Goal: Task Accomplishment & Management: Use online tool/utility

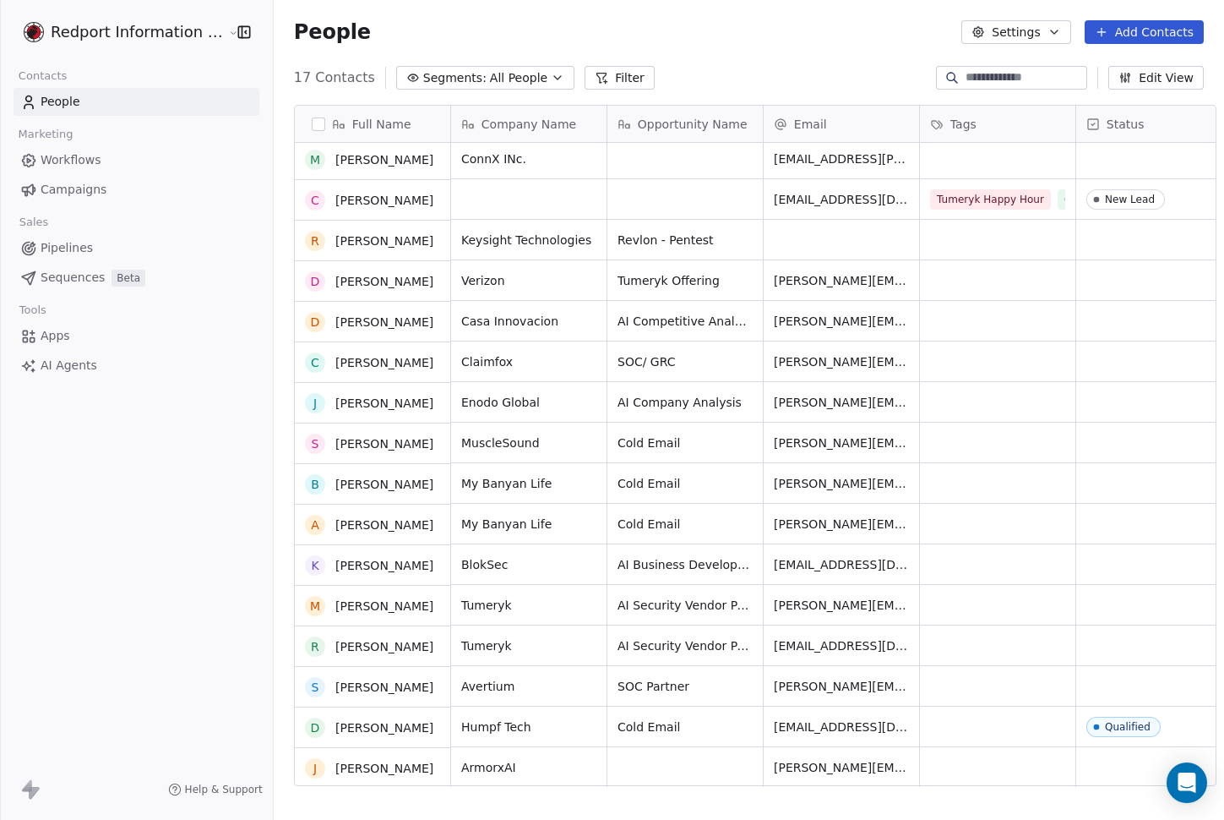
scroll to position [46, 0]
click at [1171, 783] on div "Open Intercom Messenger" at bounding box center [1187, 783] width 45 height 45
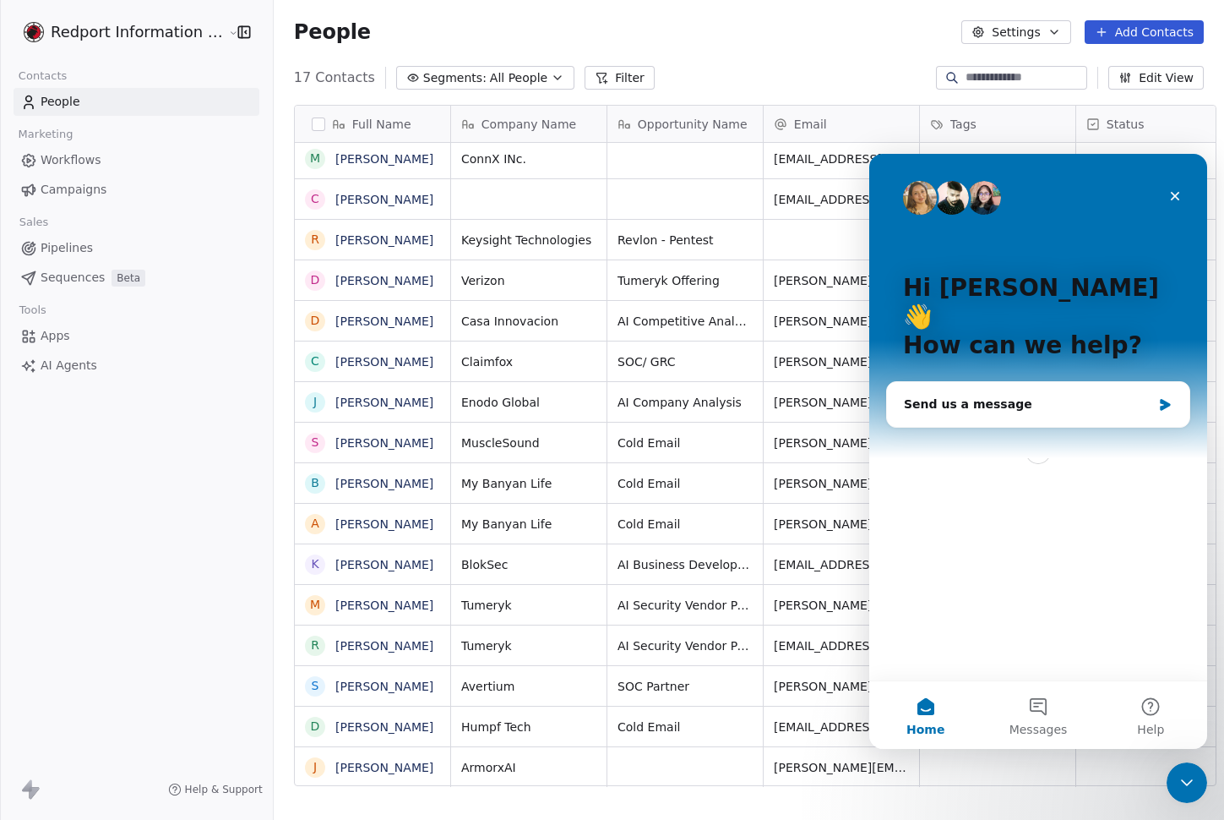
scroll to position [0, 0]
click at [1040, 395] on div "Send us a message" at bounding box center [1028, 404] width 248 height 18
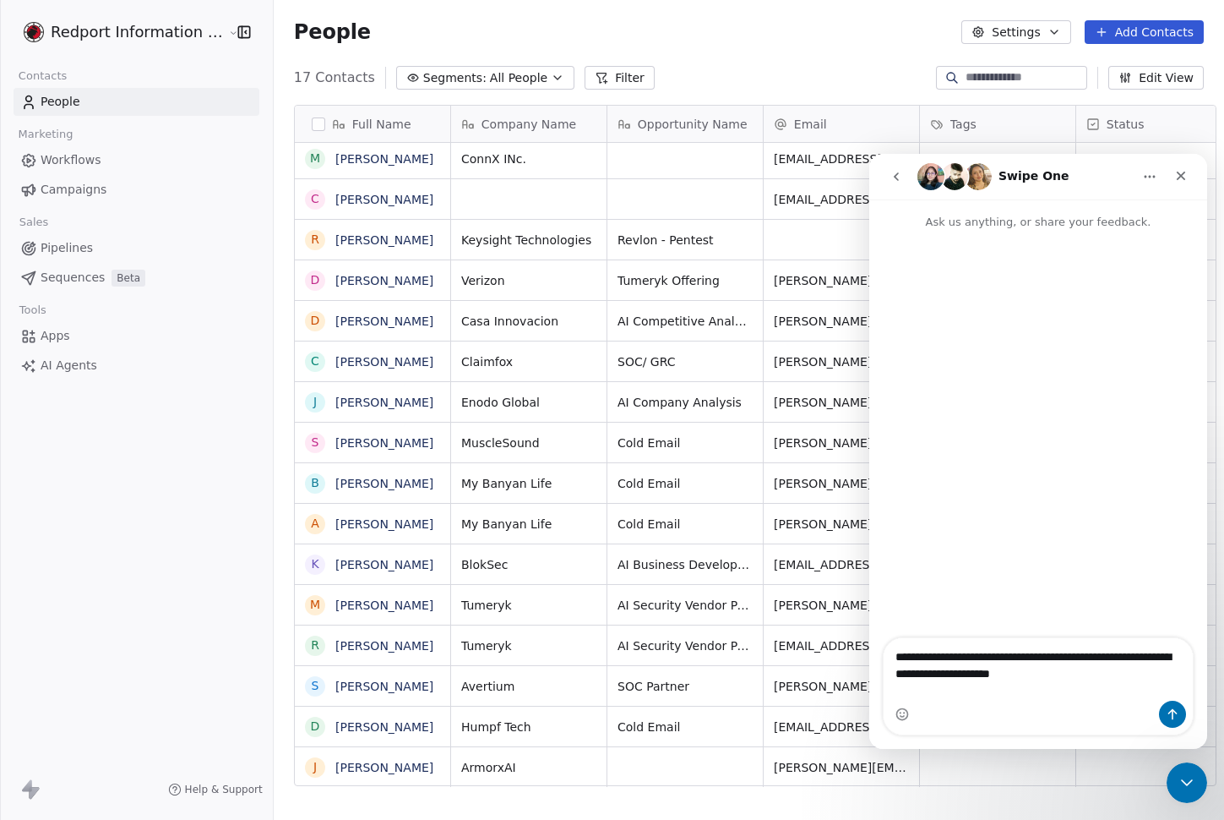
type textarea "**********"
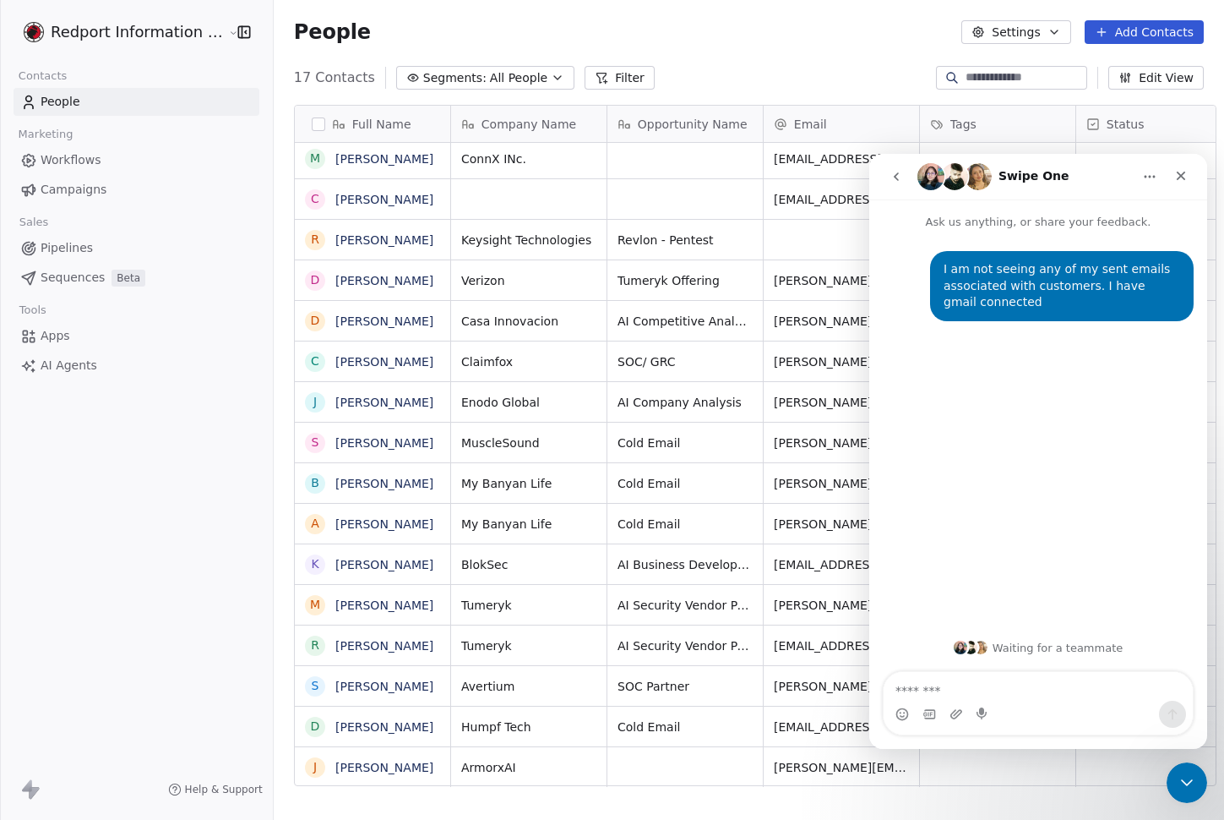
click at [89, 250] on span "Pipelines" at bounding box center [67, 248] width 52 height 18
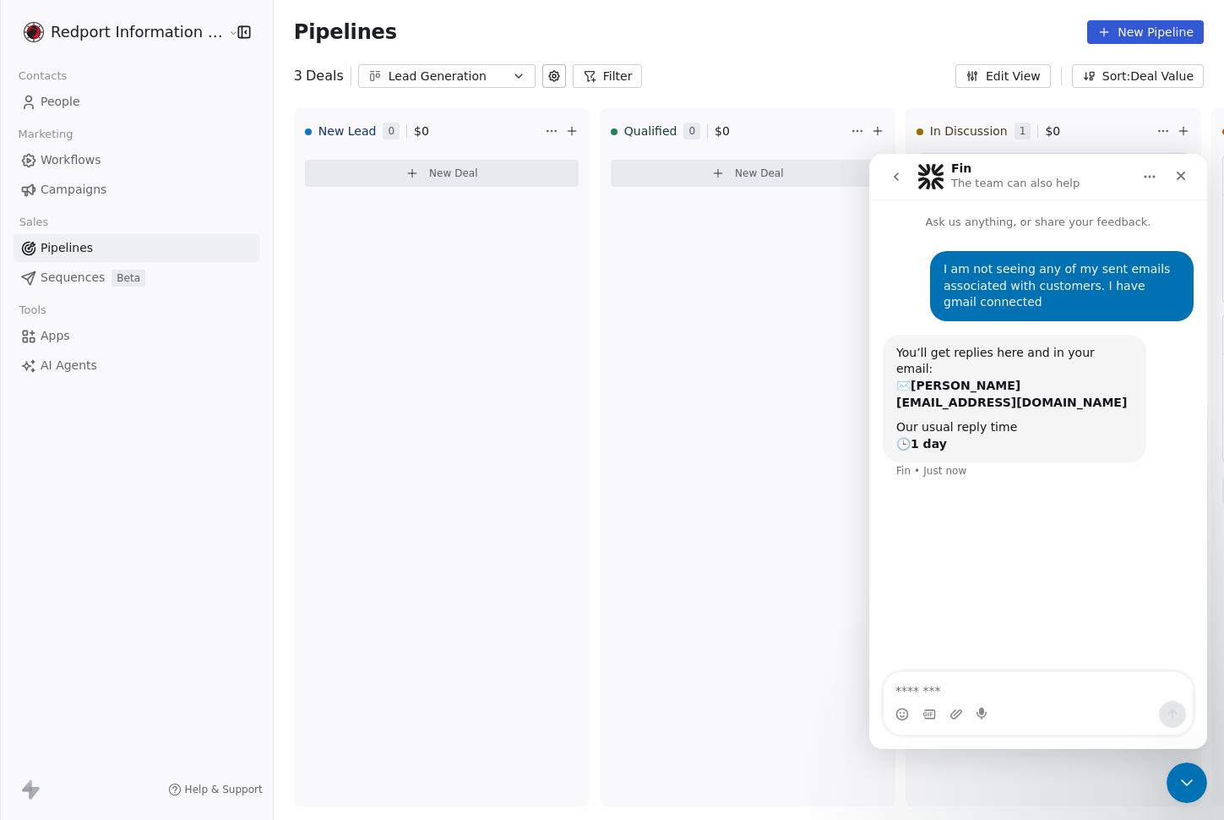
click at [75, 286] on span "Sequences" at bounding box center [73, 278] width 64 height 18
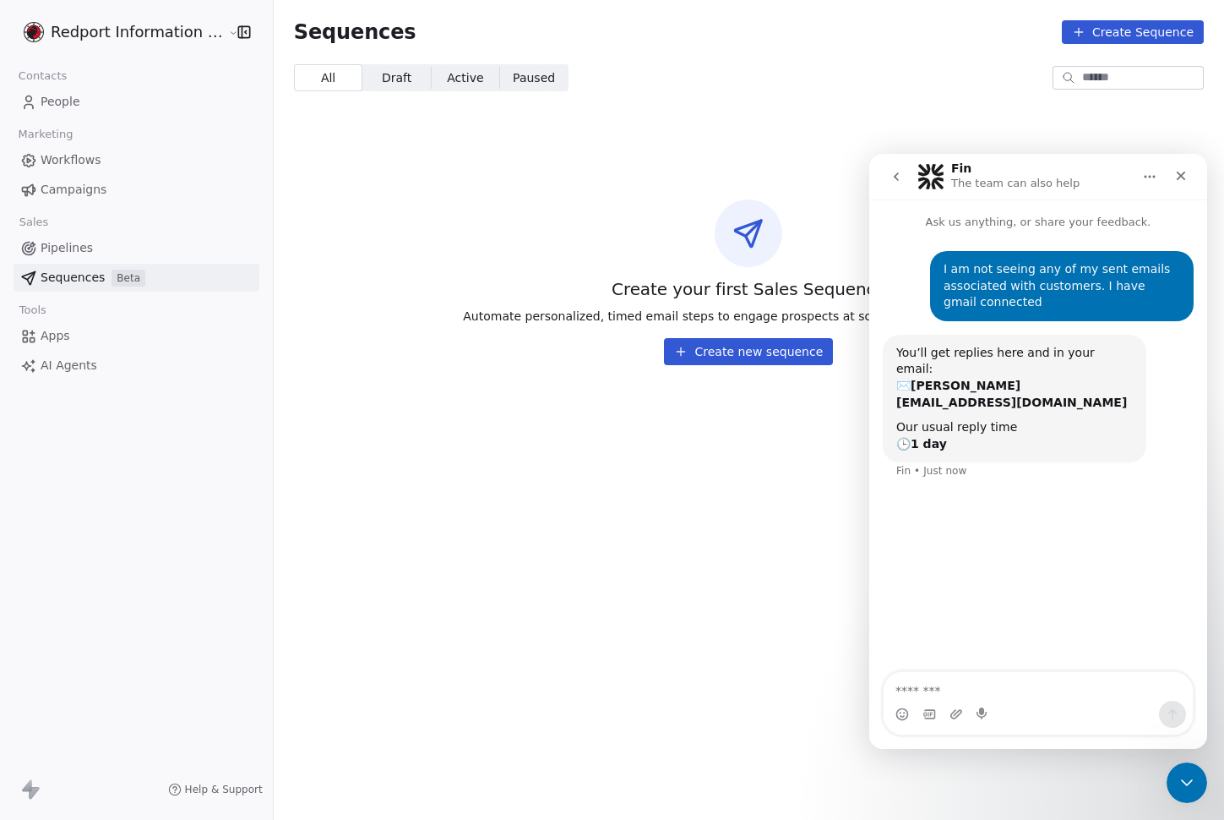
click at [481, 292] on div "Create your first Sales Sequence Automate personalized, timed email steps to en…" at bounding box center [749, 282] width 951 height 274
click at [747, 365] on div "Create your first Sales Sequence Automate personalized, timed email steps to en…" at bounding box center [749, 282] width 951 height 274
click at [745, 352] on button "Create new sequence" at bounding box center [748, 351] width 169 height 27
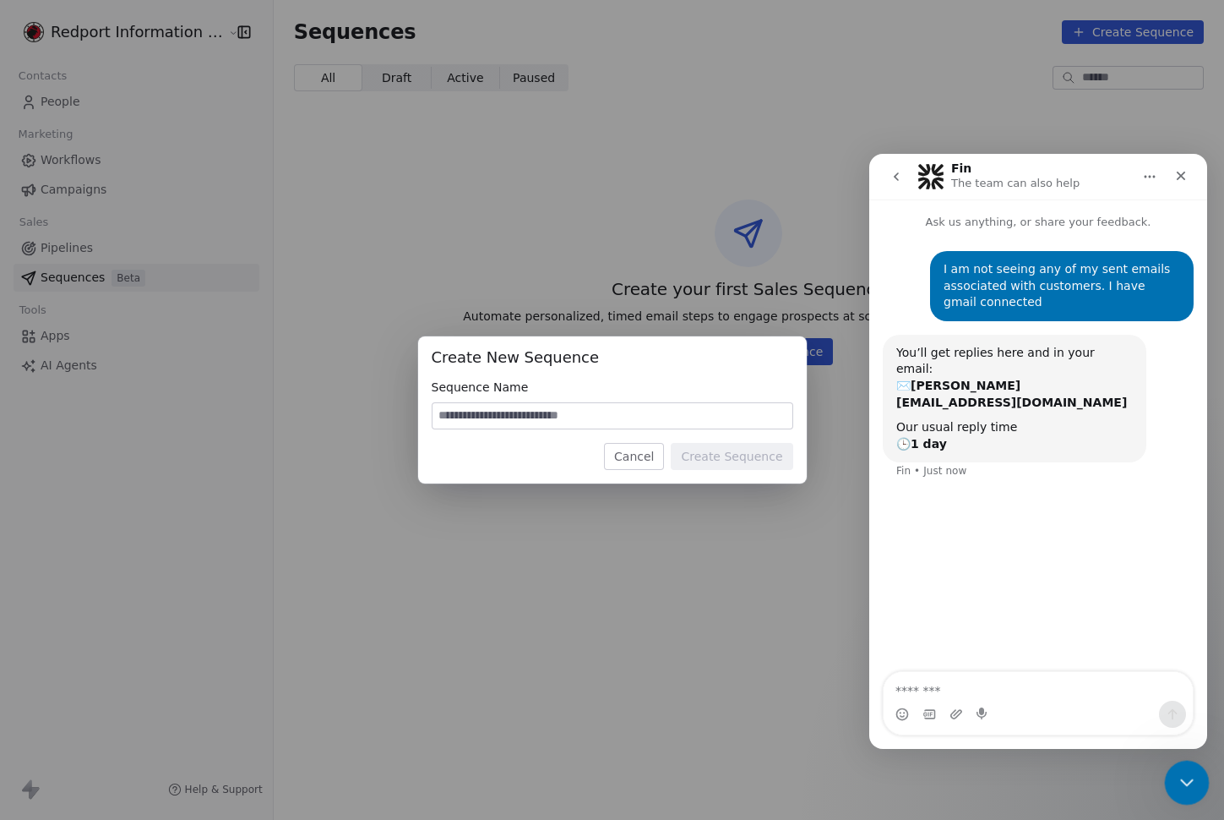
click at [1191, 772] on icon "Close Intercom Messenger" at bounding box center [1185, 780] width 20 height 20
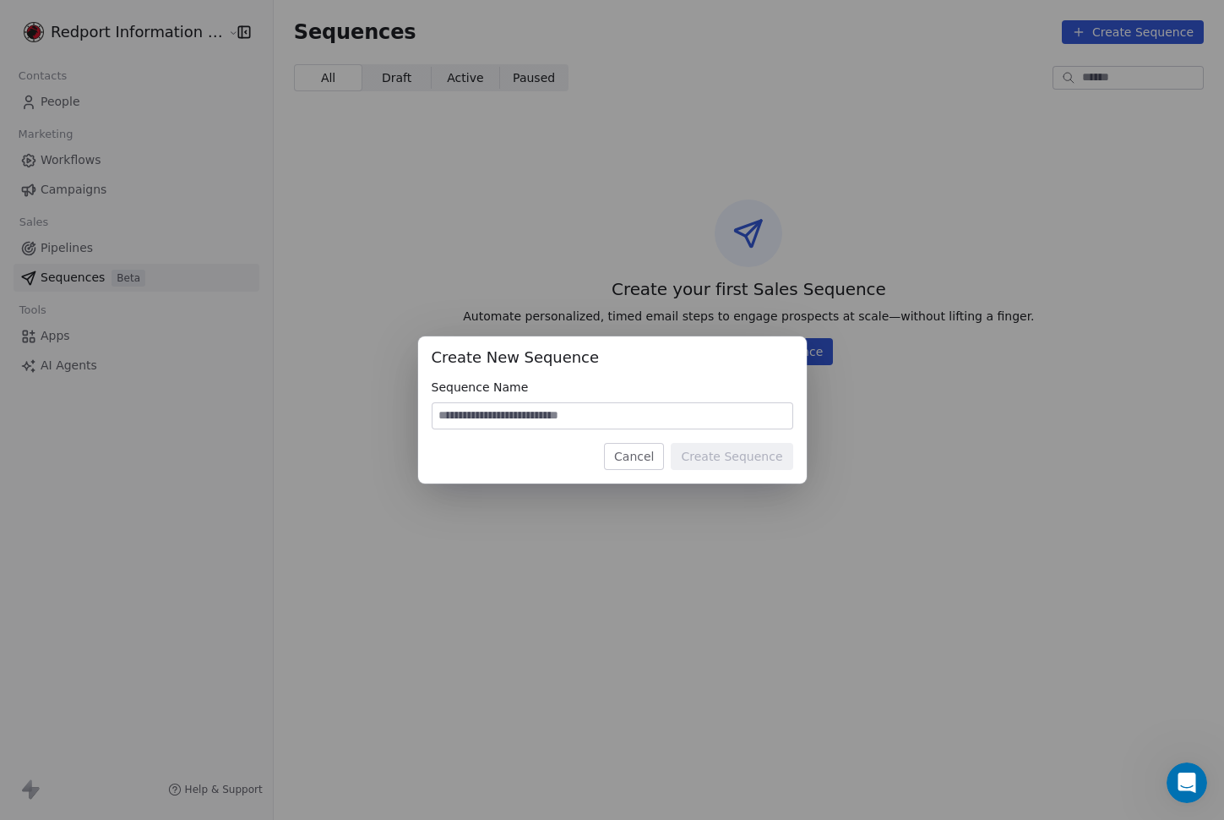
click at [602, 417] on input at bounding box center [613, 415] width 360 height 25
type input "**********"
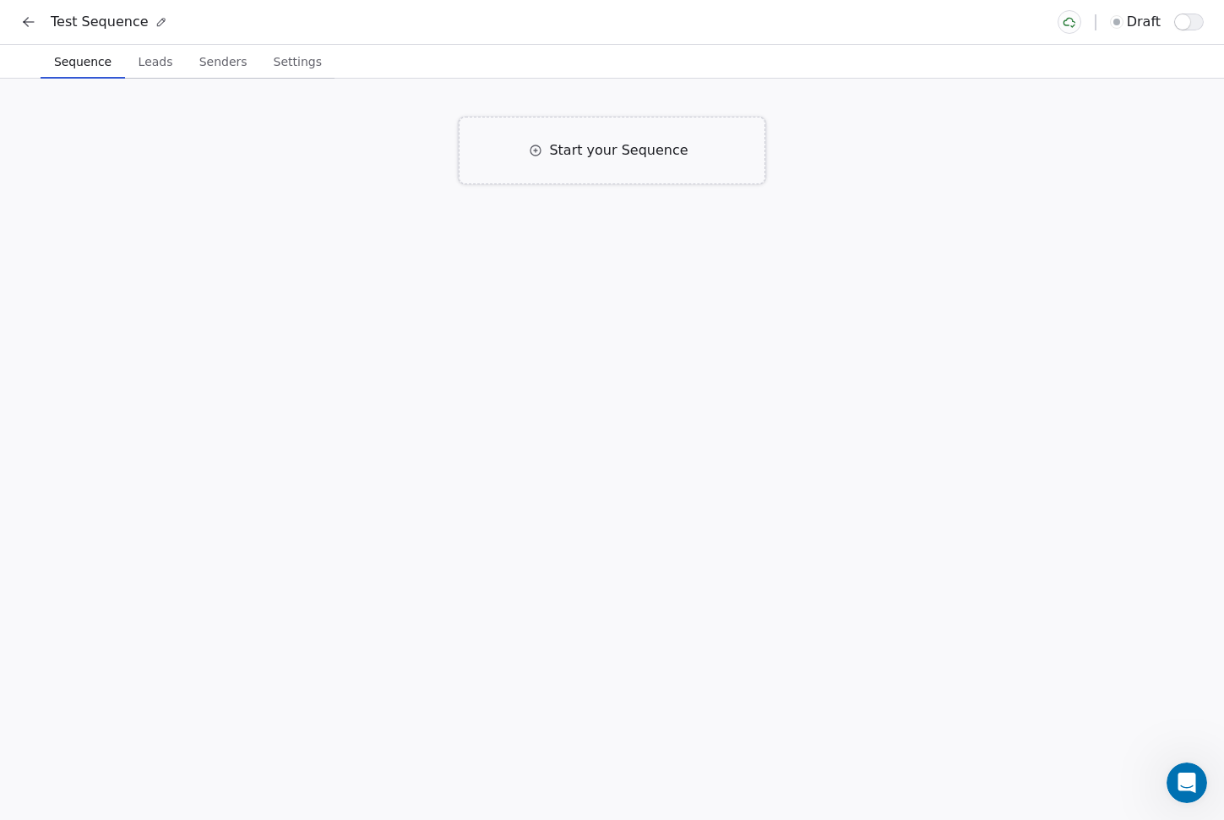
click at [564, 136] on div "Start your Sequence" at bounding box center [612, 151] width 307 height 68
click at [548, 249] on div "Email Right away Click to Setup" at bounding box center [620, 260] width 460 height 44
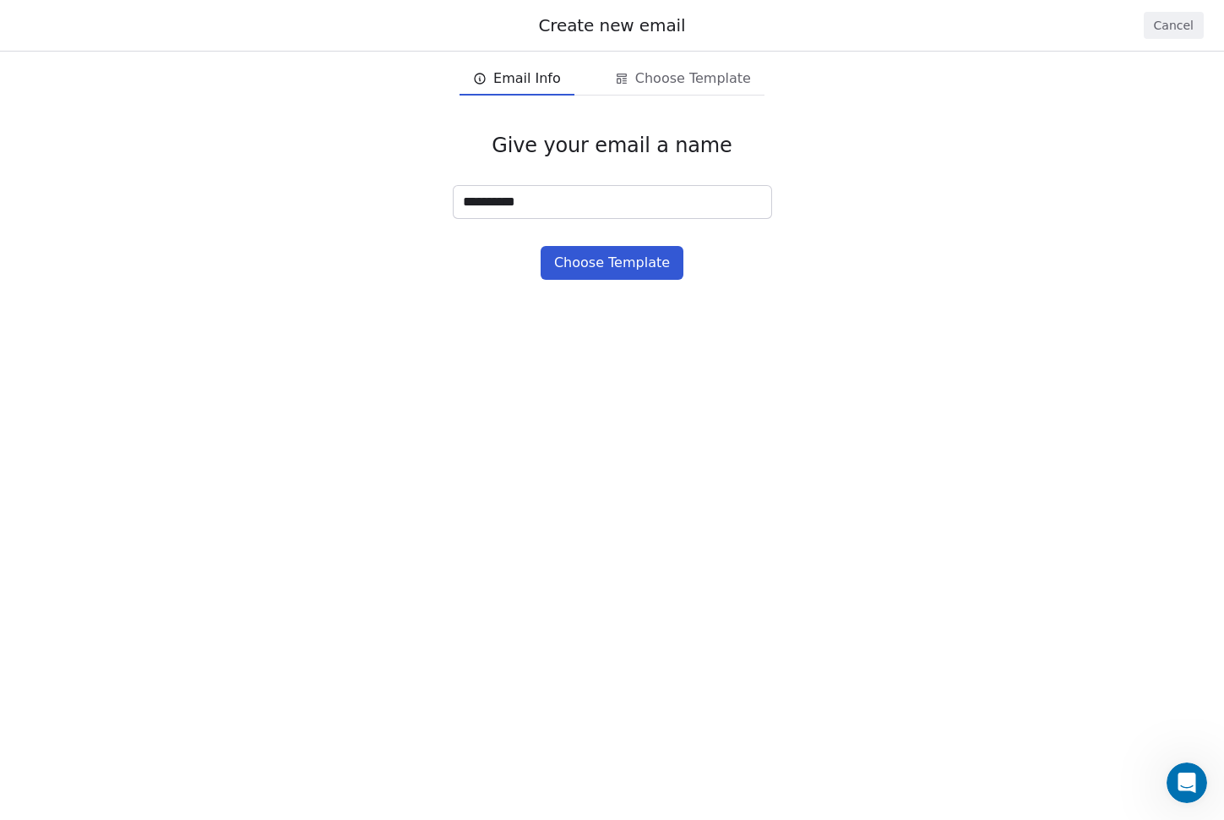
type input "**********"
click at [587, 267] on button "Choose Template" at bounding box center [612, 263] width 143 height 34
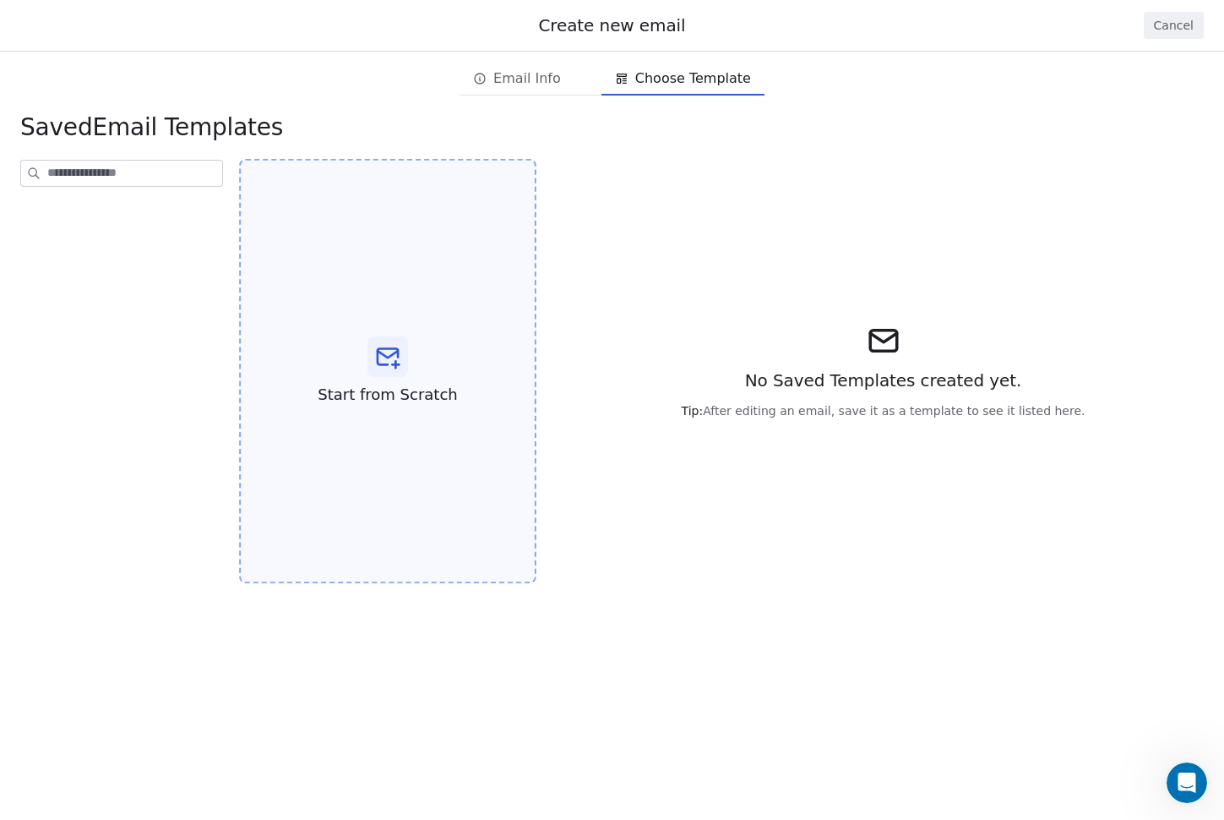
click at [318, 257] on div "Start from Scratch" at bounding box center [387, 371] width 297 height 425
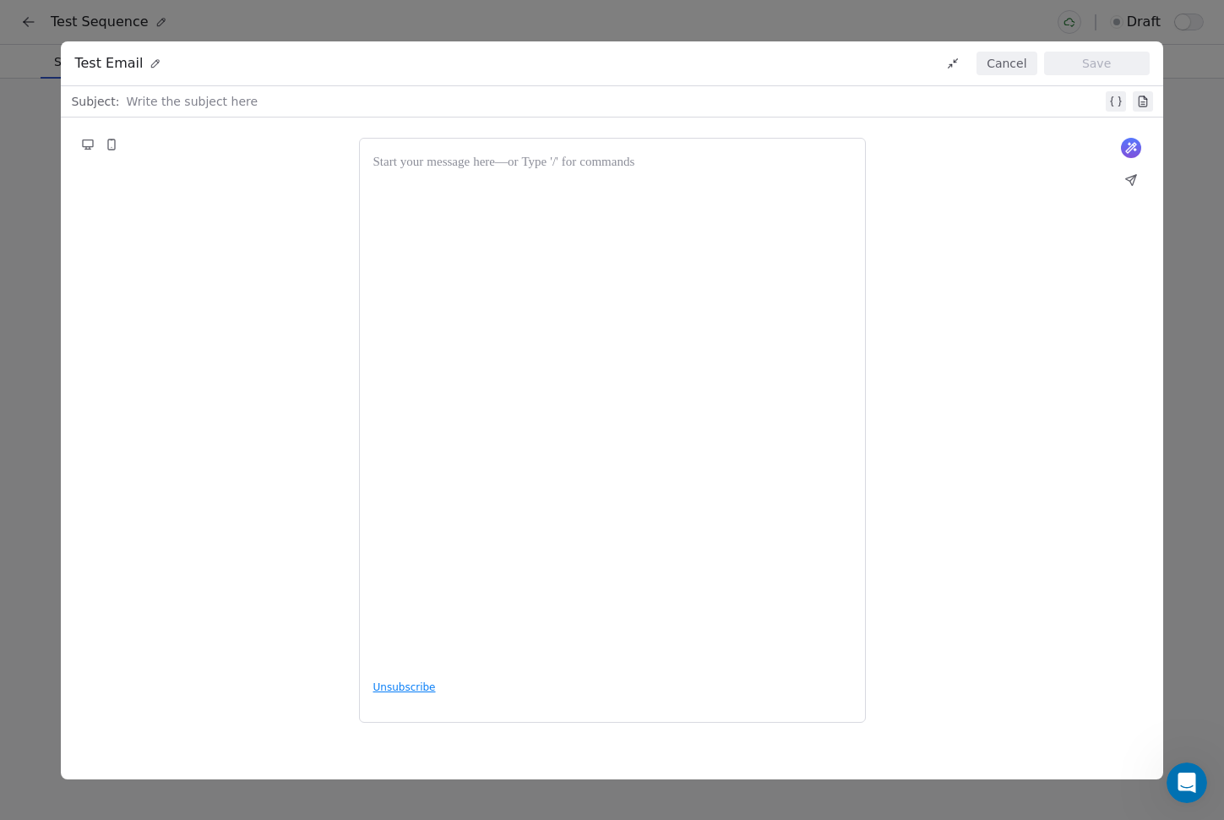
click at [1131, 150] on icon at bounding box center [1132, 148] width 14 height 14
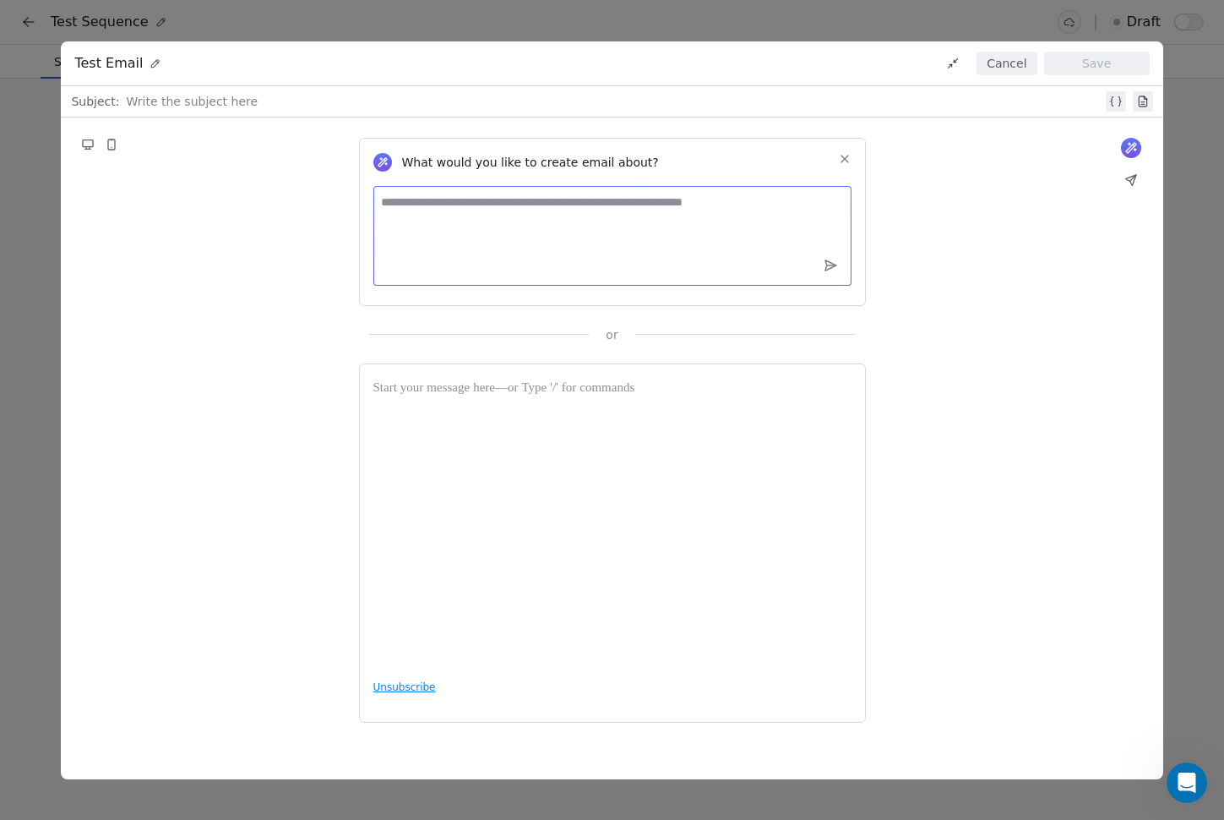
click at [556, 202] on textarea at bounding box center [612, 236] width 478 height 100
click at [1001, 62] on button "Cancel" at bounding box center [1007, 64] width 60 height 24
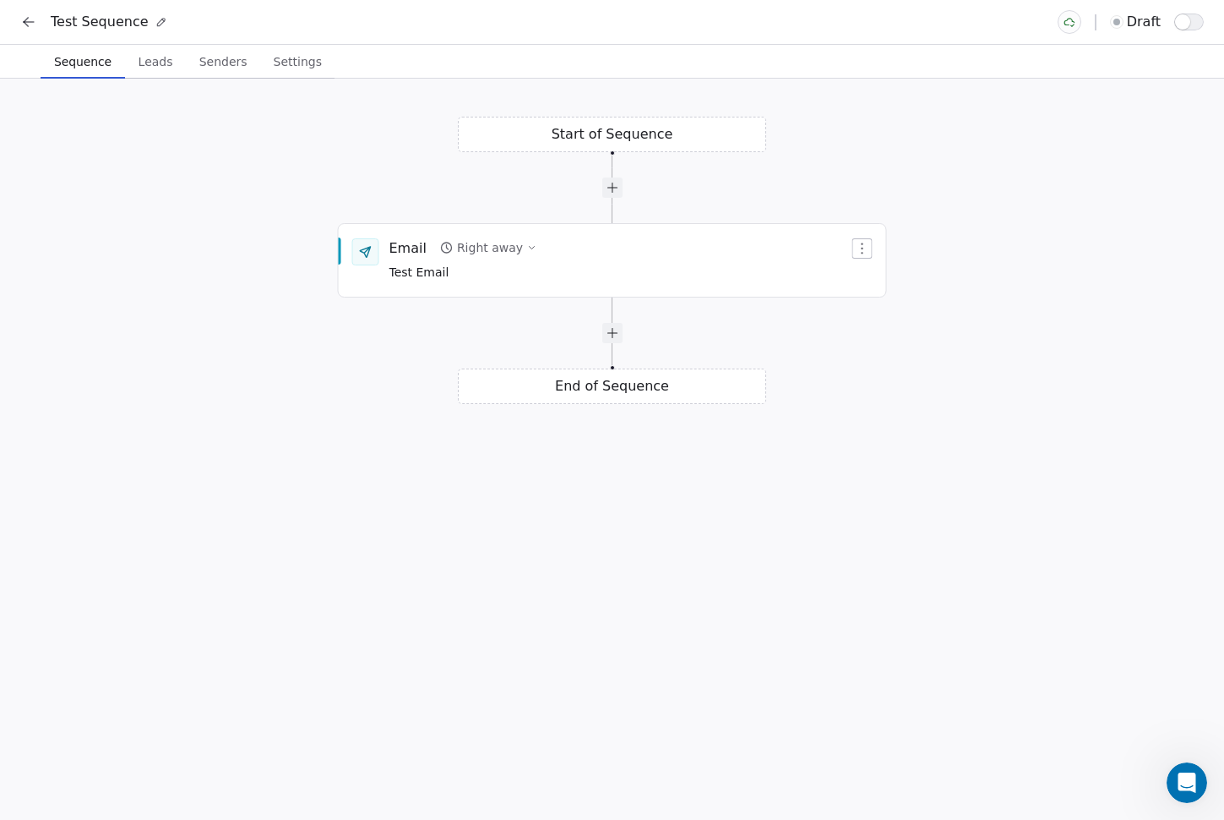
click at [425, 401] on div "Start of Sequence Email Right away Test Email End of Sequence" at bounding box center [612, 449] width 1224 height 741
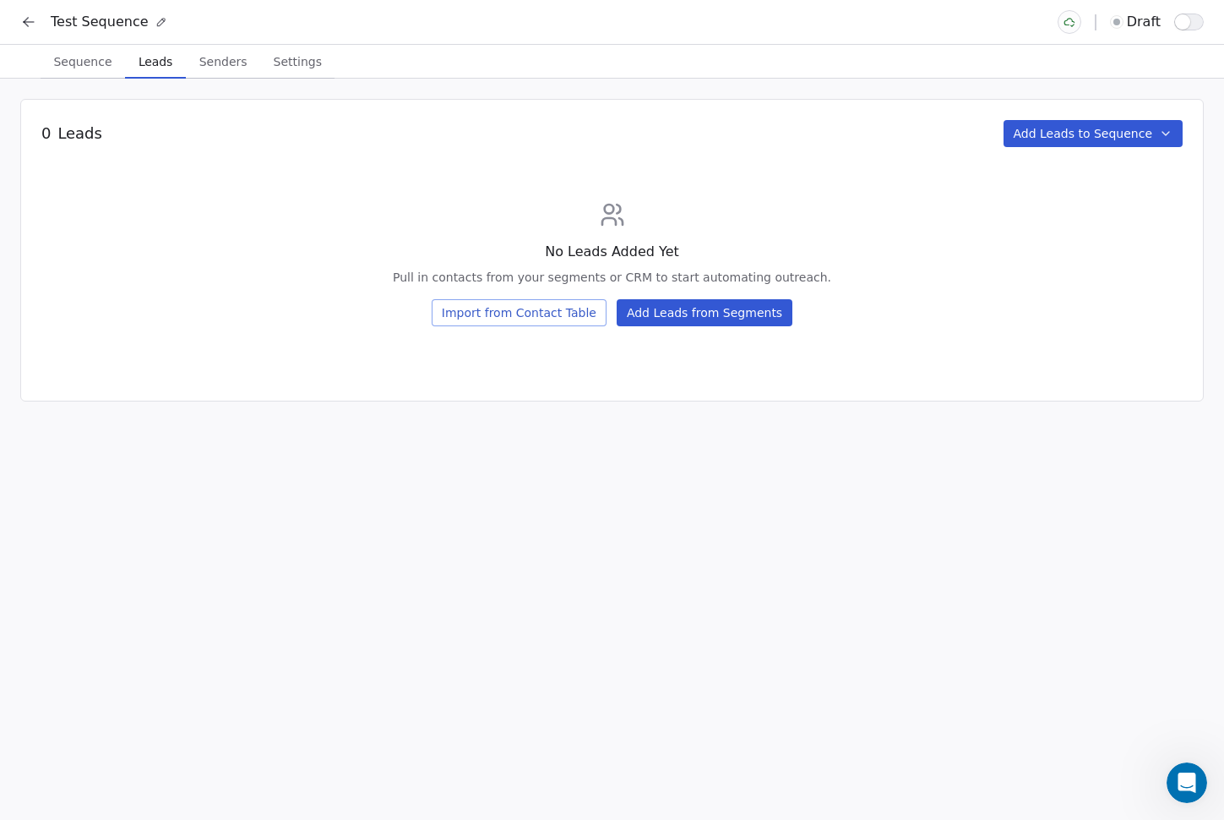
click at [143, 74] on button "Leads Leads" at bounding box center [155, 62] width 61 height 34
click at [74, 65] on span "Sequence" at bounding box center [82, 62] width 72 height 24
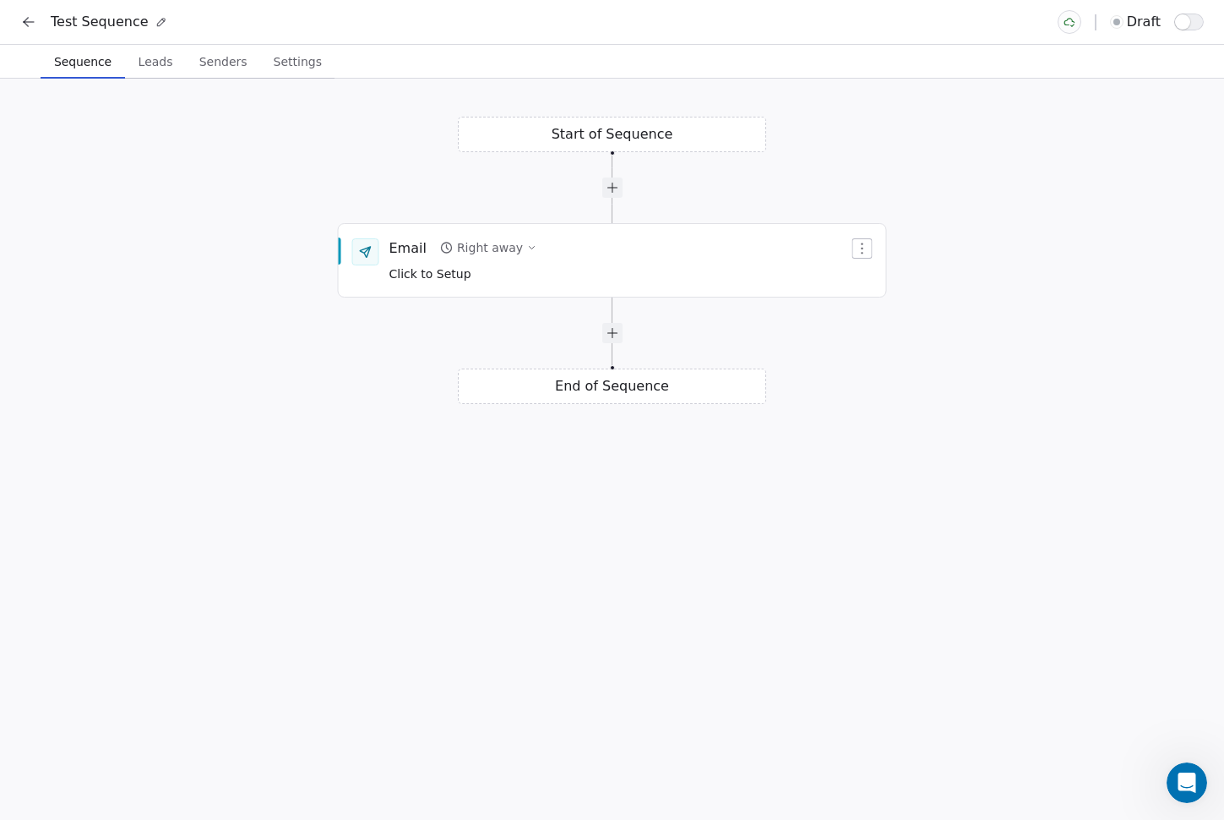
click at [214, 58] on span "Senders" at bounding box center [224, 62] width 62 height 24
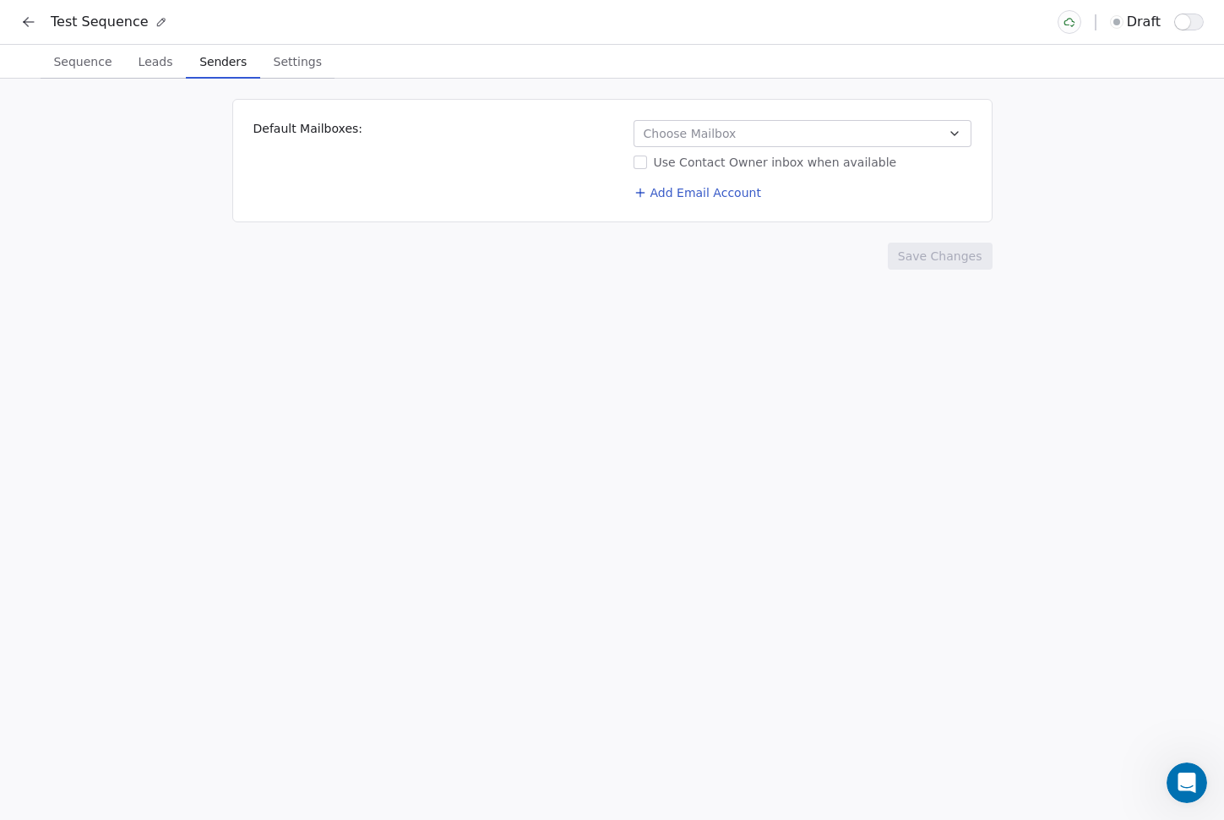
click at [736, 131] on button "Choose Mailbox" at bounding box center [803, 133] width 338 height 27
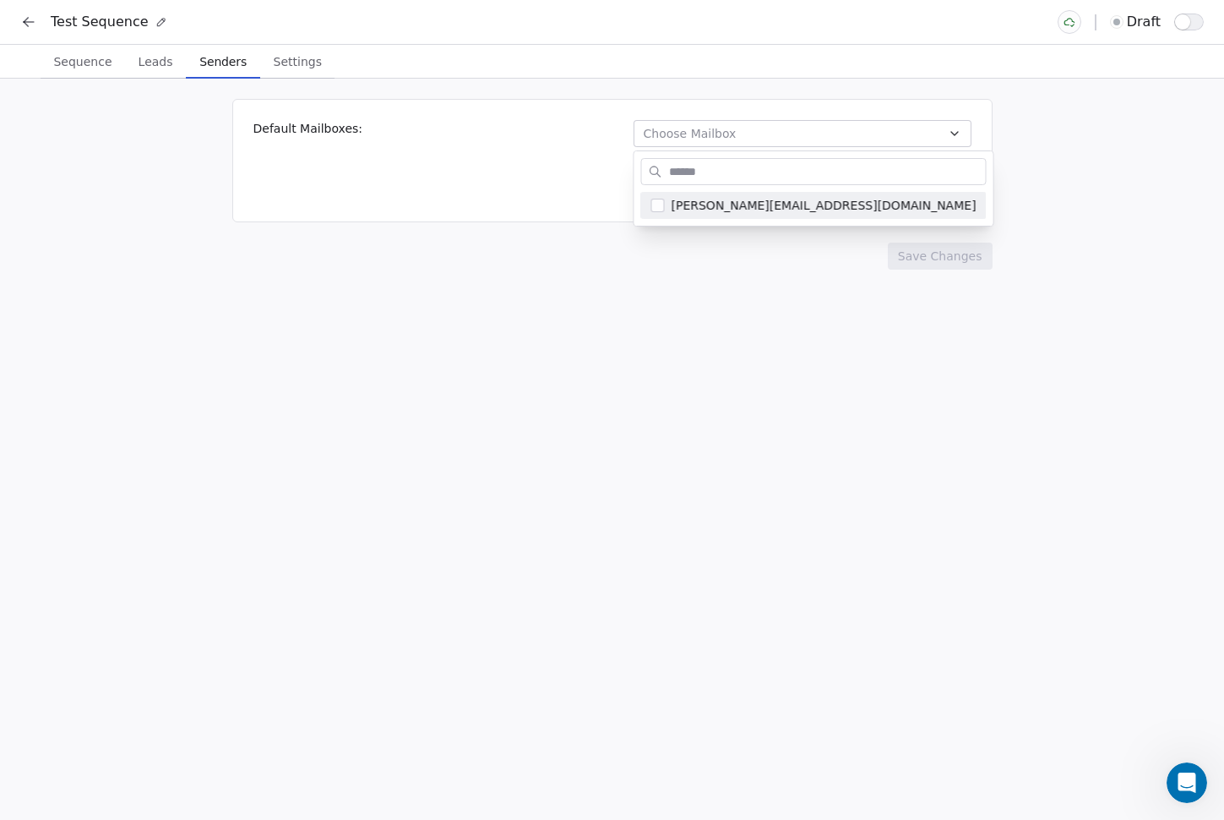
click at [736, 131] on html "Test Sequence draft Sequence Sequence Leads Leads Senders Senders Settings Sett…" at bounding box center [612, 410] width 1224 height 820
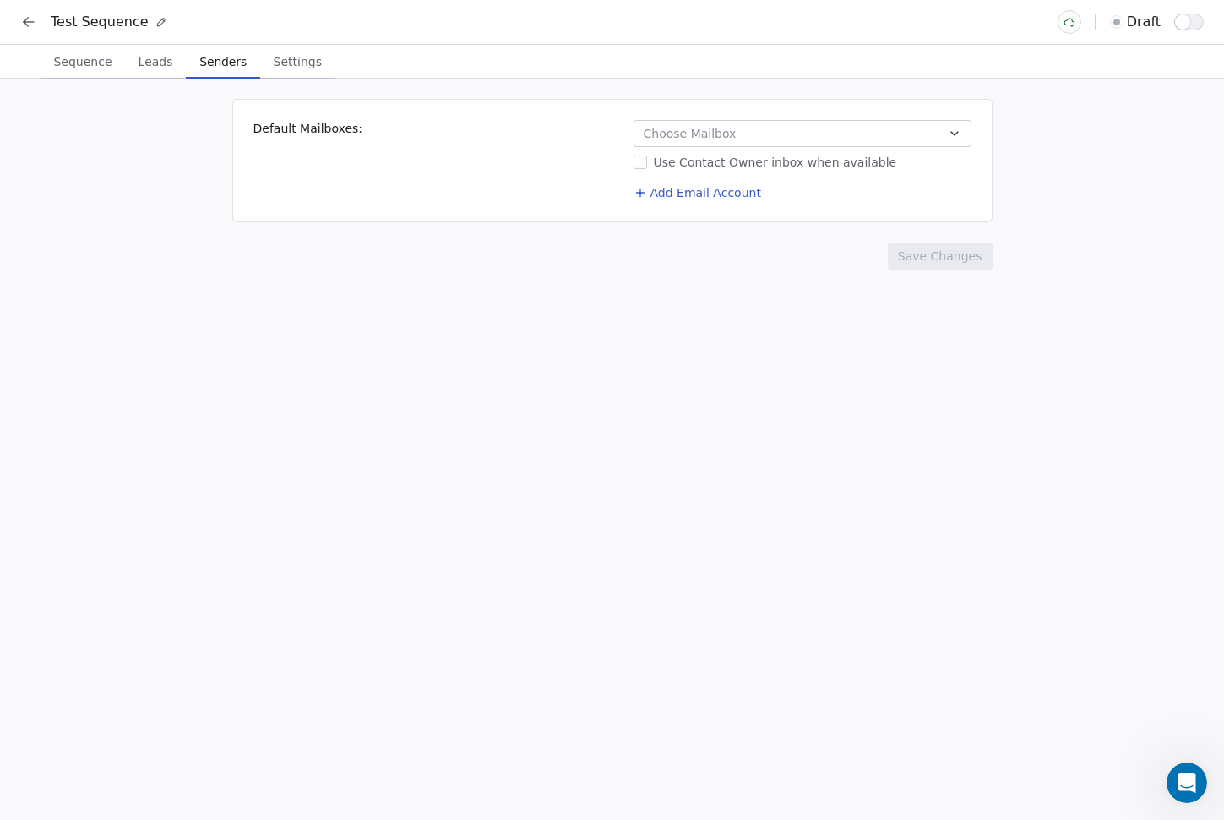
click at [494, 414] on div "Default Mailboxes: Choose Mailbox Use Contact Owner inbox when available Add Em…" at bounding box center [612, 449] width 1224 height 741
click at [289, 63] on span "Settings" at bounding box center [298, 62] width 62 height 24
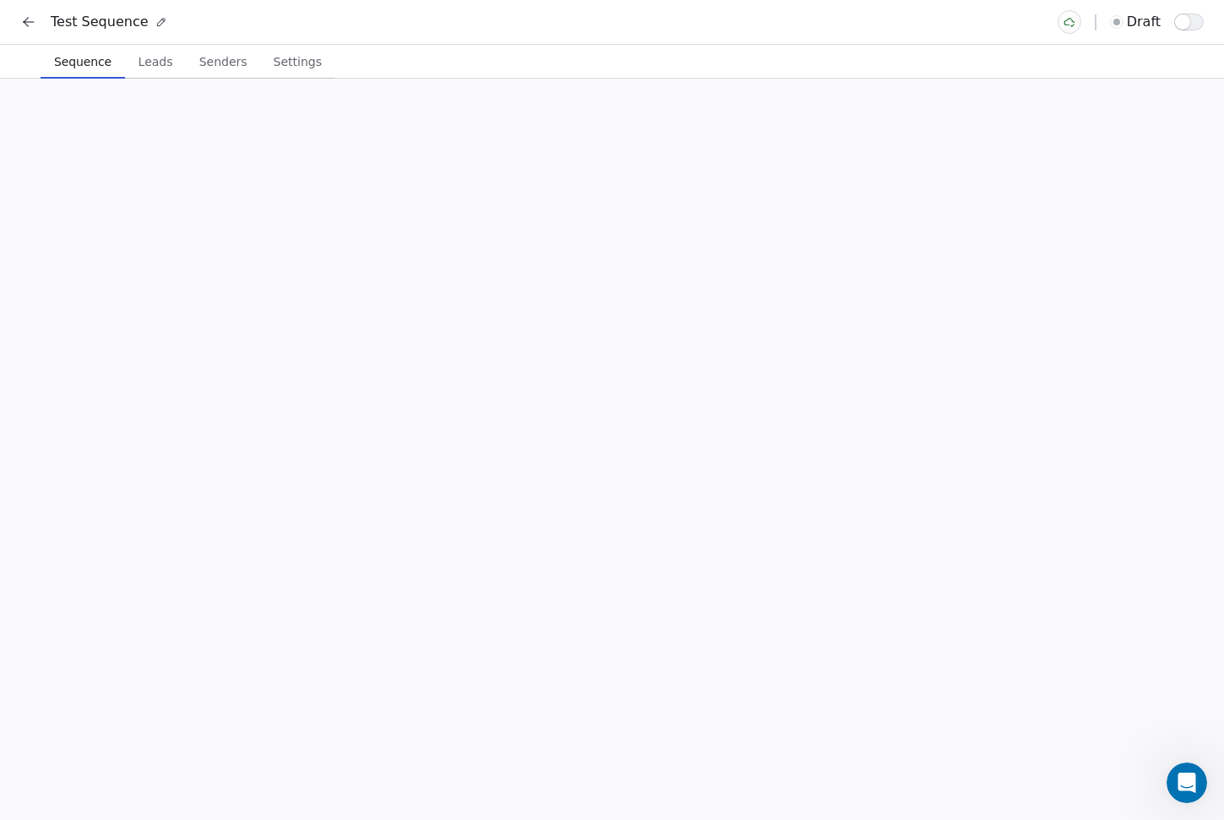
click at [62, 57] on span "Sequence" at bounding box center [82, 62] width 71 height 24
click at [303, 422] on div "Start of Sequence Email Right away Click to Setup End of Sequence" at bounding box center [612, 449] width 1224 height 741
click at [619, 188] on div at bounding box center [612, 187] width 20 height 20
click at [864, 388] on icon "button" at bounding box center [863, 394] width 14 height 14
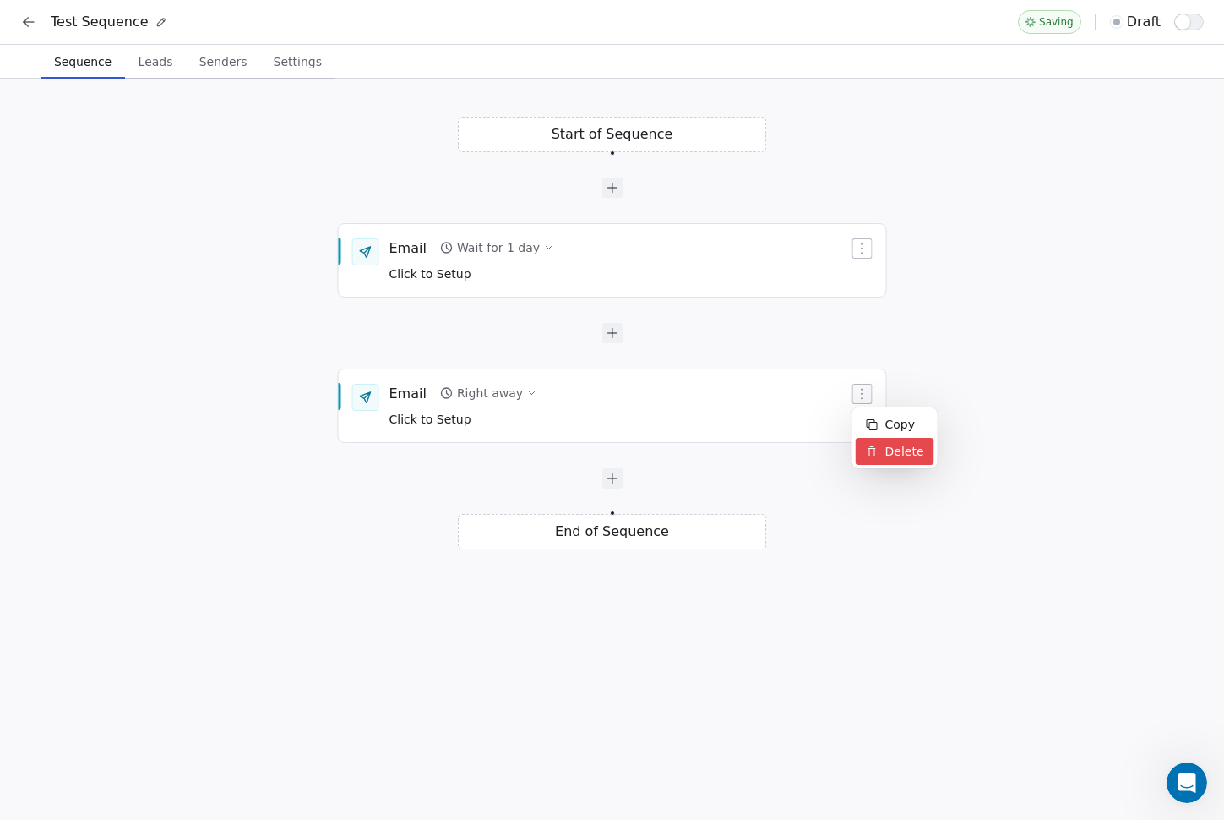
click at [881, 440] on div "Delete" at bounding box center [895, 451] width 79 height 27
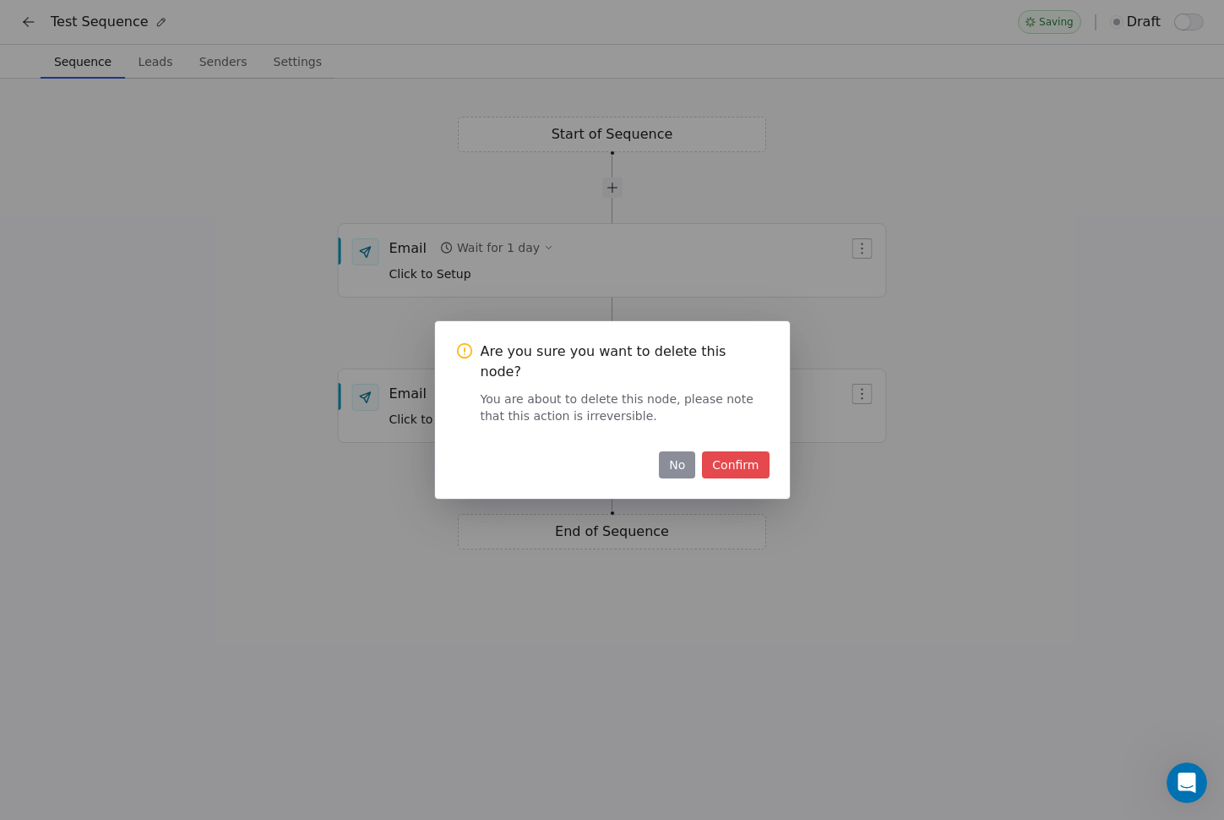
click at [727, 452] on button "Confirm" at bounding box center [735, 464] width 67 height 27
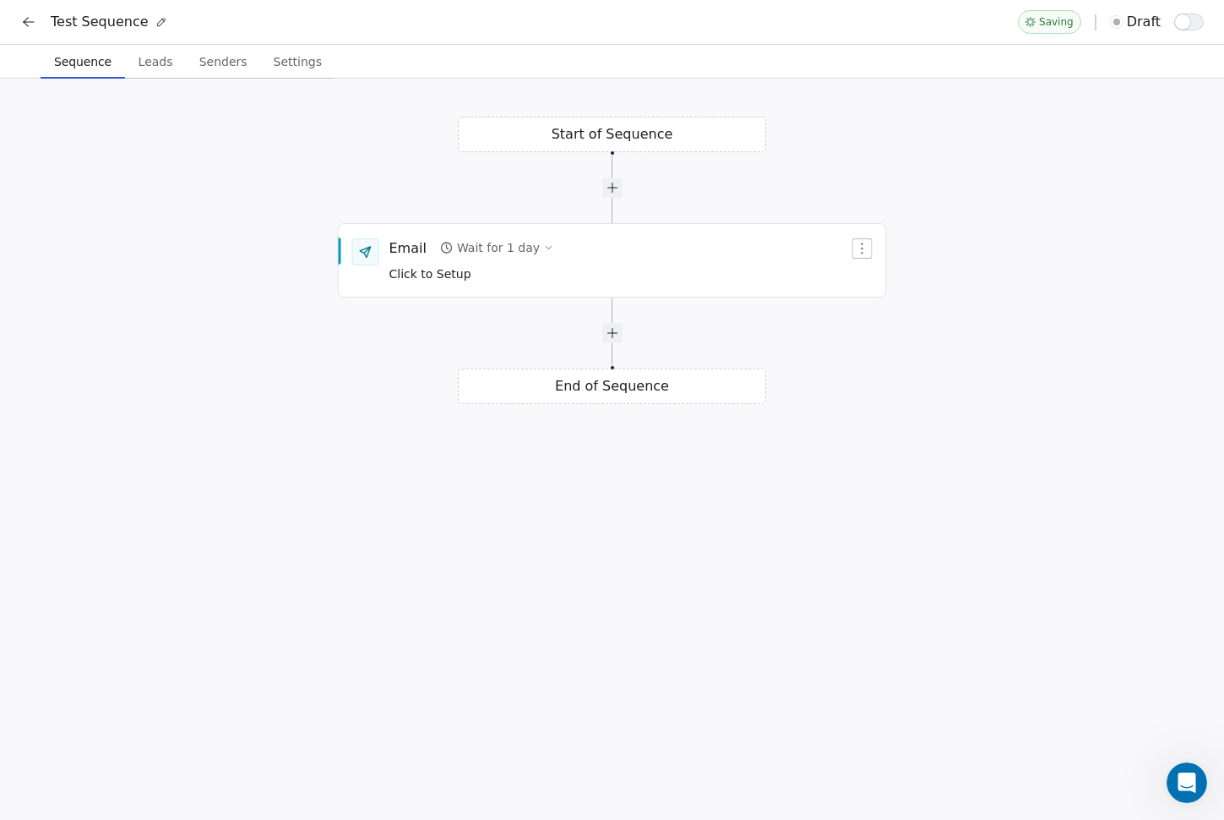
click at [18, 28] on button at bounding box center [29, 22] width 24 height 24
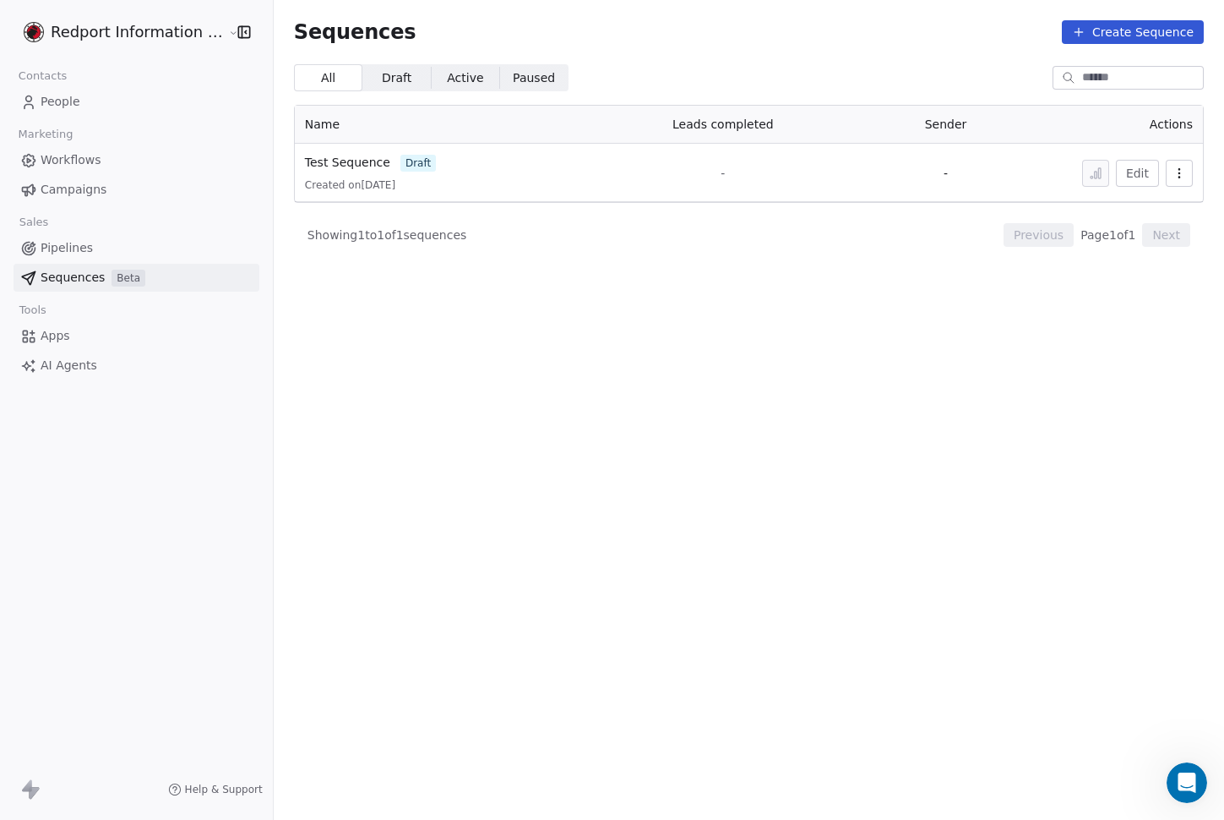
click at [1175, 171] on icon "button" at bounding box center [1180, 173] width 14 height 14
click at [1141, 258] on span "Delete" at bounding box center [1143, 265] width 39 height 18
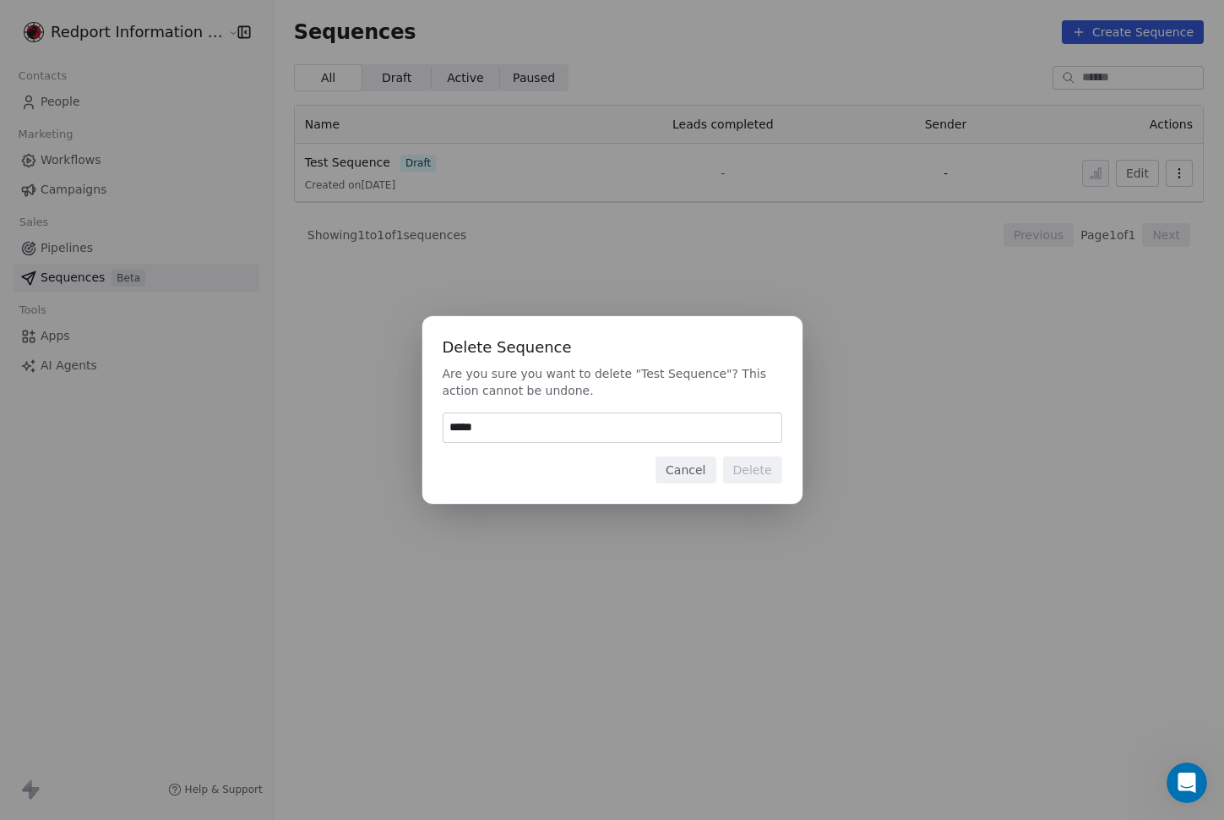
type input "******"
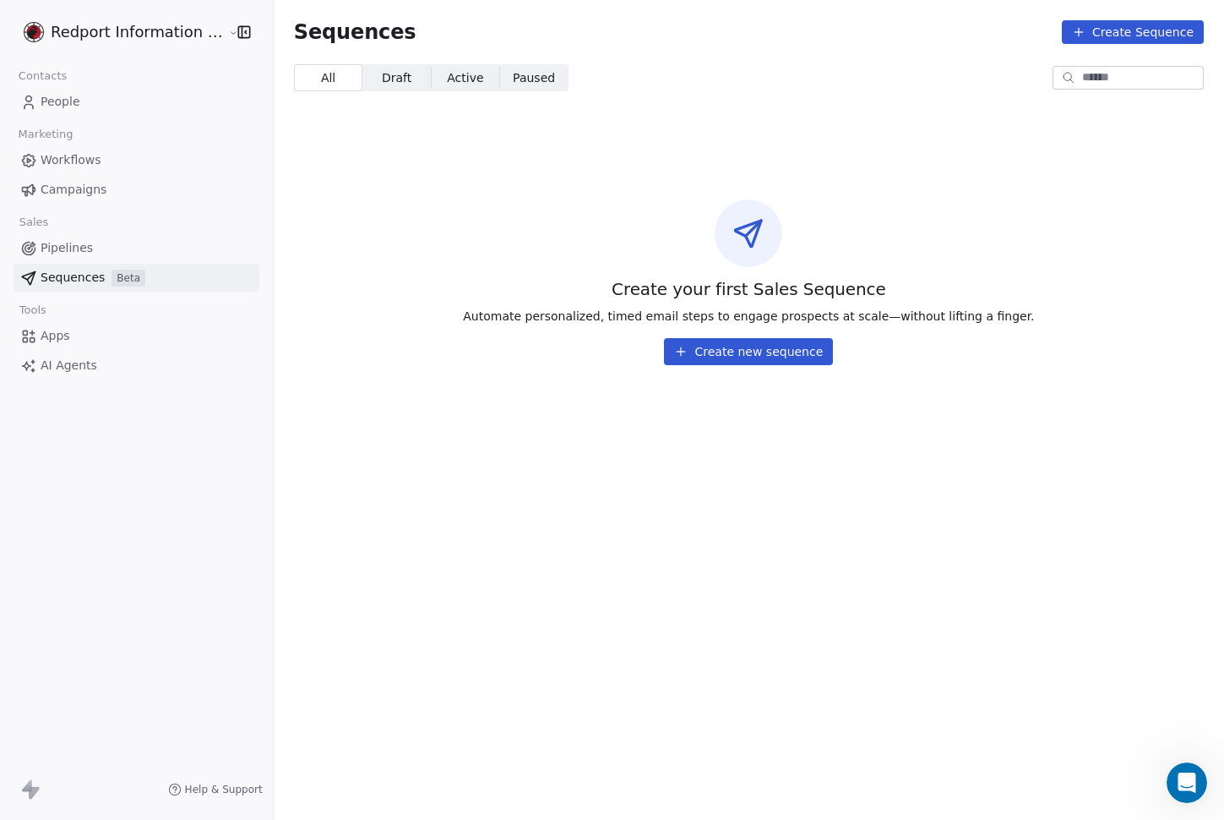
click at [802, 344] on button "Create new sequence" at bounding box center [748, 351] width 169 height 27
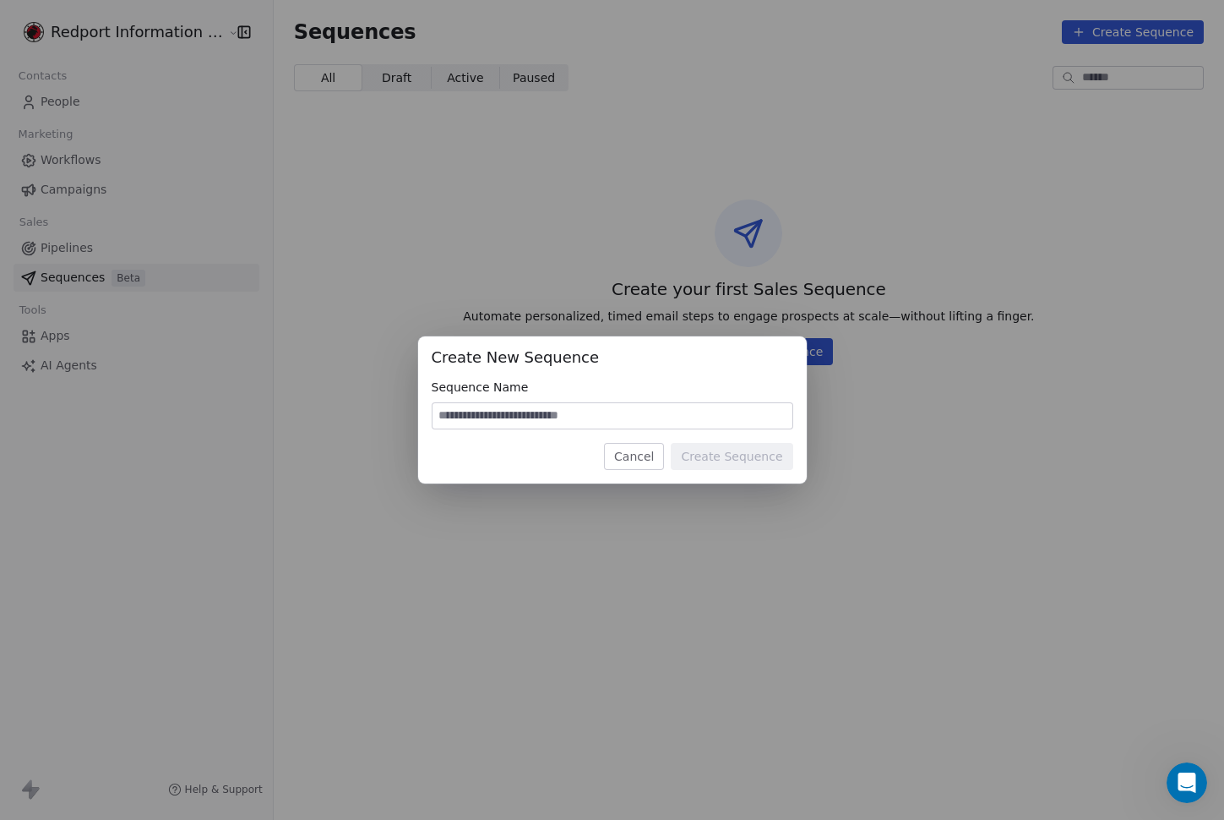
click at [625, 453] on button "Cancel" at bounding box center [634, 456] width 60 height 27
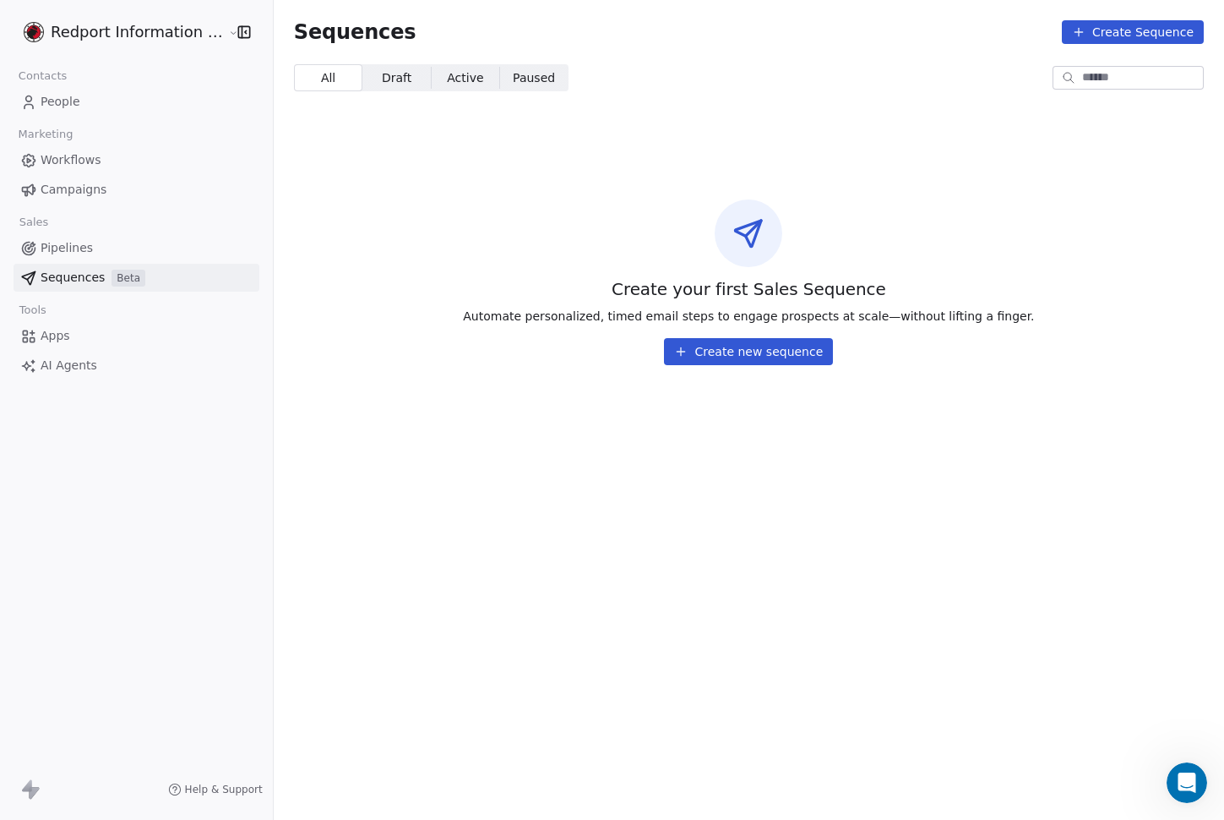
click at [777, 350] on button "Create new sequence" at bounding box center [748, 351] width 169 height 27
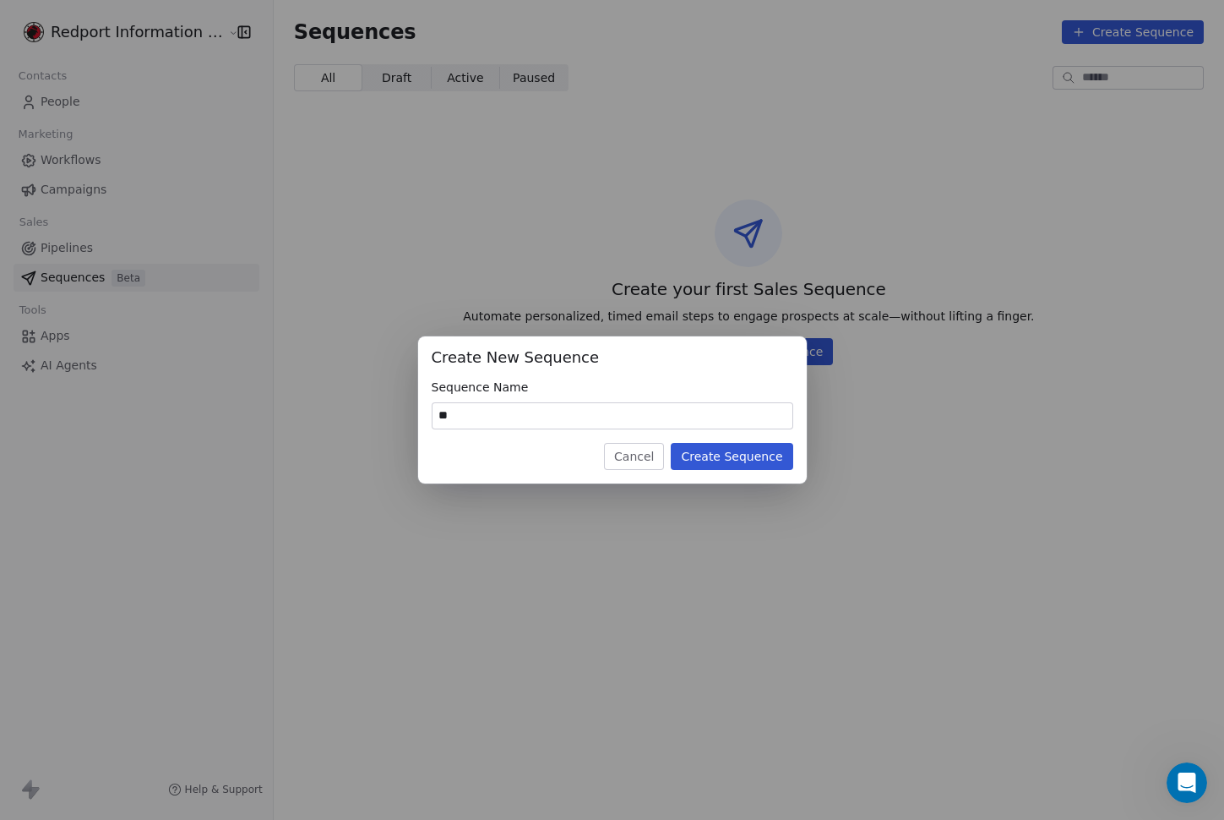
type input "*"
type input "****"
click at [728, 451] on button "Create Sequence" at bounding box center [732, 456] width 122 height 27
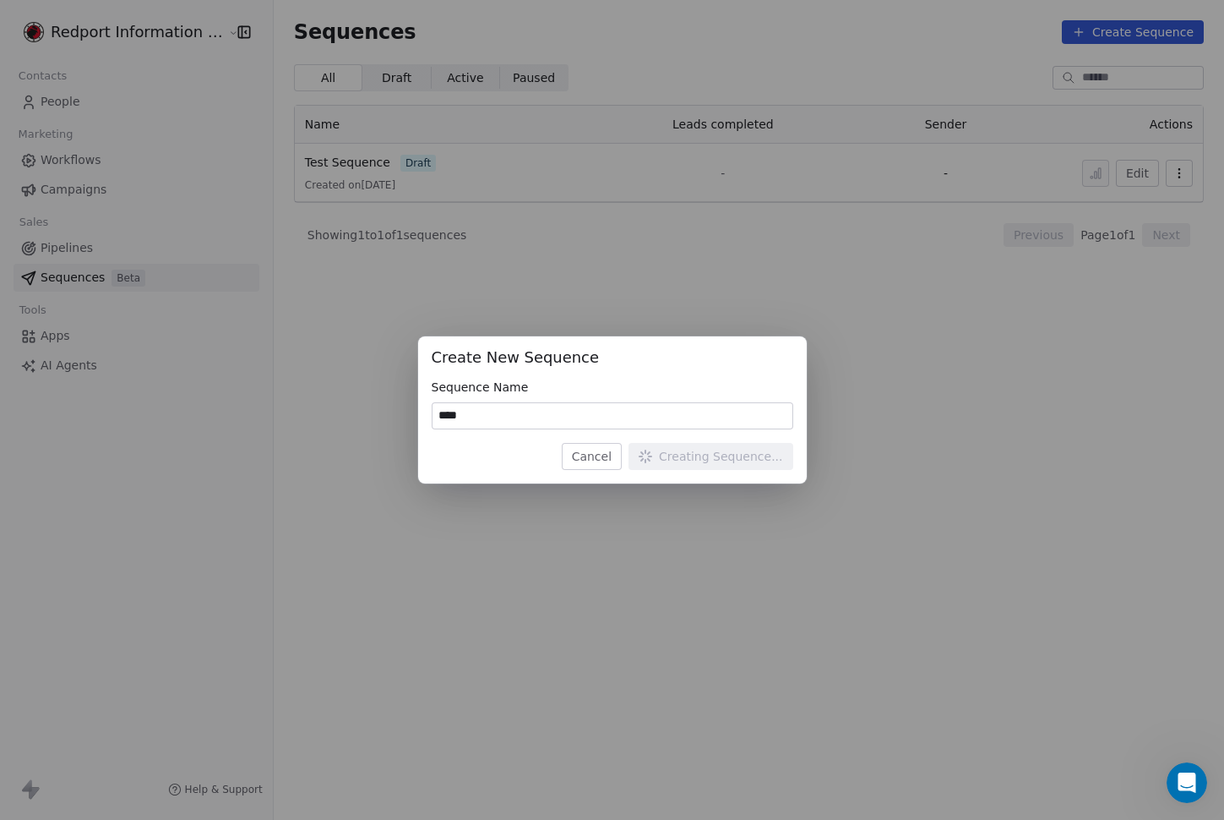
click at [594, 237] on div "Create New Sequence Sequence Name **** Cancel Creating Sequence..." at bounding box center [612, 410] width 1224 height 820
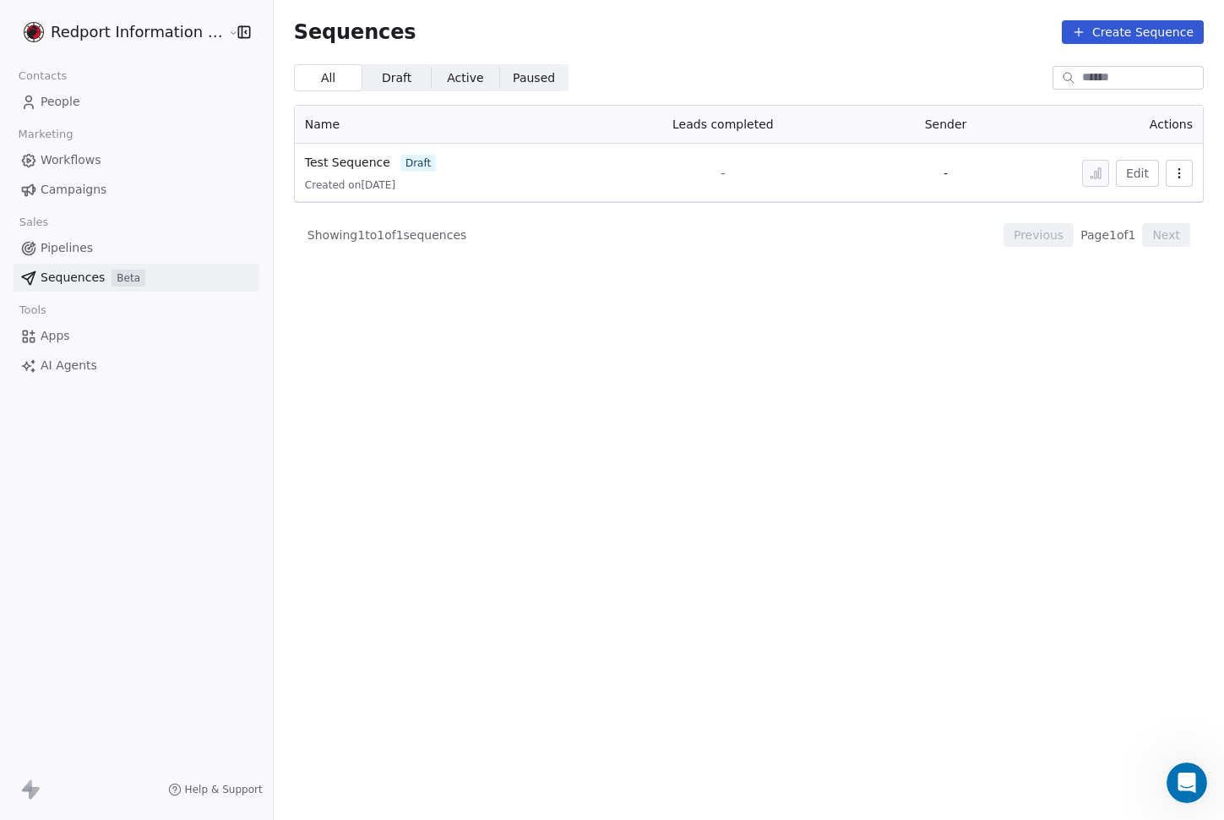
click at [1141, 180] on button "Edit" at bounding box center [1137, 173] width 43 height 27
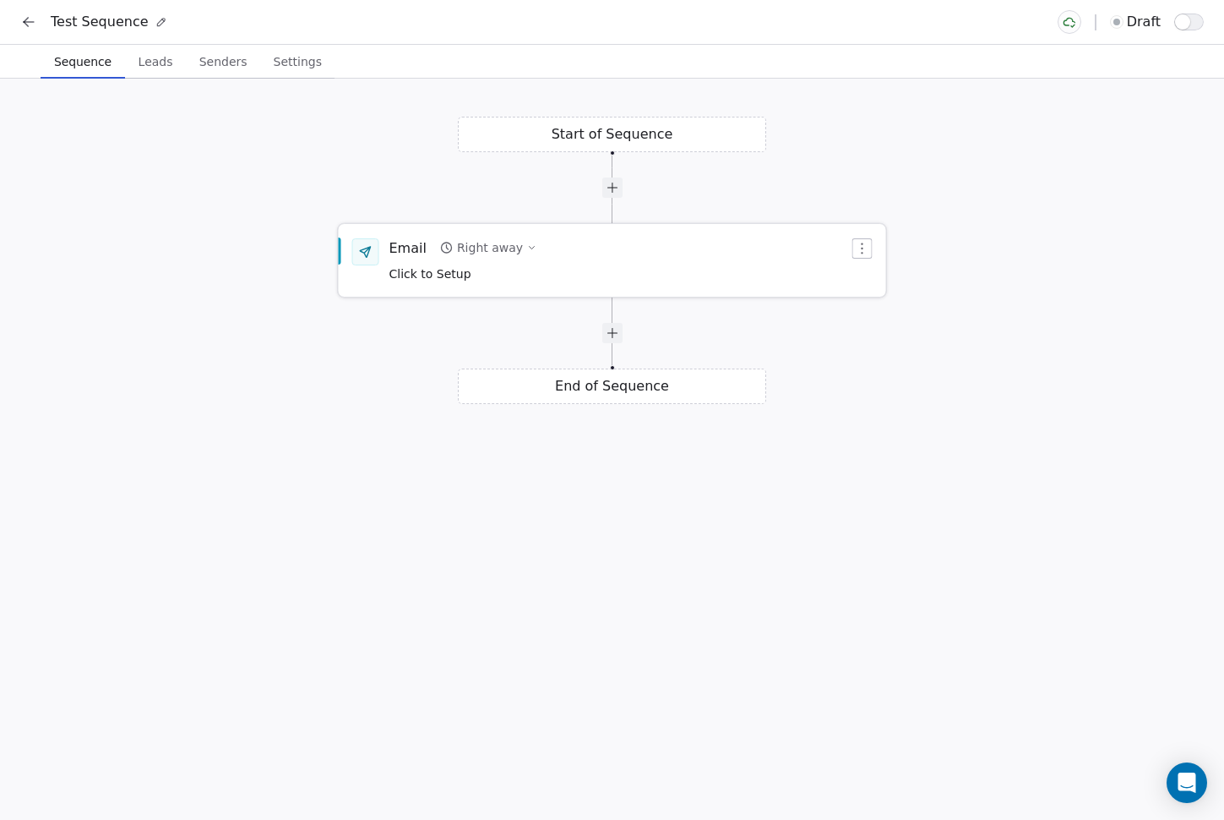
click at [545, 253] on div "Email Right away Click to Setup" at bounding box center [620, 260] width 460 height 44
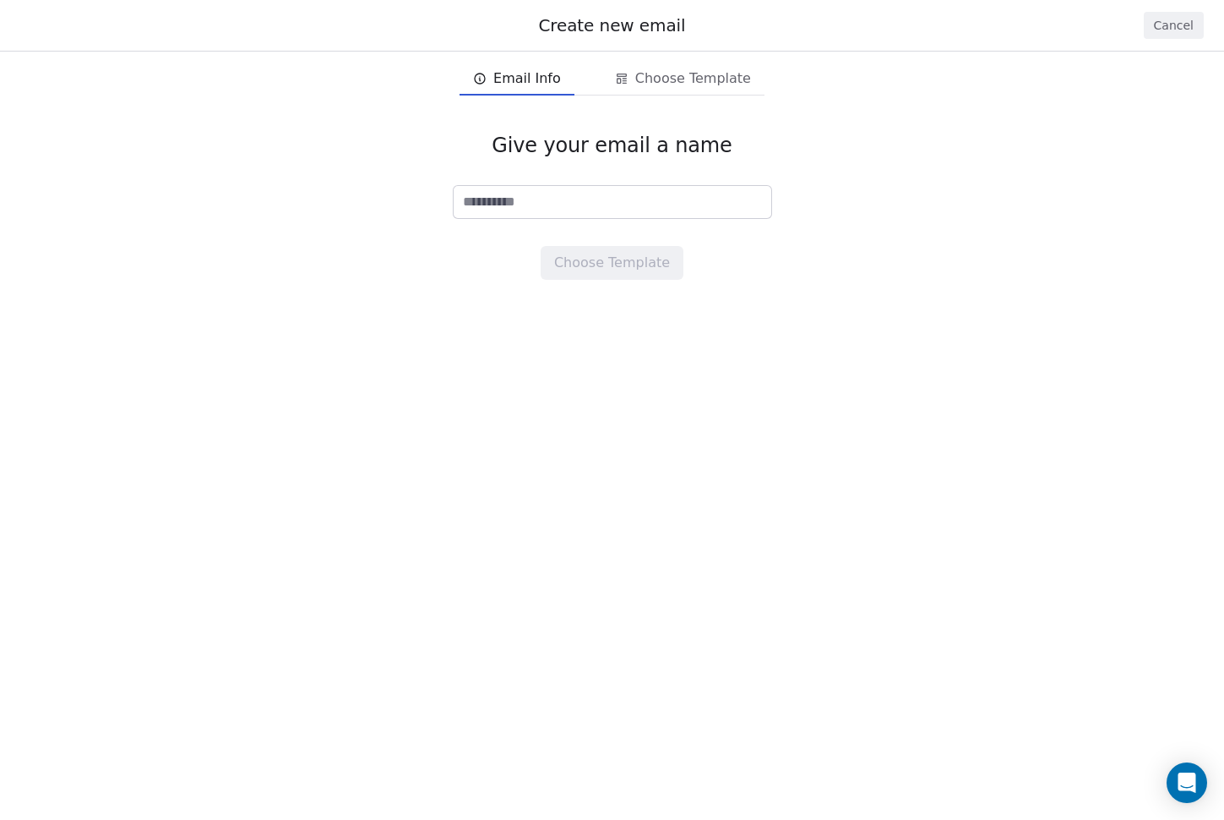
click at [554, 191] on input at bounding box center [613, 202] width 318 height 32
type input "****"
click at [646, 254] on button "Choose Template" at bounding box center [612, 263] width 143 height 34
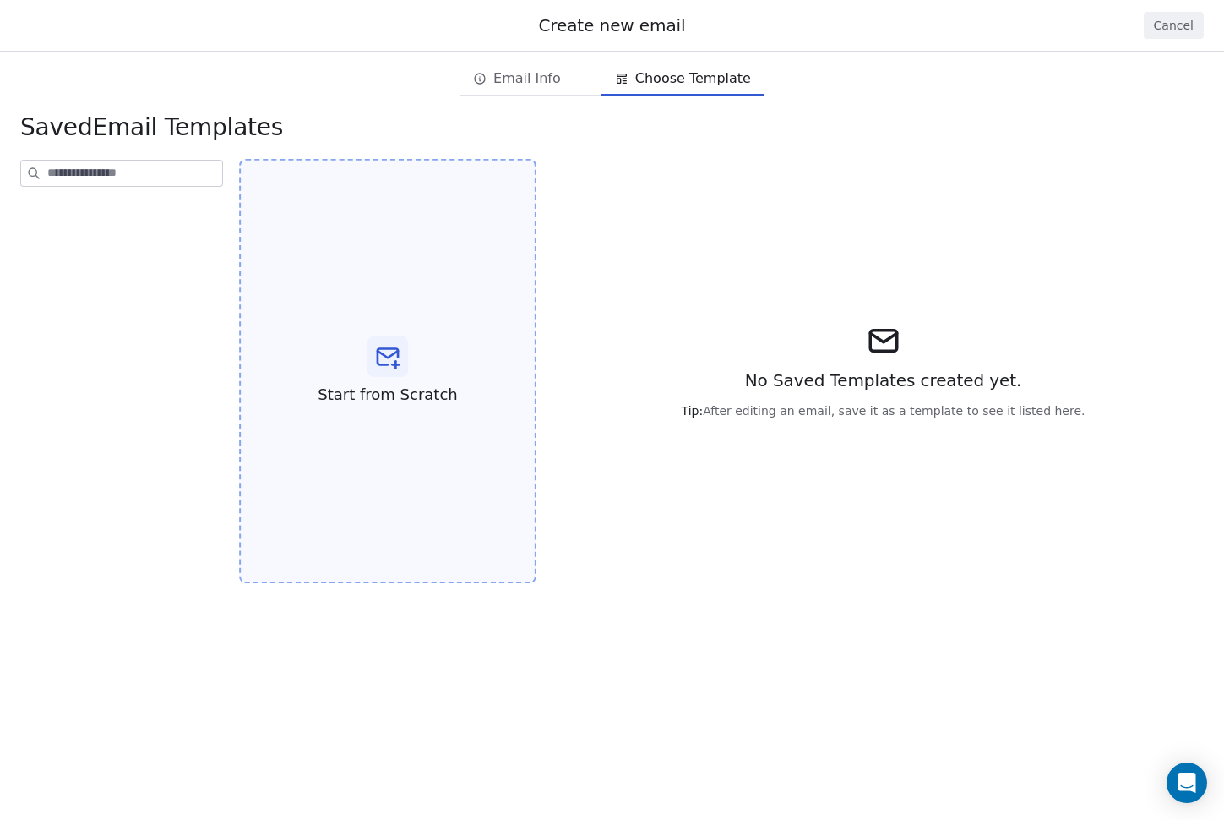
click at [429, 357] on div "Start from Scratch" at bounding box center [387, 371] width 297 height 425
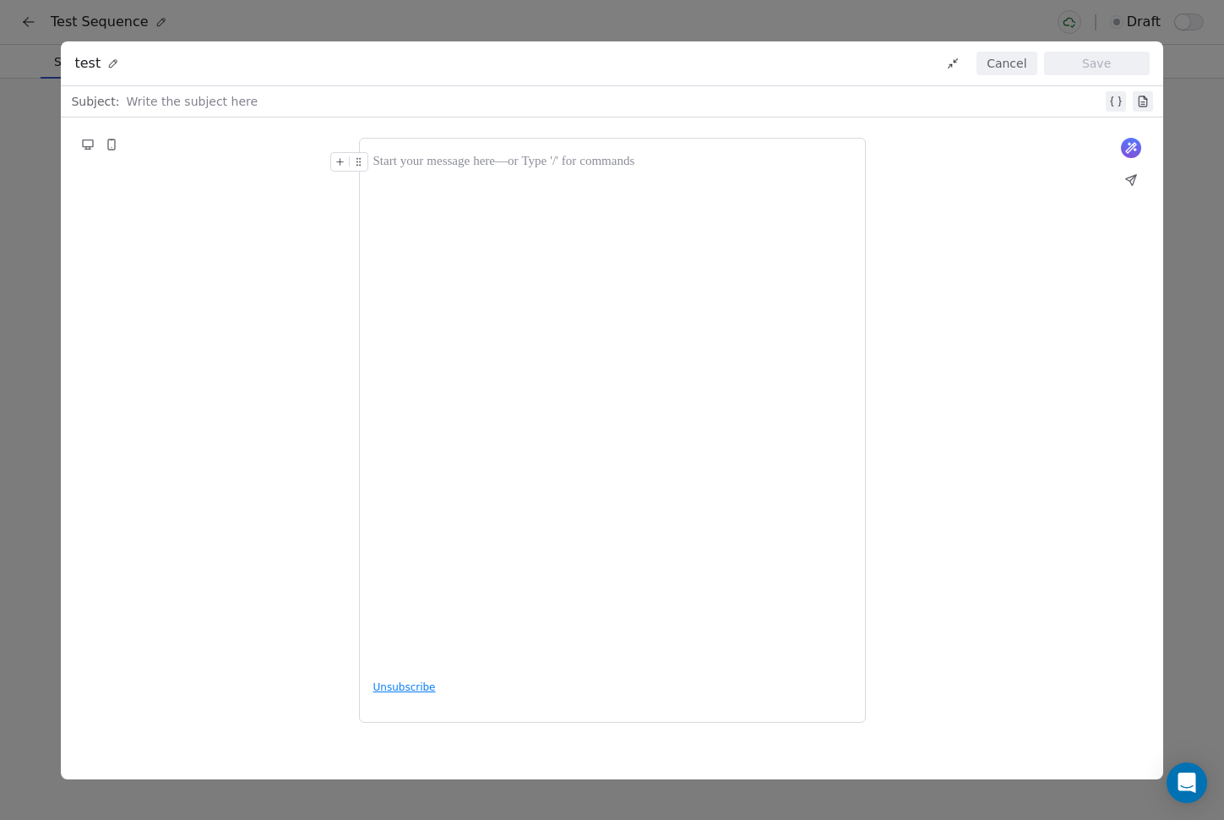
click at [1001, 65] on button "Cancel" at bounding box center [1007, 64] width 60 height 24
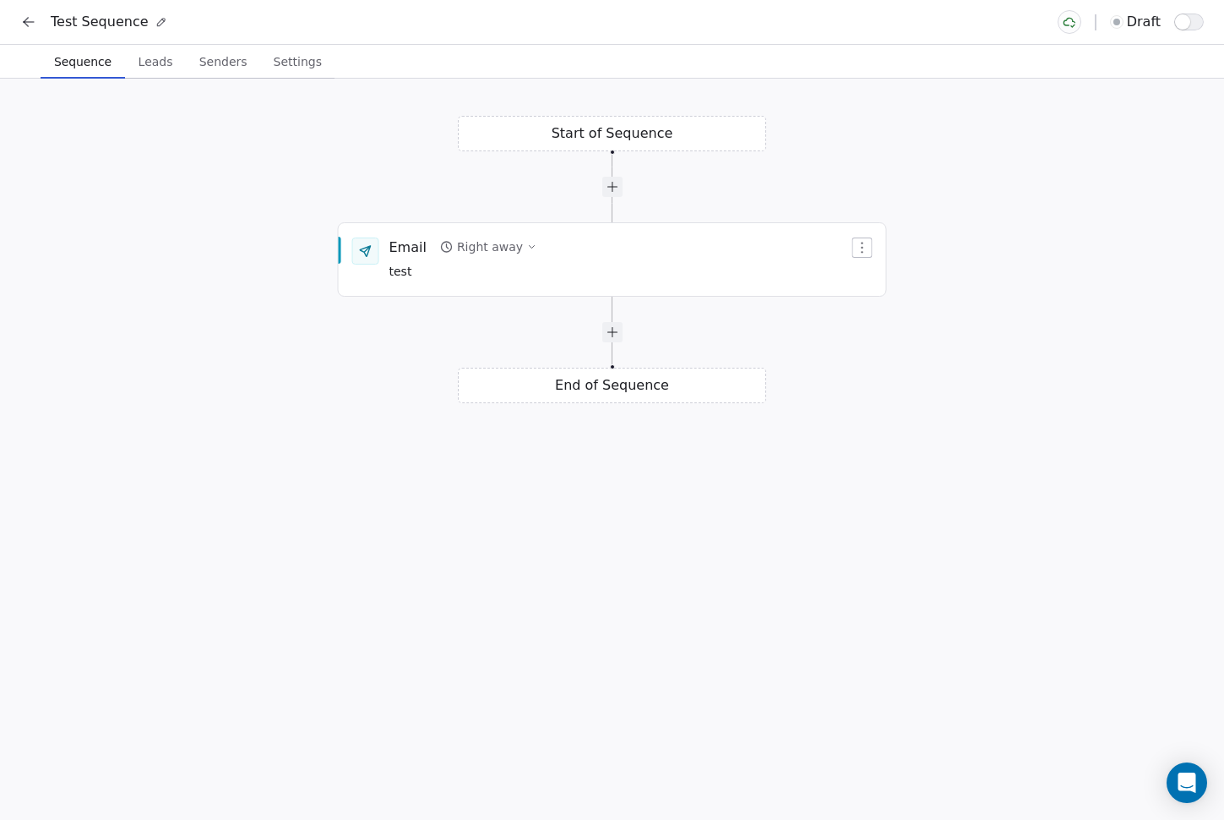
click at [21, 23] on icon at bounding box center [28, 22] width 17 height 17
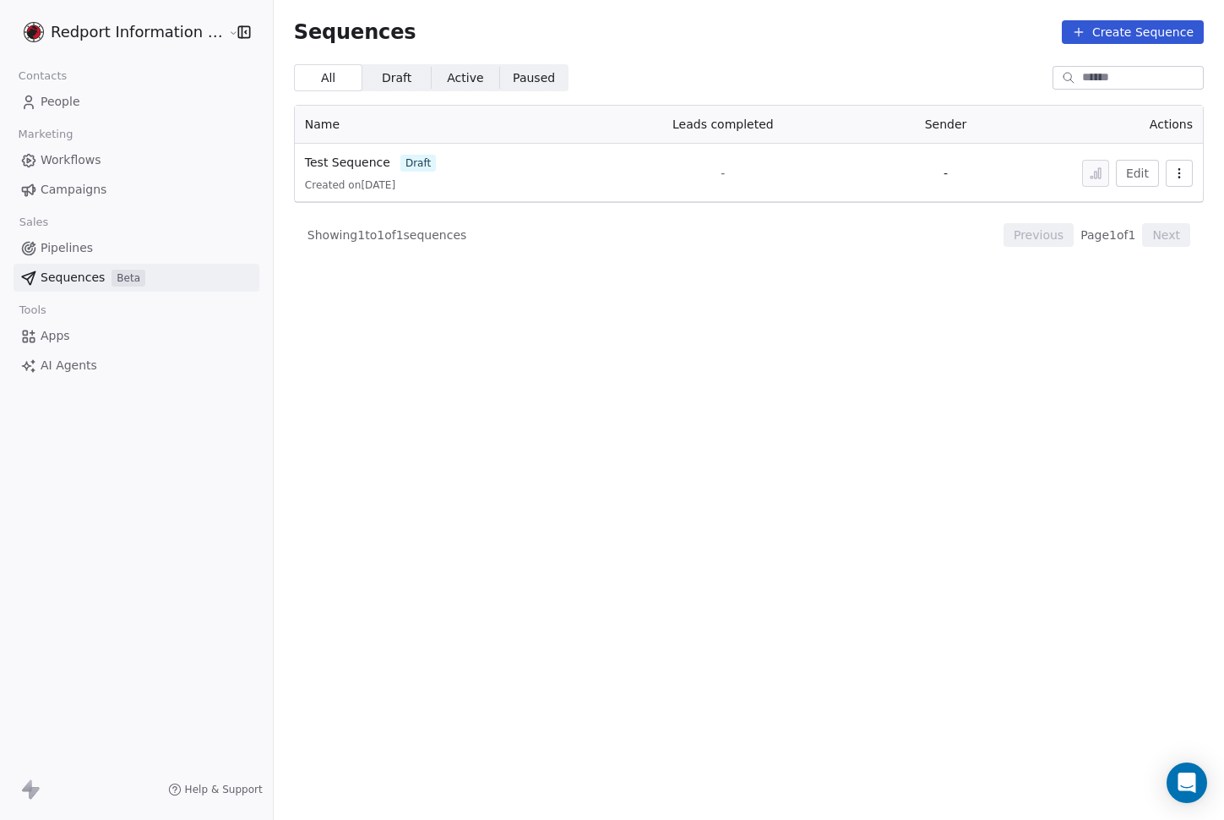
click at [85, 335] on link "Apps" at bounding box center [137, 336] width 246 height 28
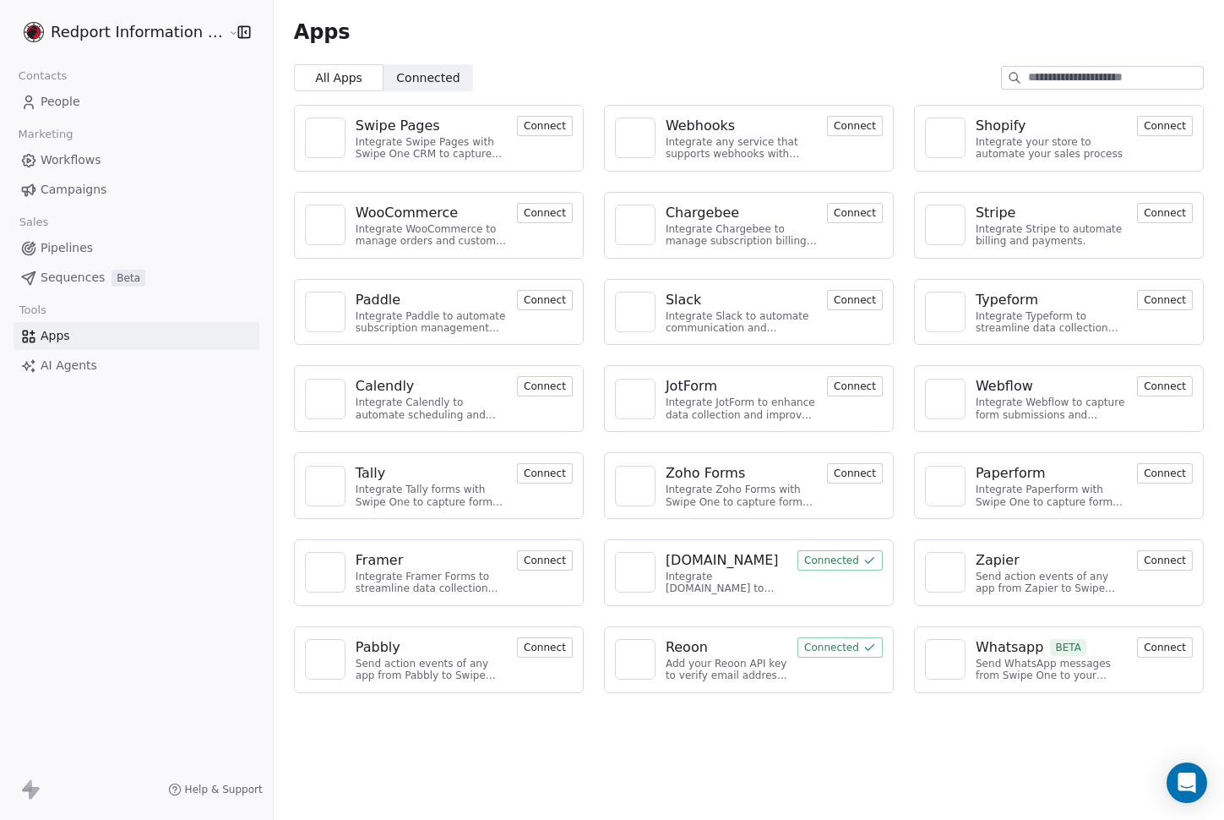
click at [762, 128] on div "Webhooks" at bounding box center [741, 126] width 151 height 20
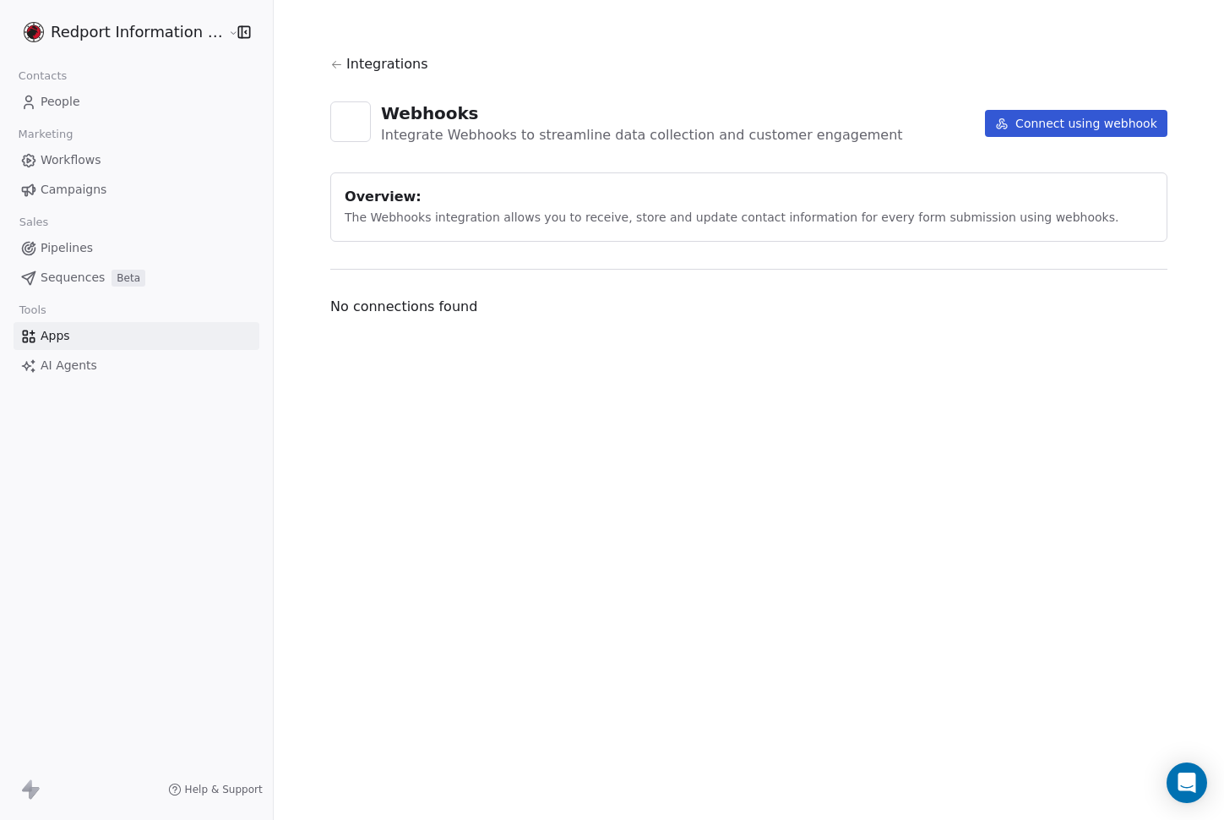
click at [1095, 116] on button "Connect using webhook" at bounding box center [1076, 123] width 183 height 27
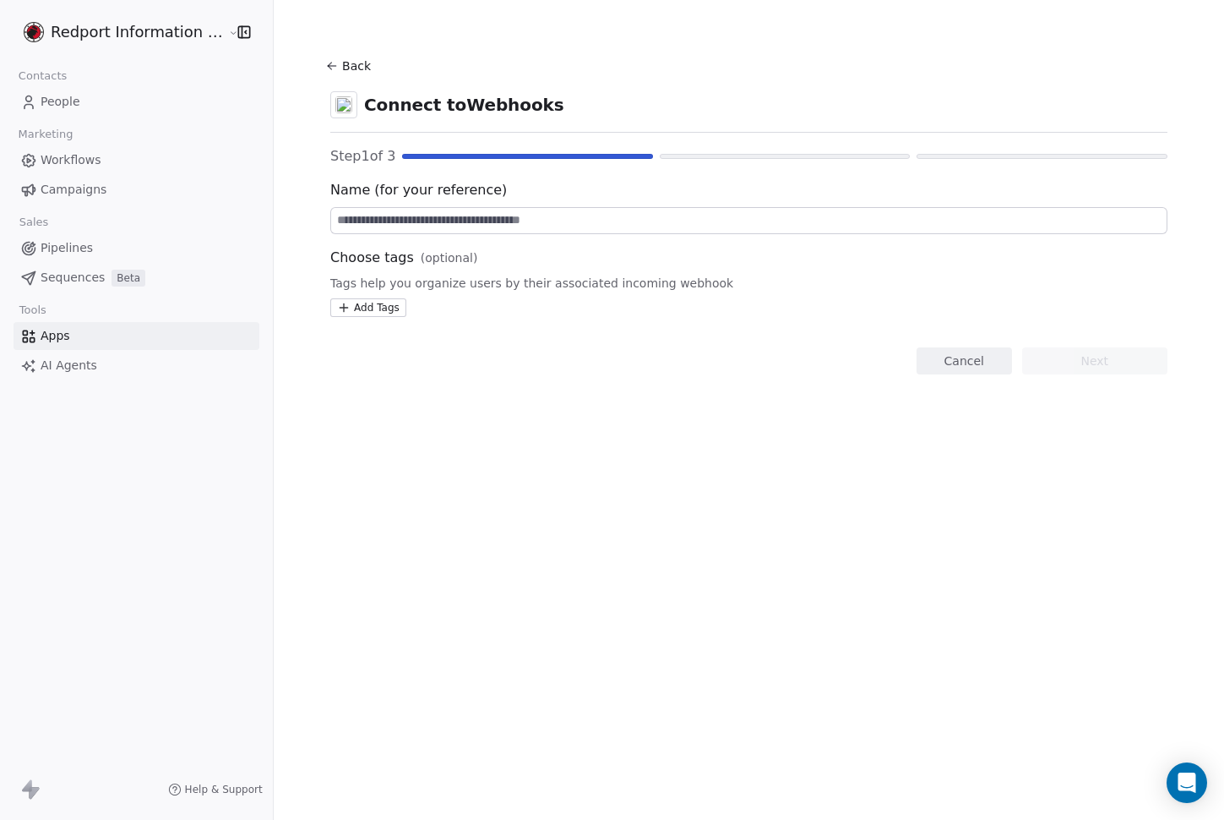
click at [575, 218] on input at bounding box center [749, 220] width 836 height 25
type input "**********"
click at [1124, 358] on button "Next" at bounding box center [1094, 360] width 145 height 27
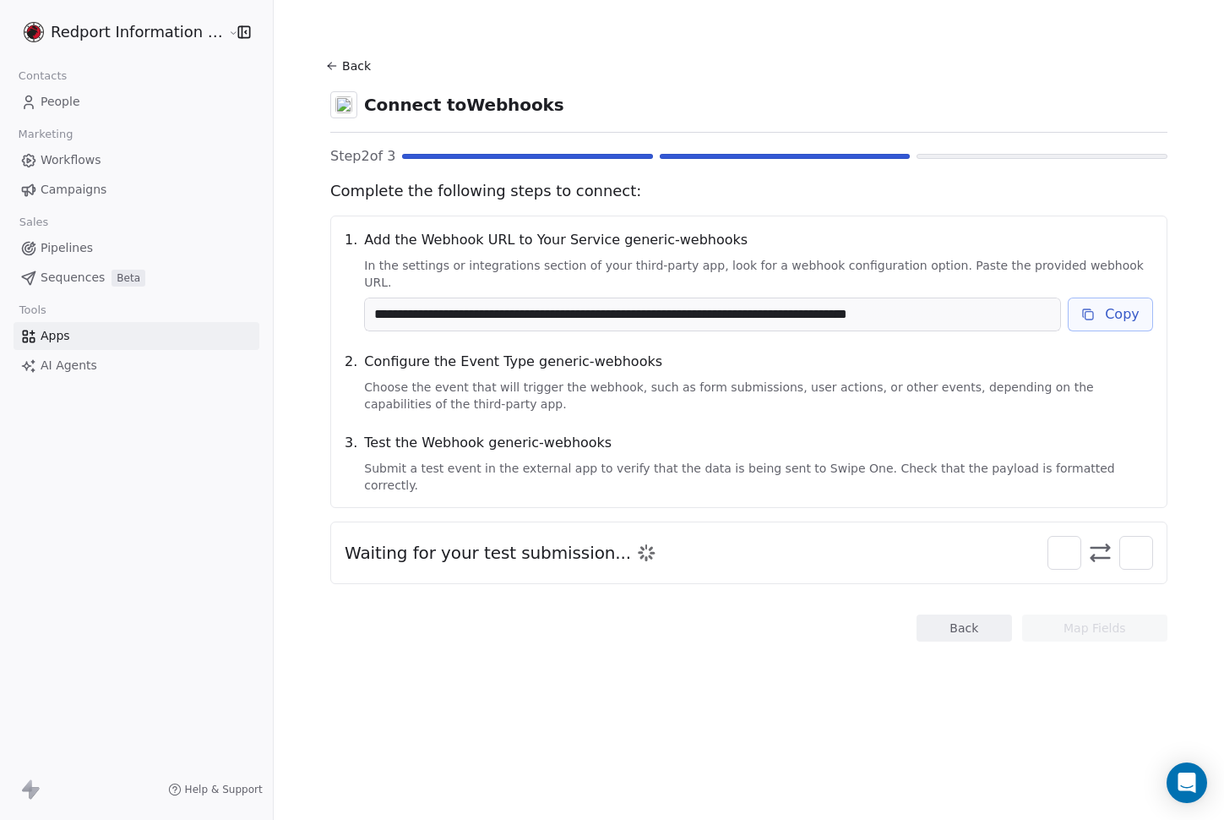
click at [946, 614] on button "Back" at bounding box center [964, 627] width 95 height 27
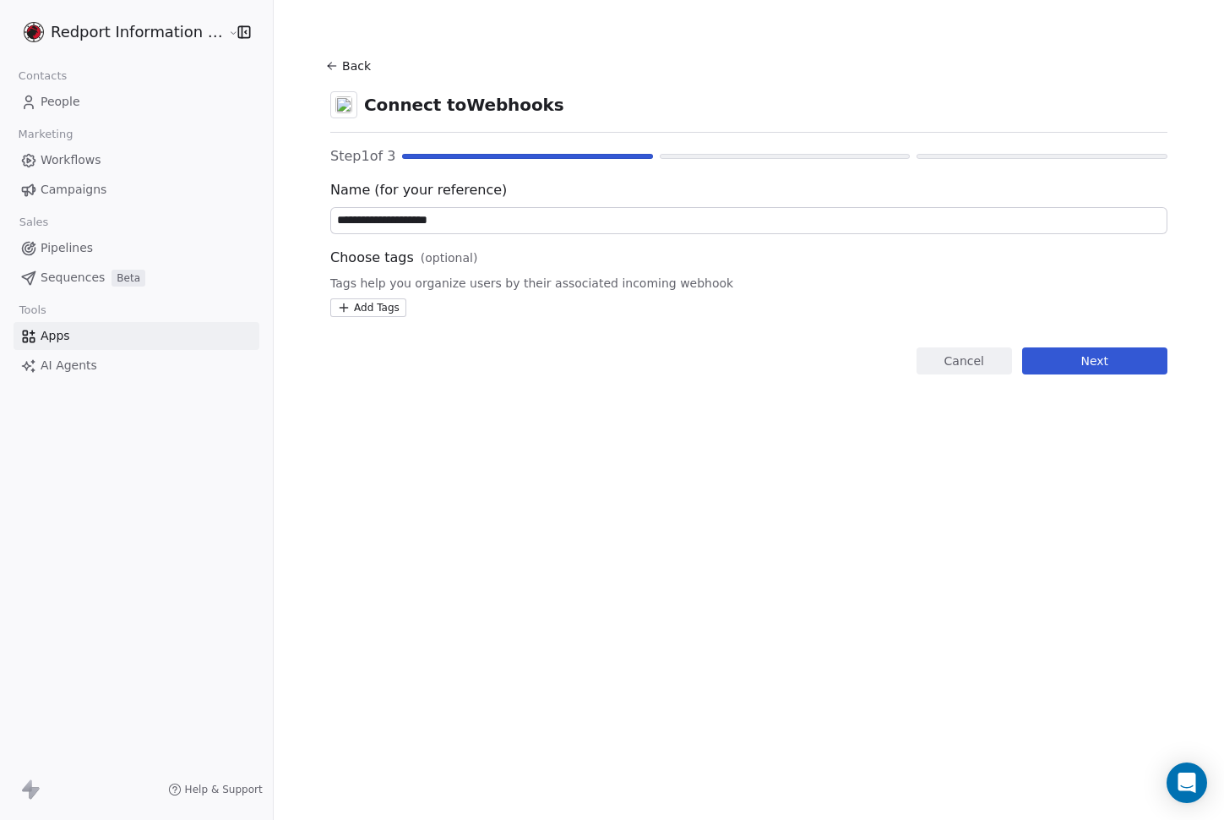
click at [328, 65] on icon at bounding box center [332, 66] width 14 height 14
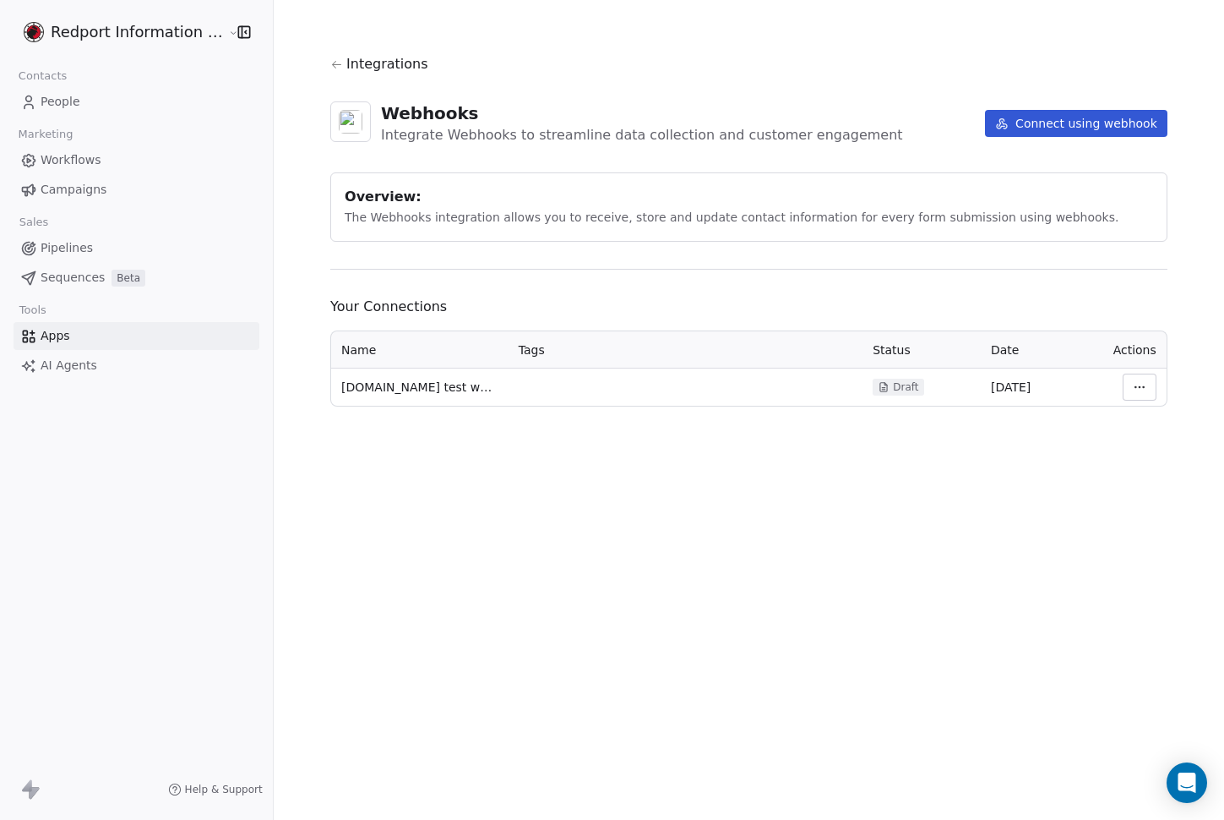
click at [1124, 391] on html "Redport Information Assurance Contacts People Marketing Workflows Campaigns Sal…" at bounding box center [612, 410] width 1224 height 820
click at [1141, 539] on div "Delete" at bounding box center [1156, 532] width 122 height 27
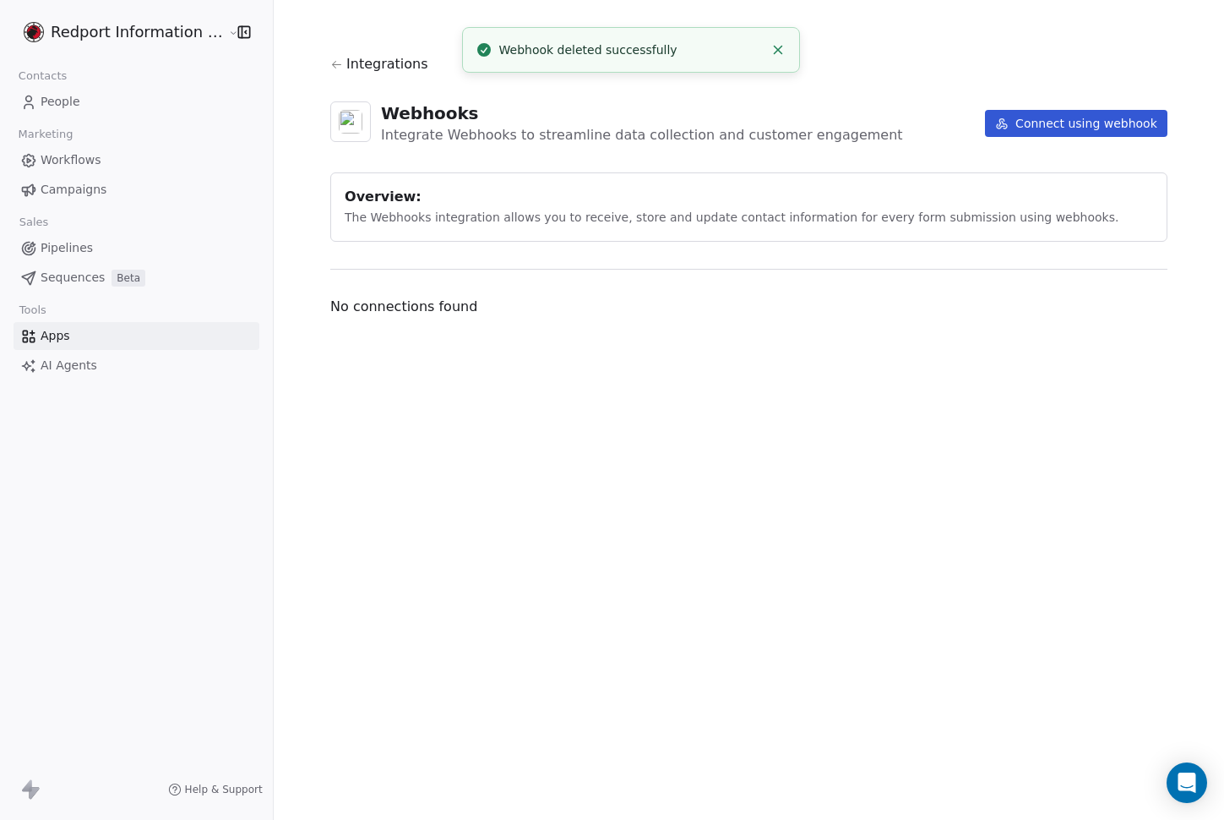
click at [592, 292] on div "Integrations Webhooks Integrate Webhooks to streamline data collection and cust…" at bounding box center [748, 185] width 837 height 263
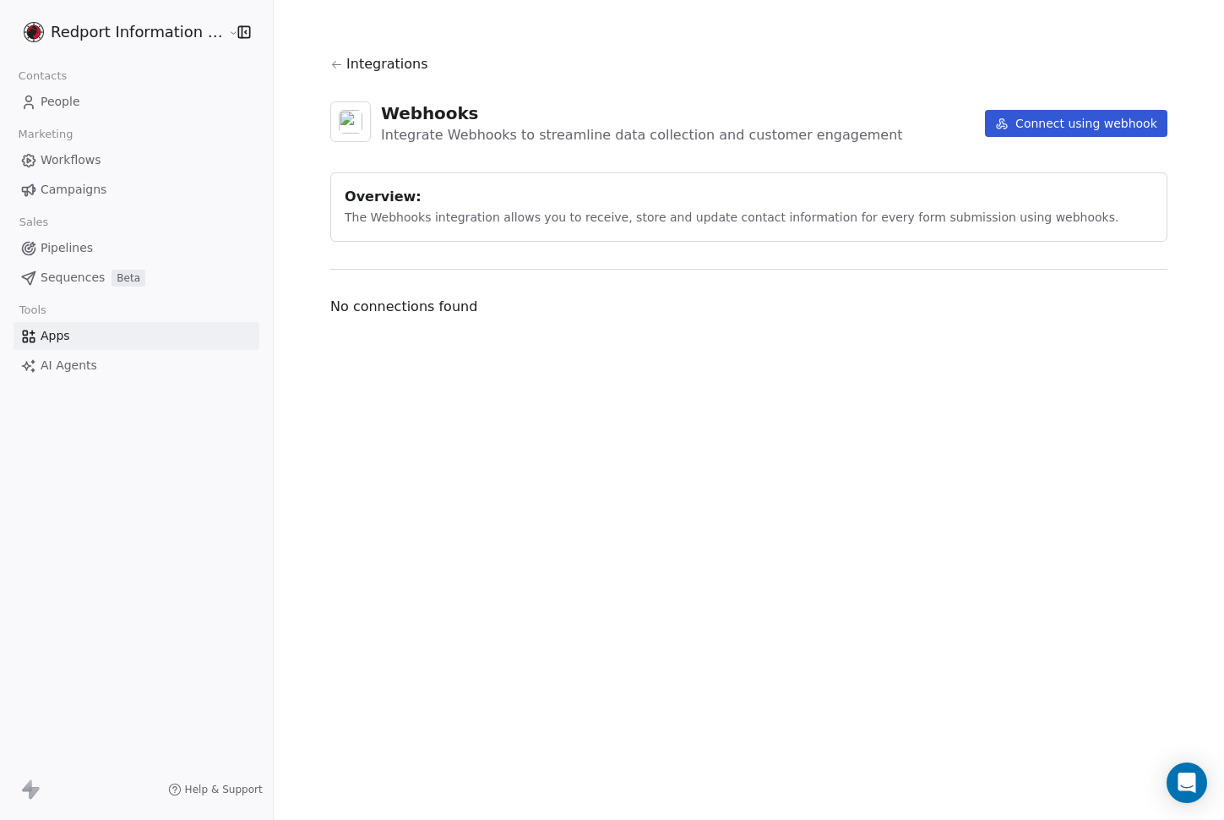
click at [85, 162] on span "Workflows" at bounding box center [71, 160] width 61 height 18
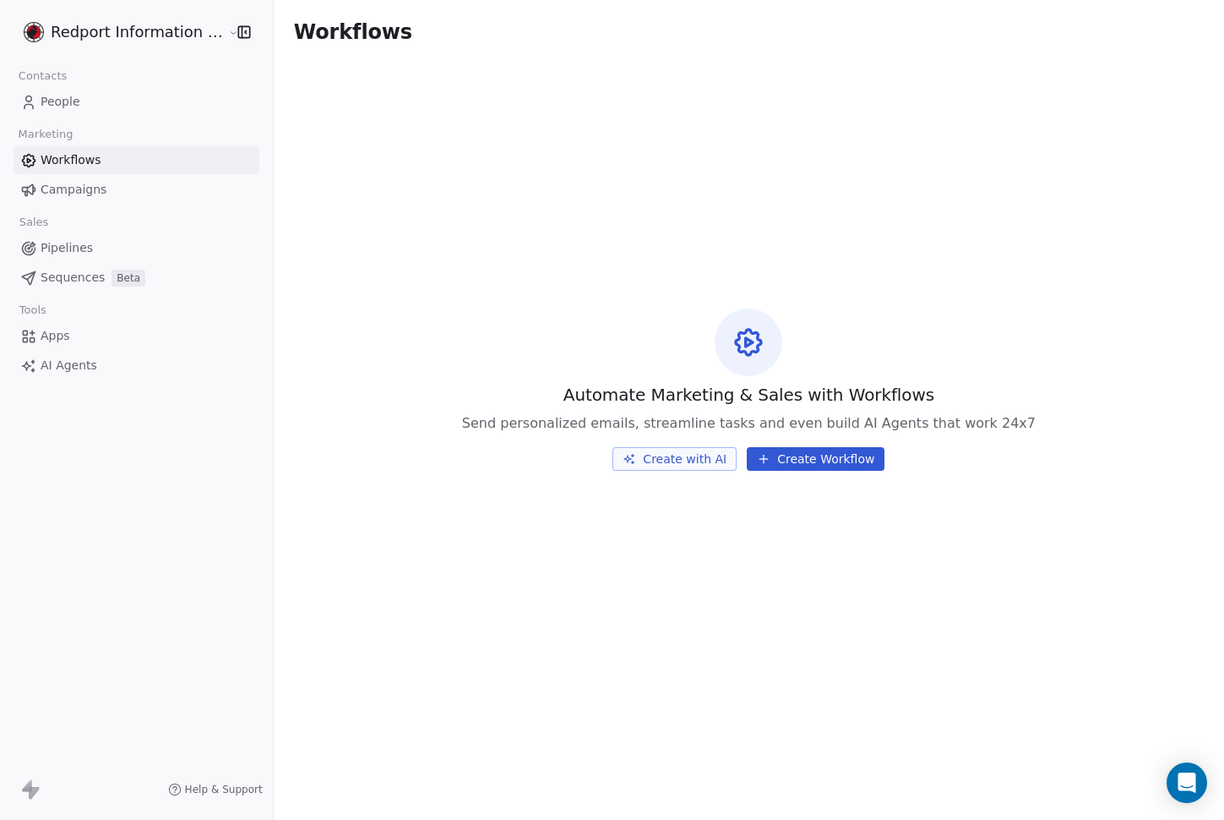
click at [826, 456] on button "Create Workflow" at bounding box center [816, 459] width 138 height 24
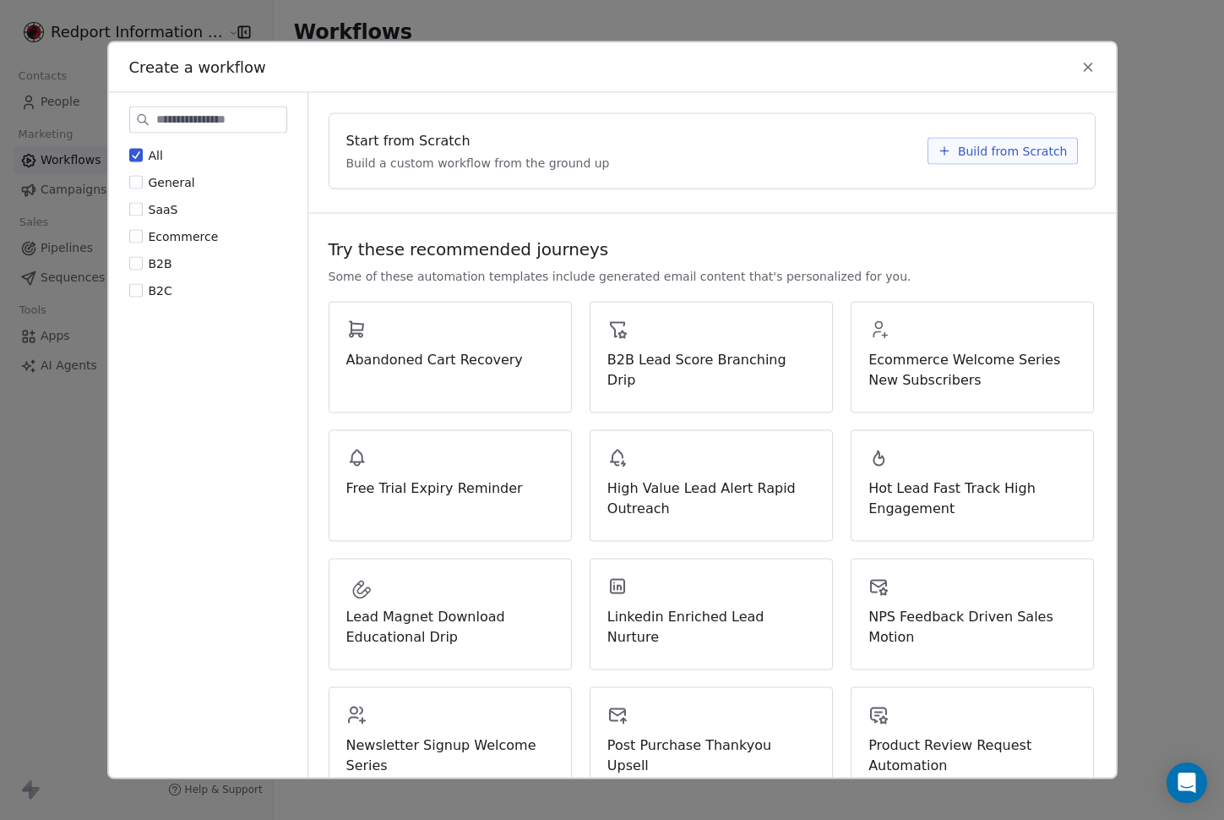
click at [958, 147] on span "Build from Scratch" at bounding box center [1013, 151] width 110 height 17
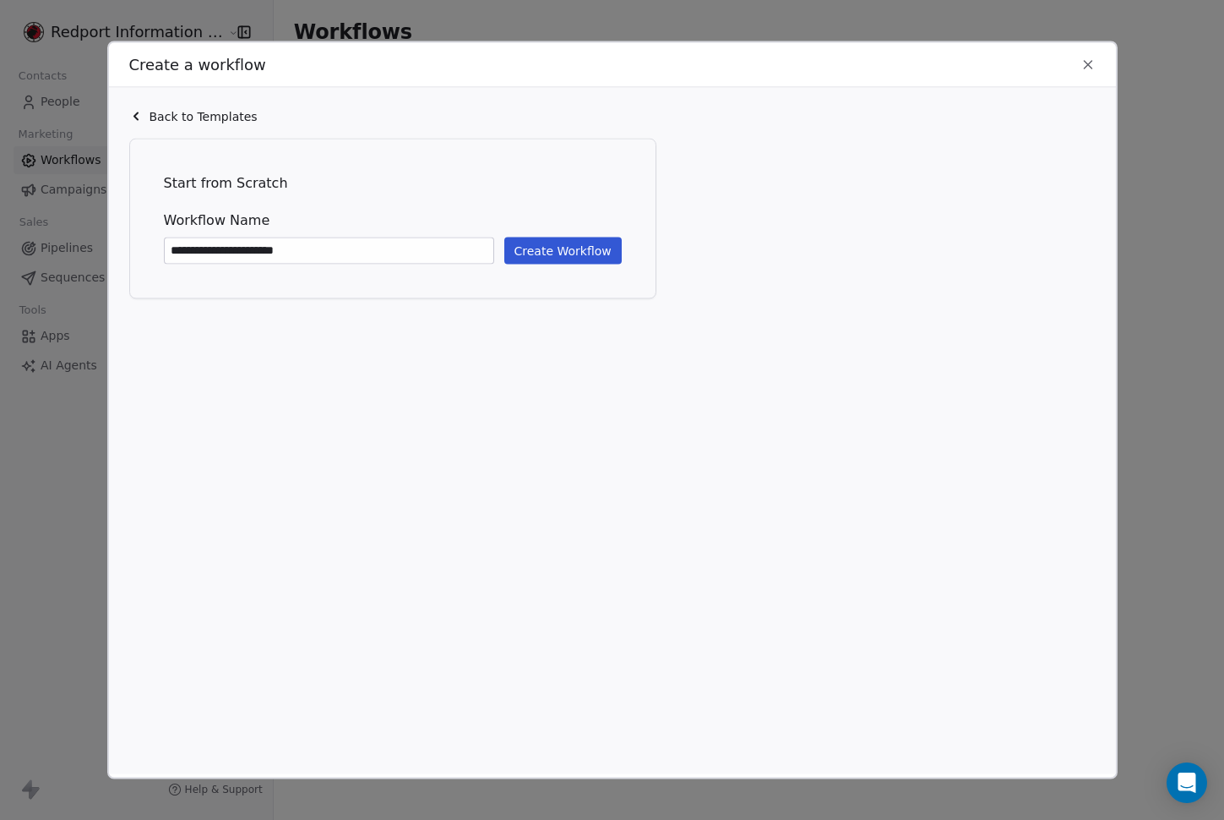
type input "**********"
click at [551, 258] on button "Create Workflow" at bounding box center [562, 250] width 117 height 27
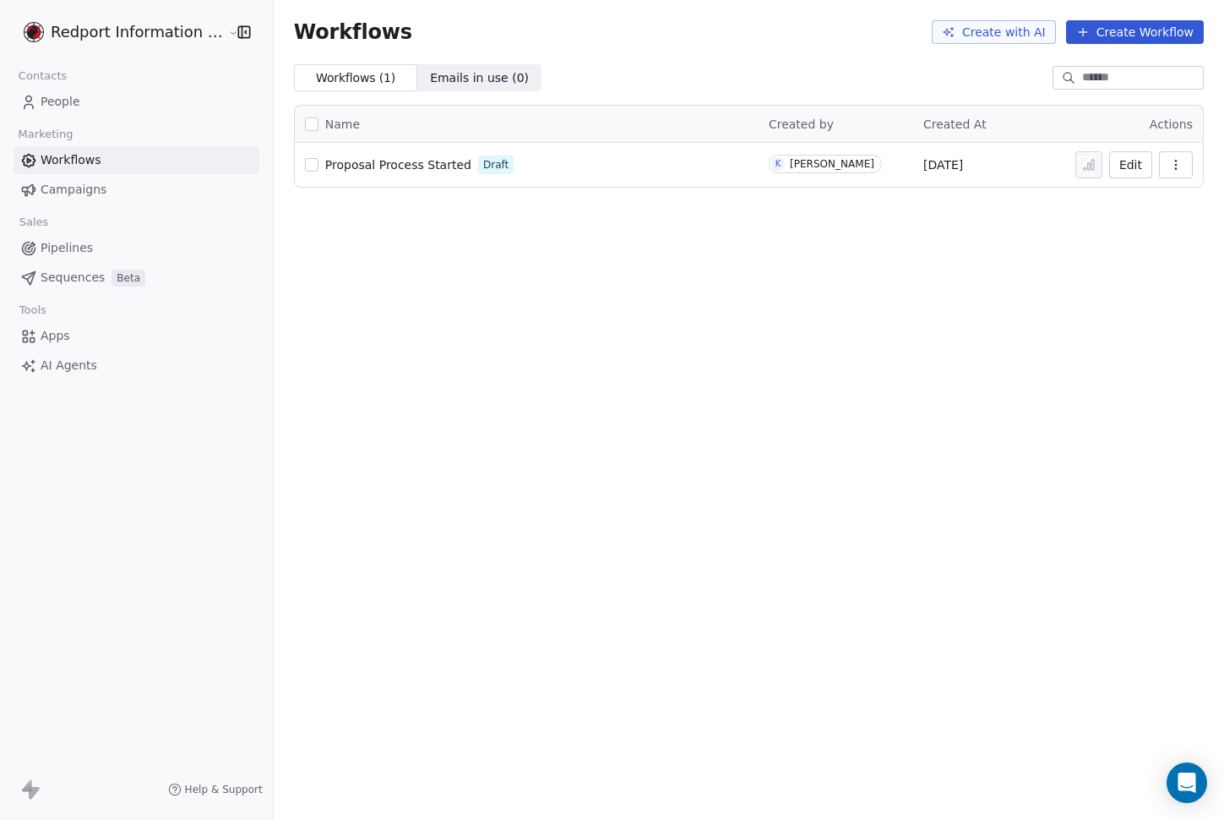
click at [1131, 159] on button "Edit" at bounding box center [1131, 164] width 43 height 27
click at [237, 461] on div "Redport Information Assurance Contacts People Marketing Workflows Campaigns Sal…" at bounding box center [136, 410] width 273 height 820
click at [24, 793] on icon at bounding box center [30, 789] width 20 height 20
click at [221, 466] on div "Redport Information Assurance Contacts People Marketing Workflows Campaigns Sal…" at bounding box center [136, 410] width 273 height 820
click at [450, 402] on div "Workflows Create with AI Create Workflow Workflows ( 1 ) Workflows ( 1 ) Emails…" at bounding box center [749, 410] width 951 height 820
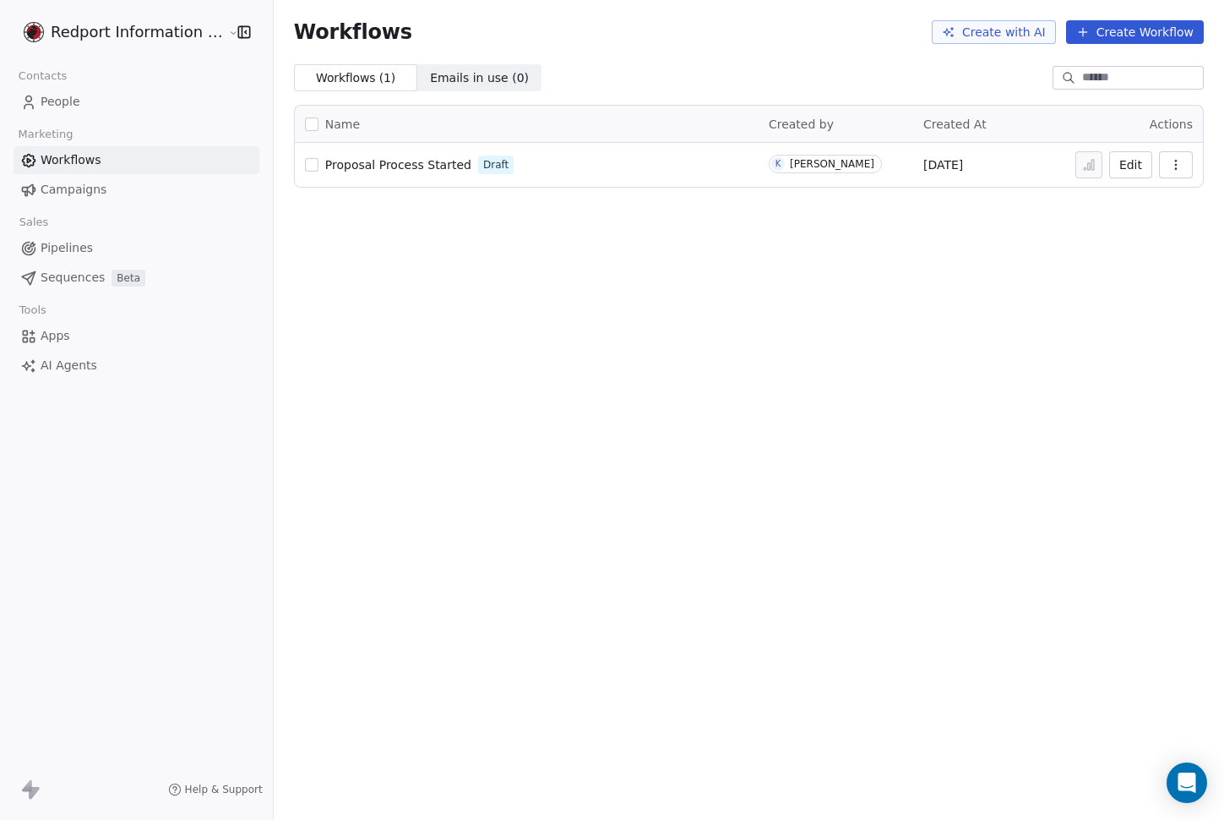
click at [70, 178] on link "Campaigns" at bounding box center [137, 190] width 246 height 28
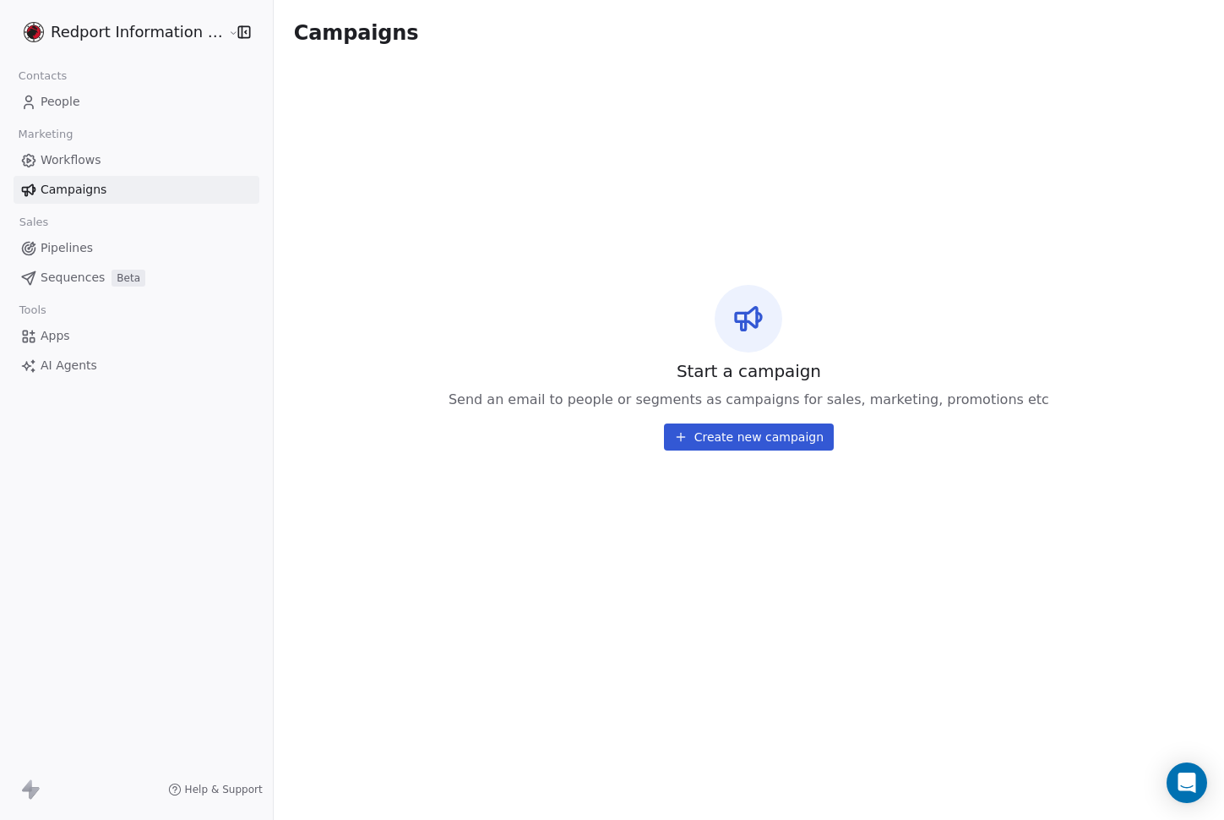
click at [722, 439] on button "Create new campaign" at bounding box center [749, 436] width 170 height 27
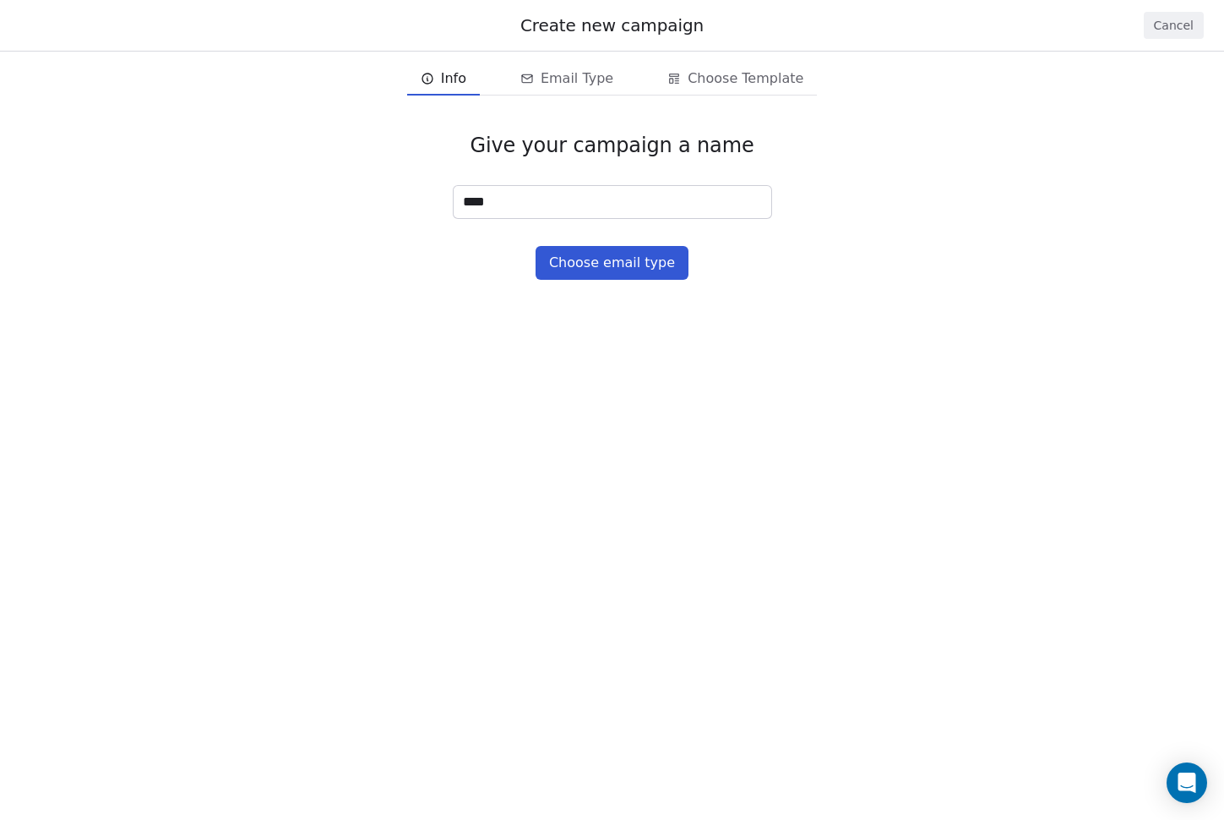
type input "****"
click at [556, 270] on button "Choose email type" at bounding box center [612, 263] width 153 height 34
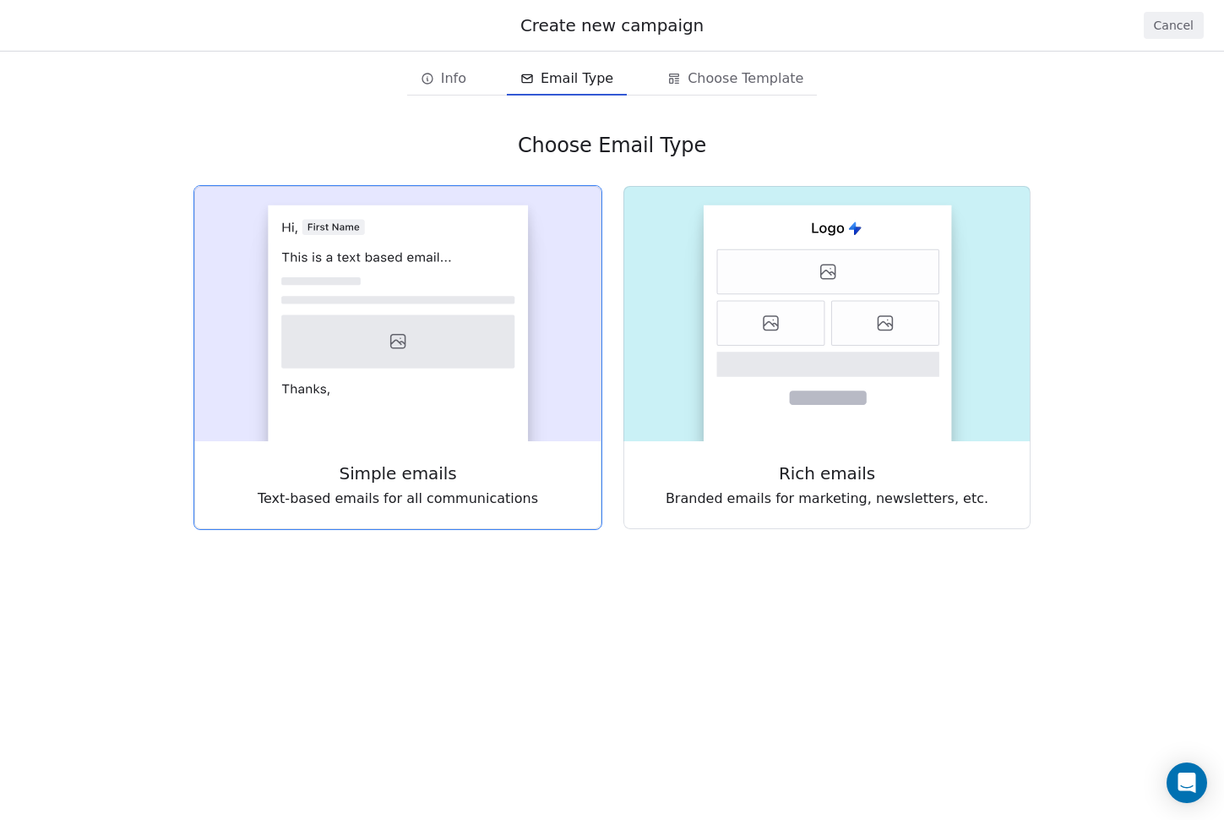
click at [381, 391] on rect at bounding box center [398, 323] width 260 height 236
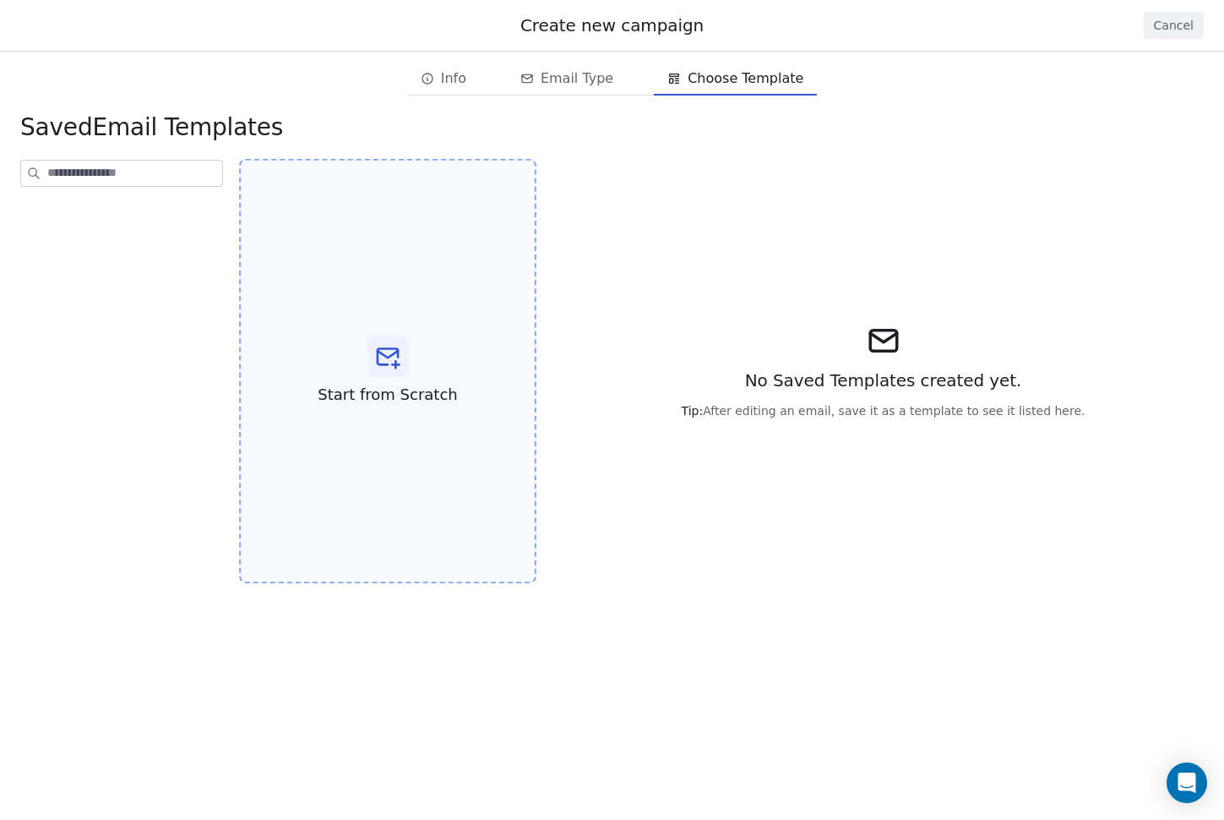
click at [352, 324] on div "Start from Scratch" at bounding box center [387, 371] width 297 height 425
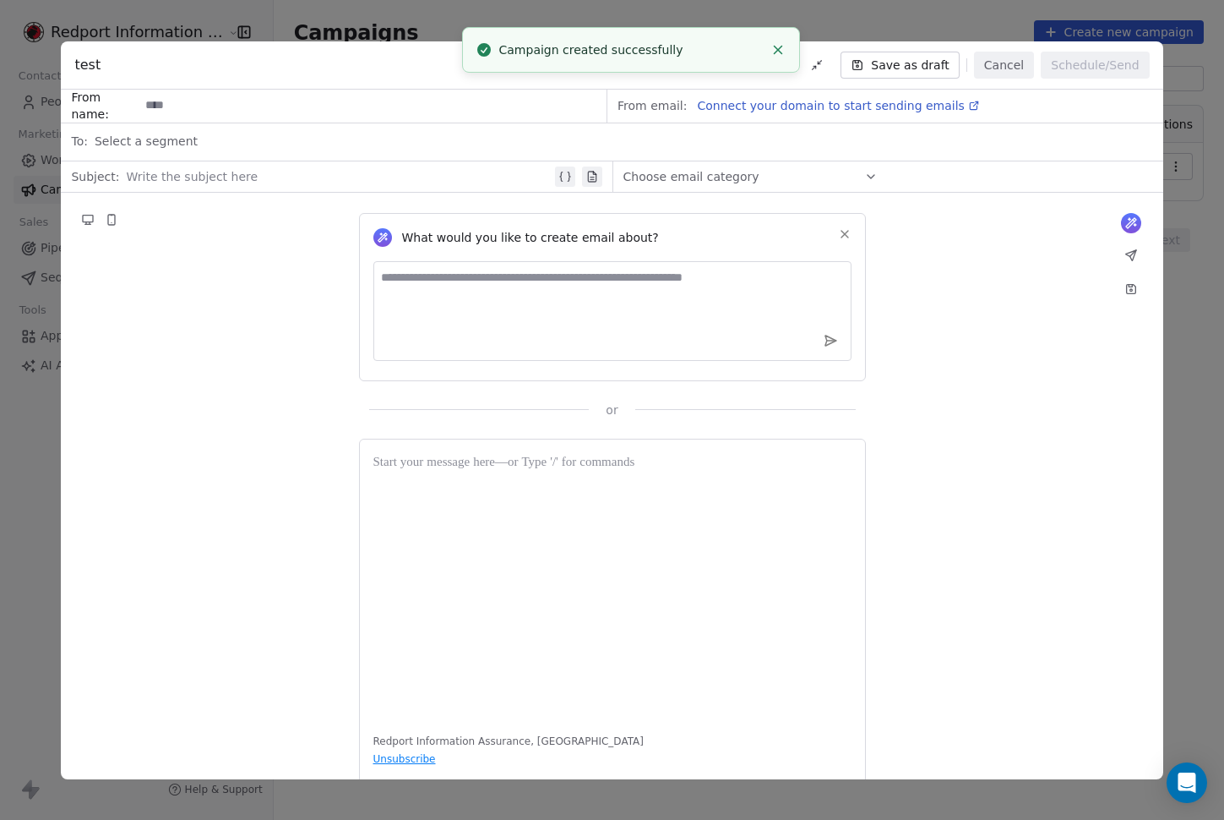
click at [781, 54] on icon "Close toast" at bounding box center [778, 49] width 15 height 15
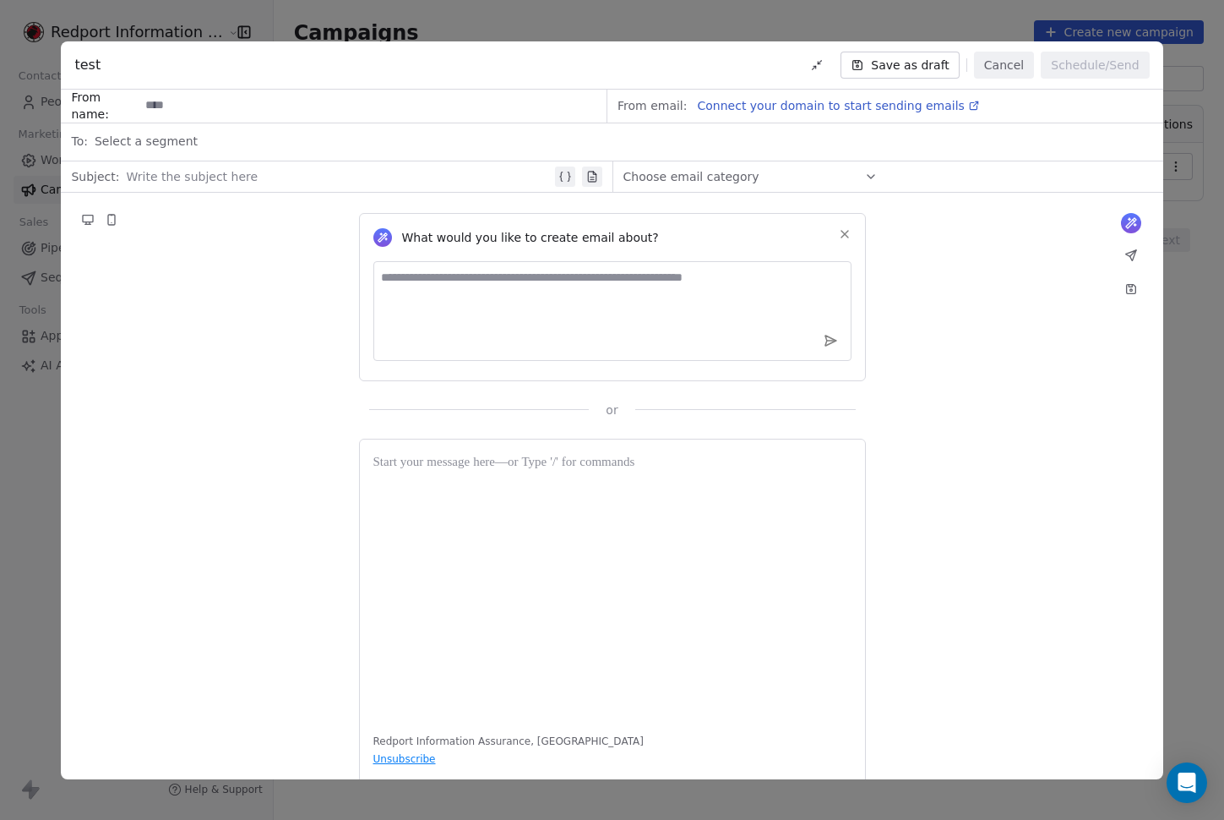
click at [777, 105] on span "Connect your domain to start sending emails" at bounding box center [830, 106] width 267 height 14
click at [61, 521] on div "What would you like to create email about? or Redport Information Assurance, Un…" at bounding box center [612, 504] width 1102 height 622
click at [57, 521] on div "test Save as draft Cancel Schedule/Send From name: From email: Connect your dom…" at bounding box center [612, 410] width 1224 height 820
click at [360, 532] on div "Redport Information Assurance, United States Unsubscribe" at bounding box center [612, 617] width 507 height 356
click at [1020, 66] on button "Cancel" at bounding box center [1004, 65] width 60 height 27
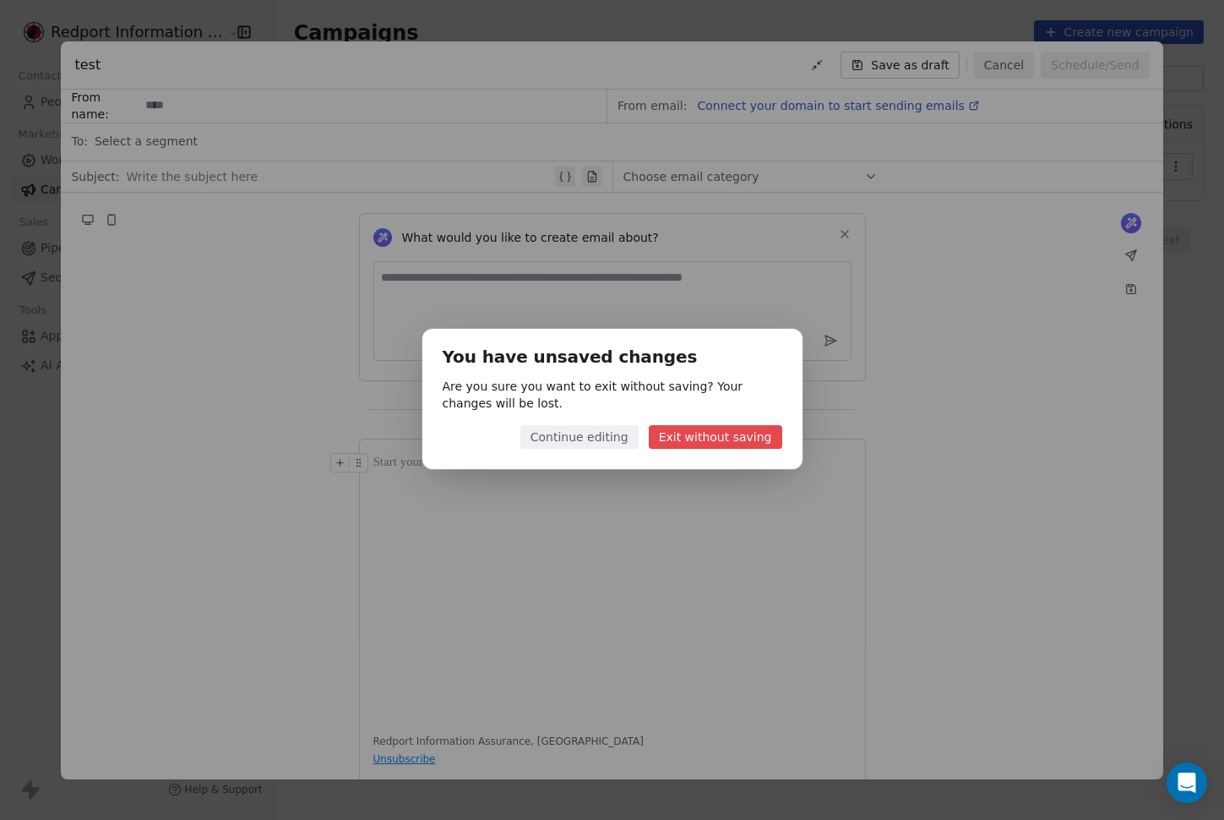
click at [709, 439] on button "Exit without saving" at bounding box center [716, 437] width 134 height 24
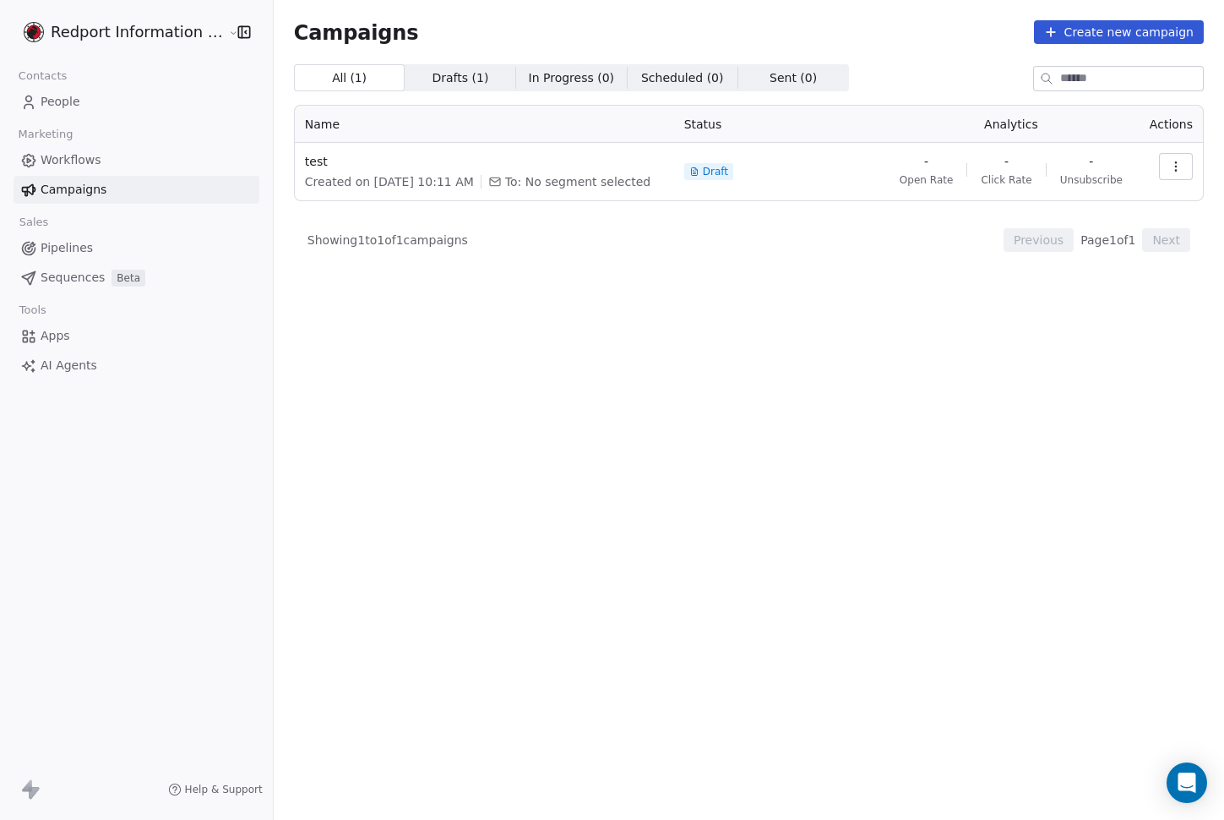
click at [332, 508] on div "All ( 1 ) All ( 1 ) Drafts ( 1 ) Drafts ( 1 ) In Progress ( 0 ) In Progress ( 0…" at bounding box center [749, 367] width 910 height 607
click at [421, 537] on div "All ( 1 ) All ( 1 ) Drafts ( 1 ) Drafts ( 1 ) In Progress ( 0 ) In Progress ( 0…" at bounding box center [749, 367] width 910 height 607
click at [668, 635] on div "All ( 1 ) All ( 1 ) Drafts ( 1 ) Drafts ( 1 ) In Progress ( 0 ) In Progress ( 0…" at bounding box center [749, 367] width 910 height 607
click at [706, 635] on div "All ( 1 ) All ( 1 ) Drafts ( 1 ) Drafts ( 1 ) In Progress ( 0 ) In Progress ( 0…" at bounding box center [749, 367] width 910 height 607
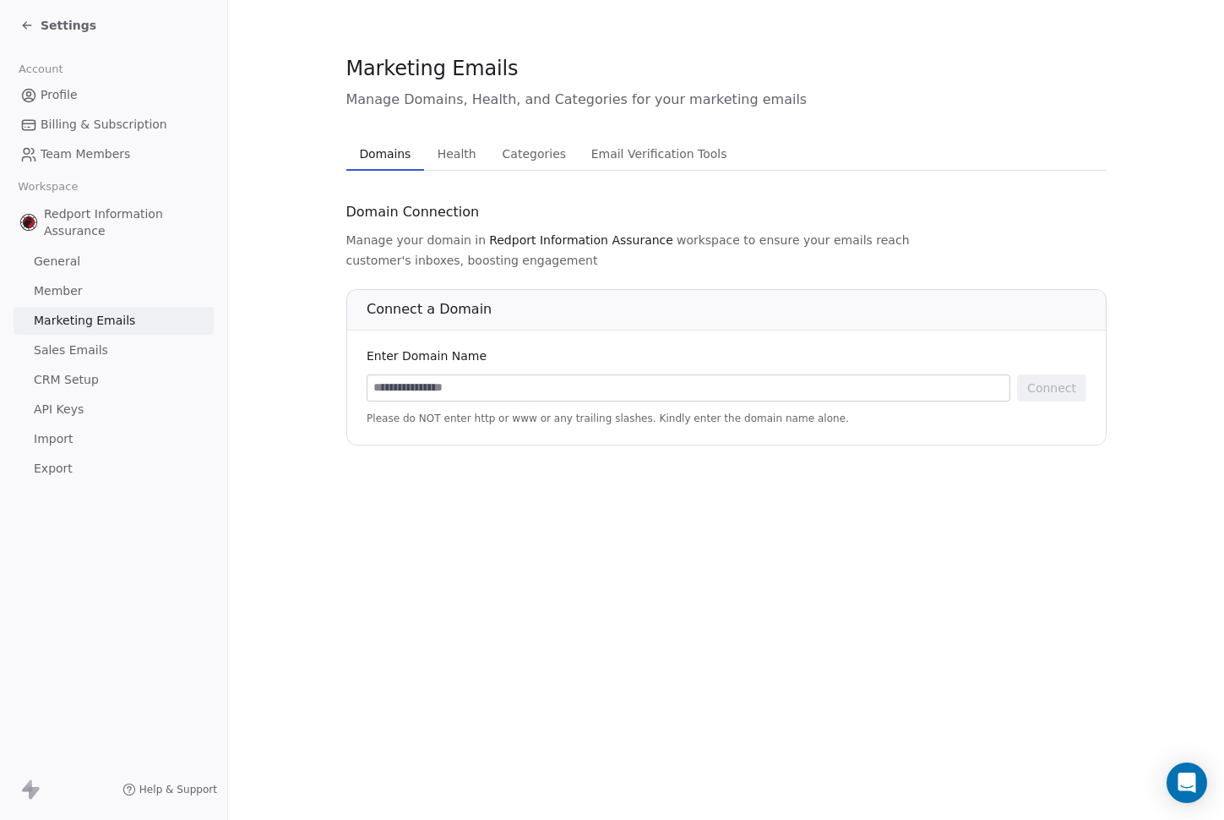
click at [374, 459] on section "Marketing Emails Manage Domains, Health, and Categories for your marketing emai…" at bounding box center [726, 249] width 996 height 499
click at [466, 375] on input at bounding box center [689, 387] width 642 height 25
click at [468, 565] on div "Marketing Emails Manage Domains, Health, and Categories for your marketing emai…" at bounding box center [726, 410] width 996 height 820
click at [630, 216] on div "Domain Connection" at bounding box center [726, 212] width 761 height 29
click at [456, 571] on div "Marketing Emails Manage Domains, Health, and Categories for your marketing emai…" at bounding box center [726, 410] width 996 height 820
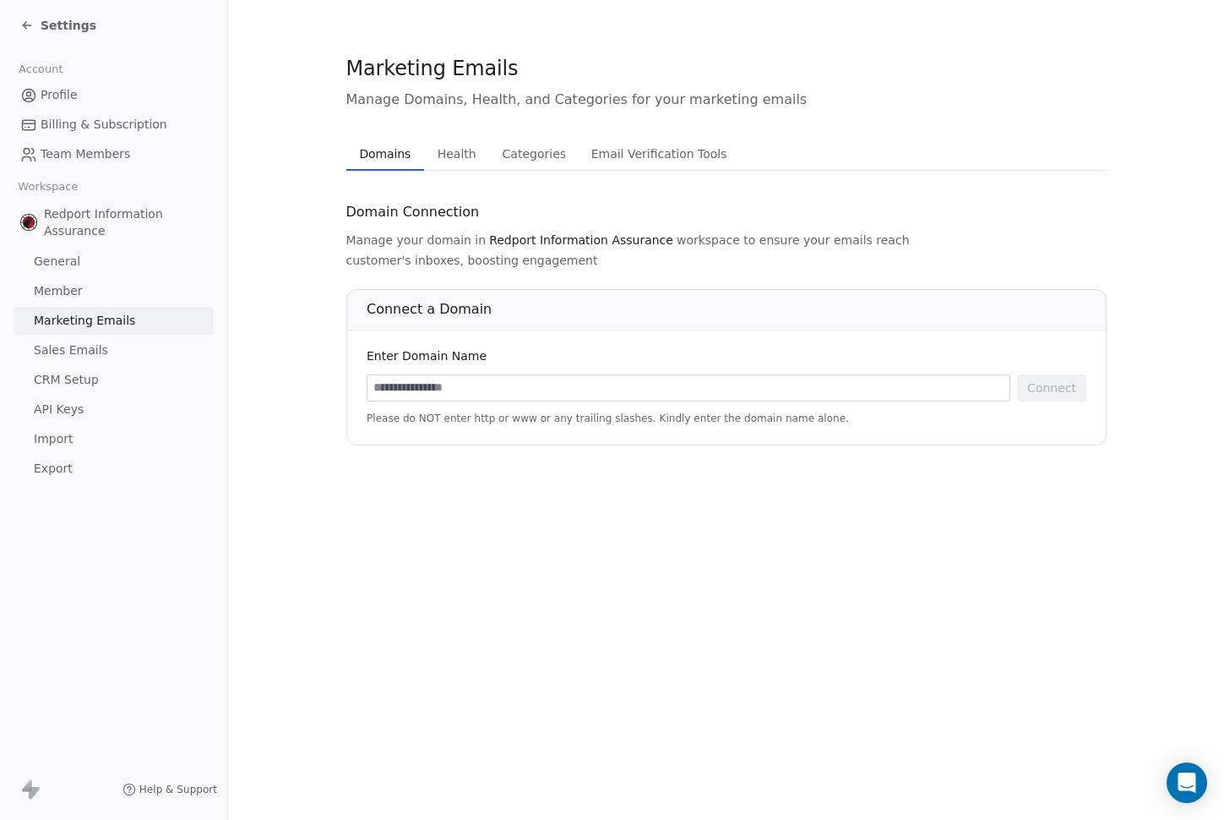
click at [29, 25] on icon at bounding box center [27, 25] width 8 height 0
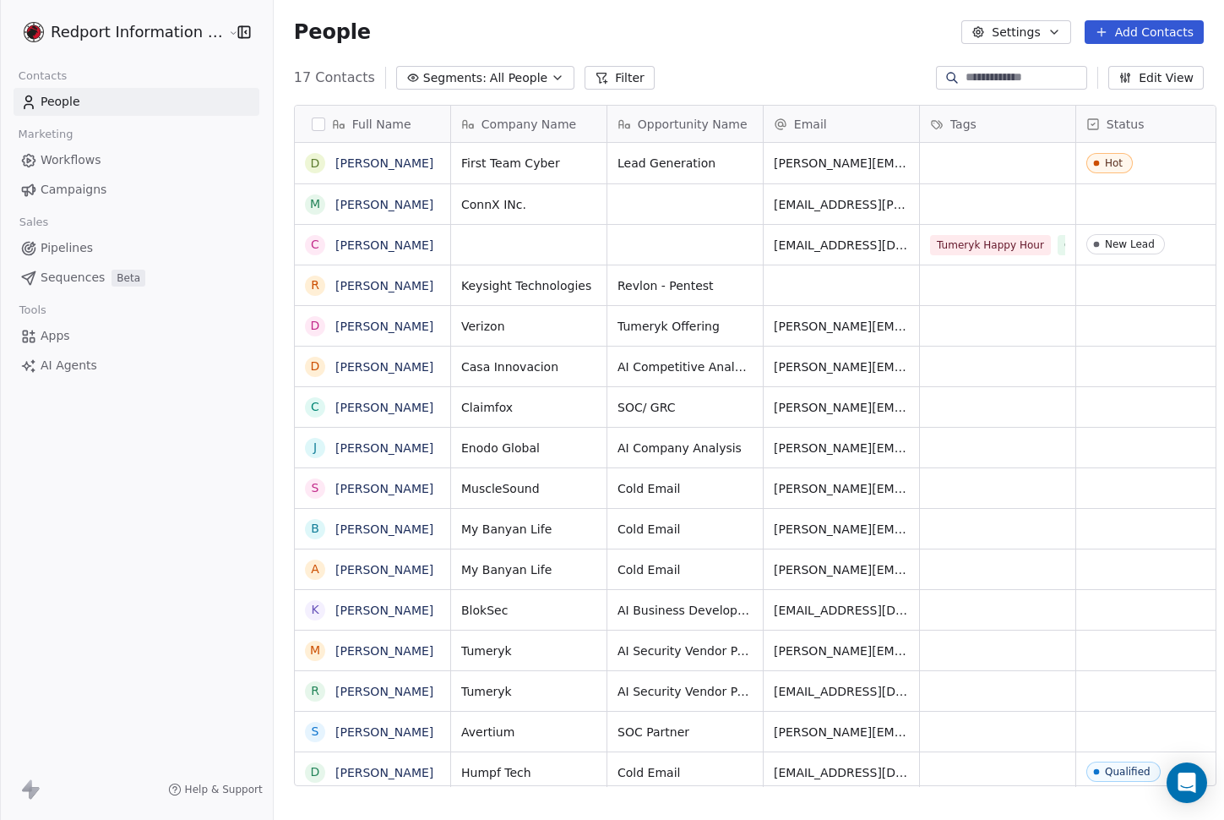
scroll to position [708, 950]
click at [73, 244] on span "Pipelines" at bounding box center [67, 248] width 52 height 18
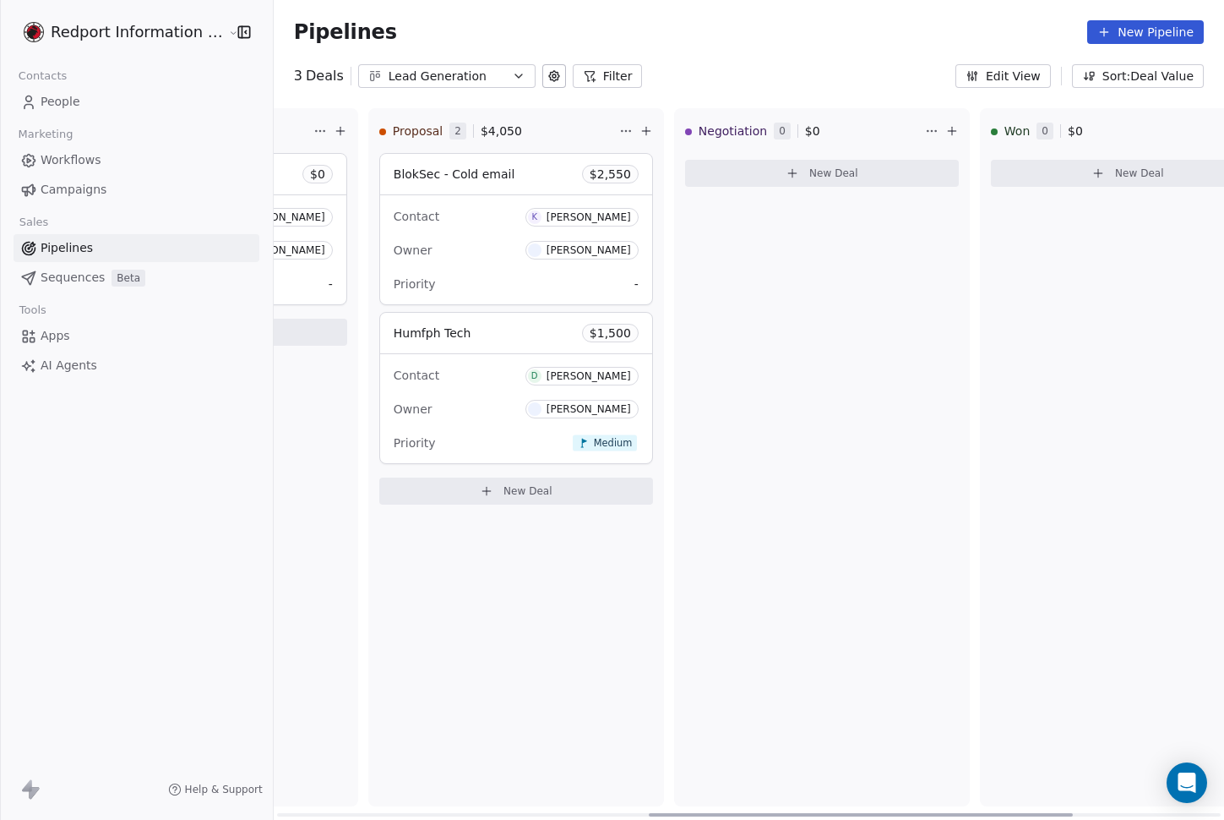
scroll to position [0, 855]
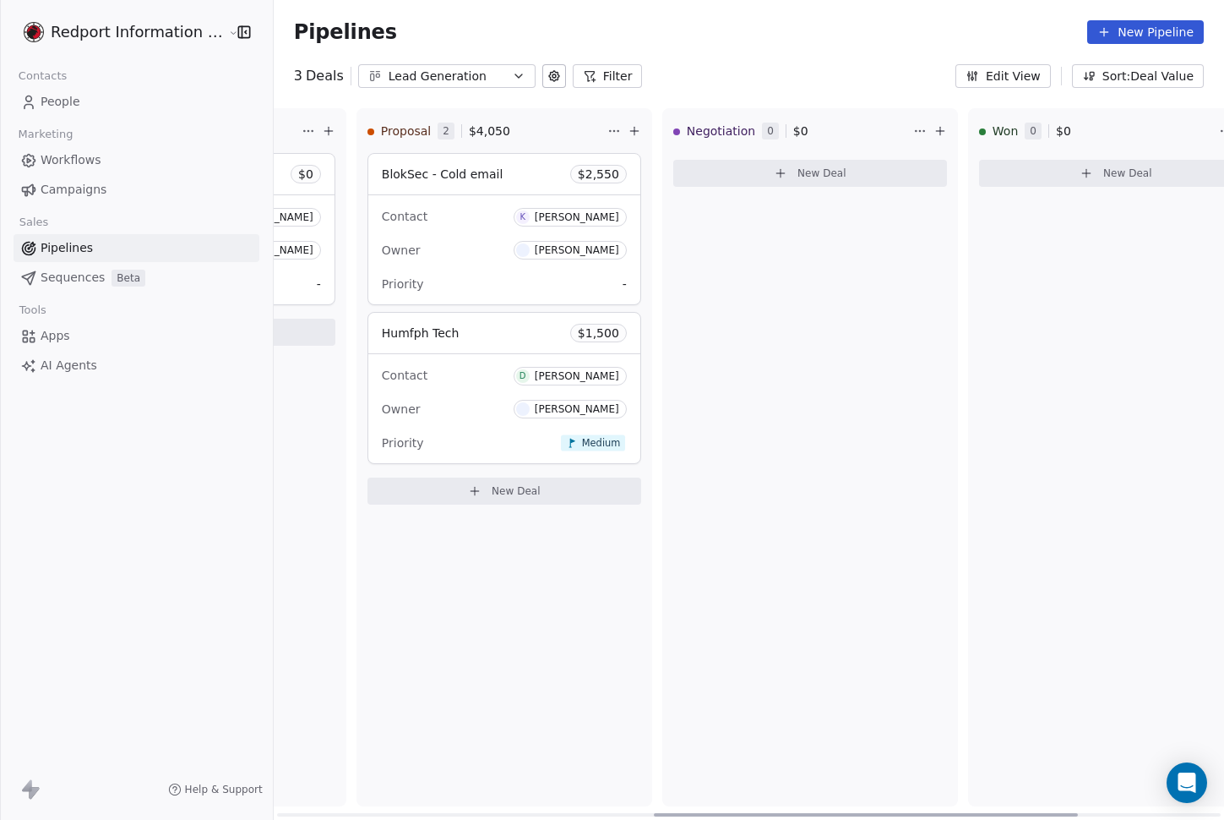
drag, startPoint x: 581, startPoint y: 815, endPoint x: 957, endPoint y: 832, distance: 377.3
click at [957, 816] on div at bounding box center [866, 814] width 424 height 3
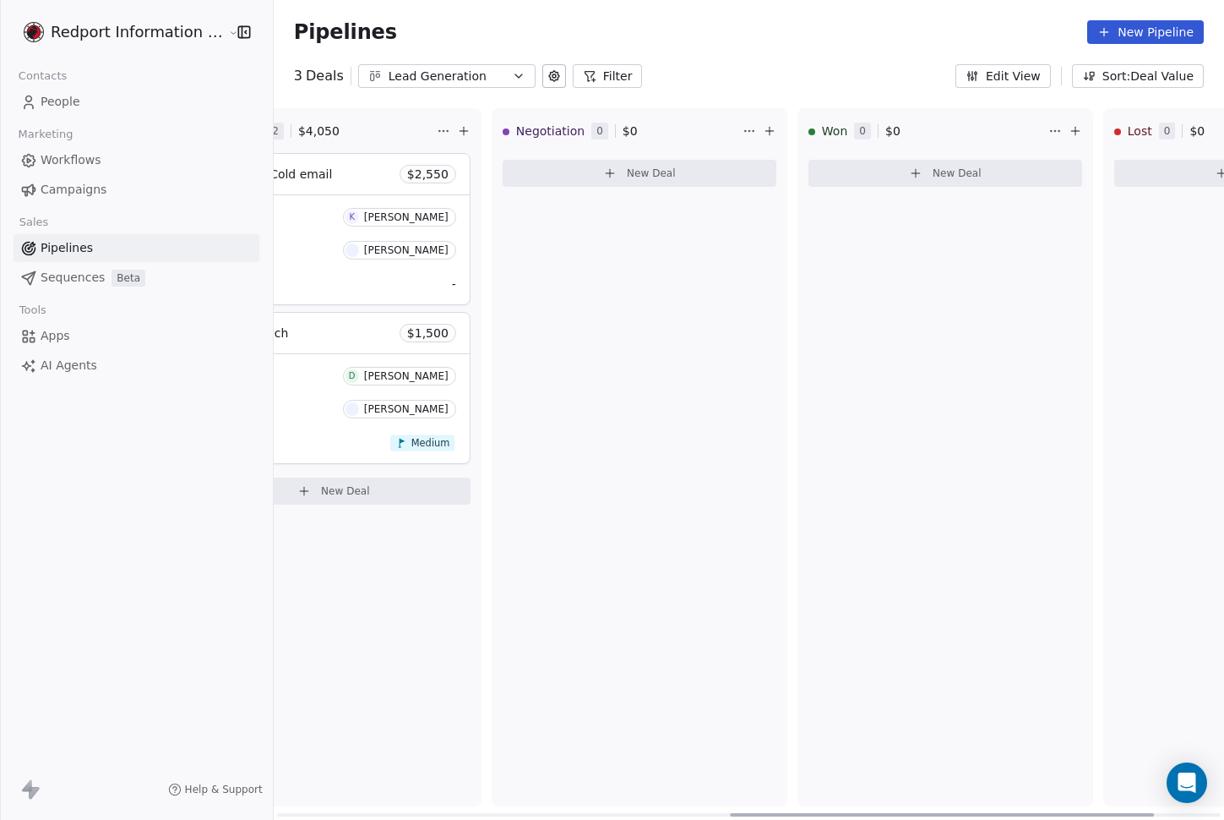
scroll to position [0, 1053]
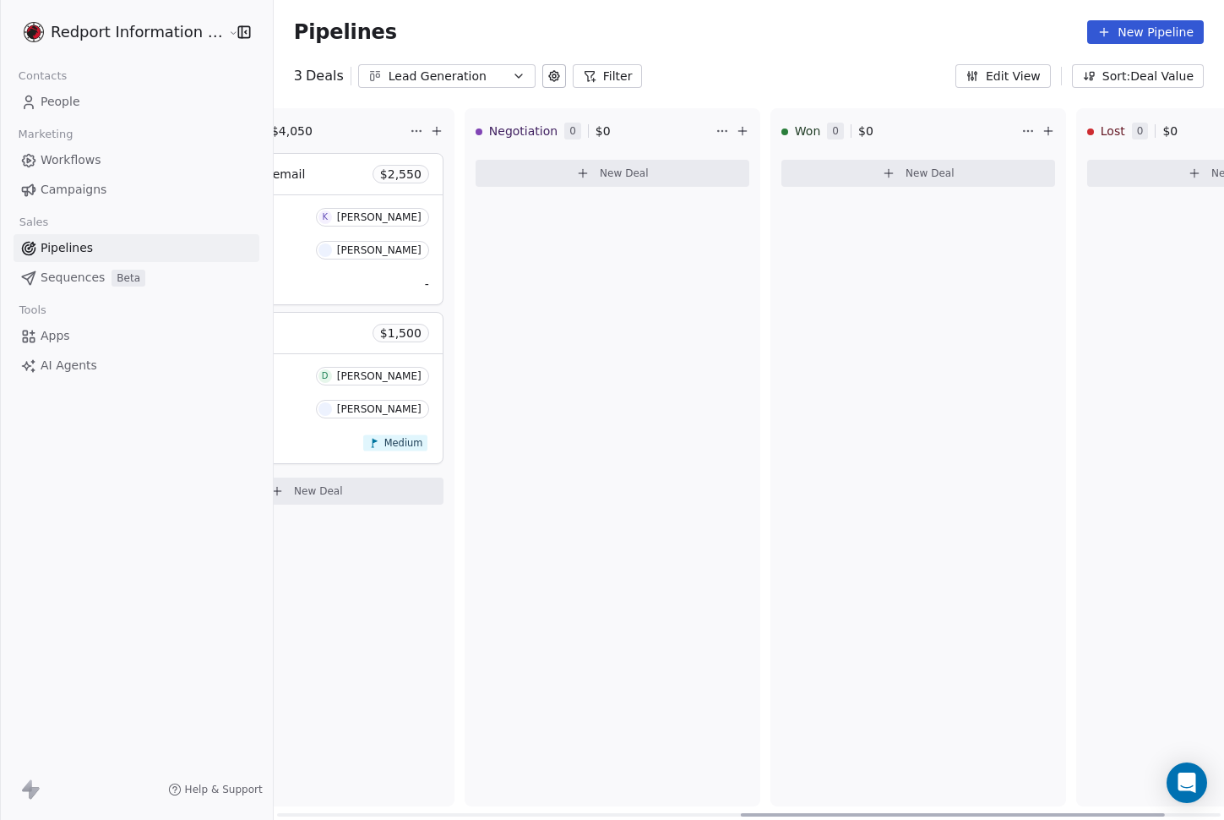
drag, startPoint x: 1016, startPoint y: 810, endPoint x: 1103, endPoint y: 824, distance: 88.1
click at [1103, 816] on div at bounding box center [953, 814] width 424 height 3
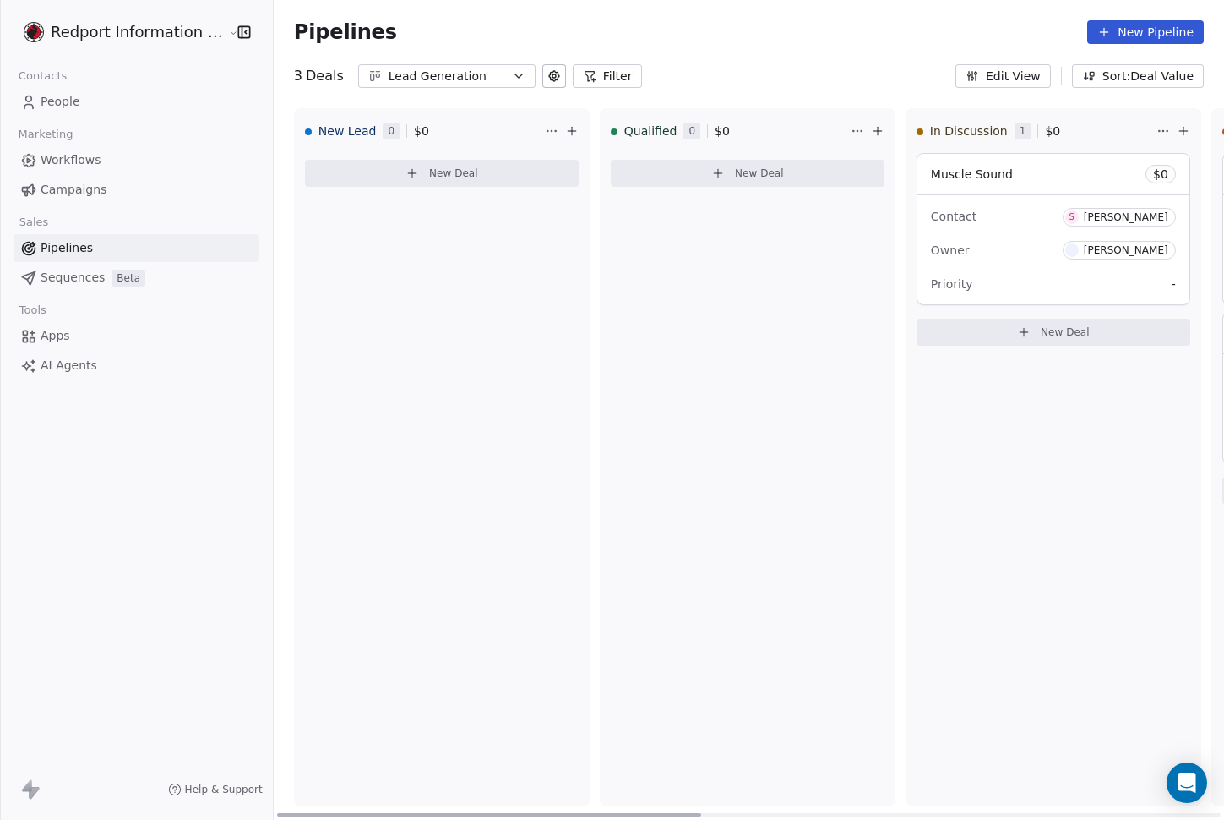
scroll to position [0, 289]
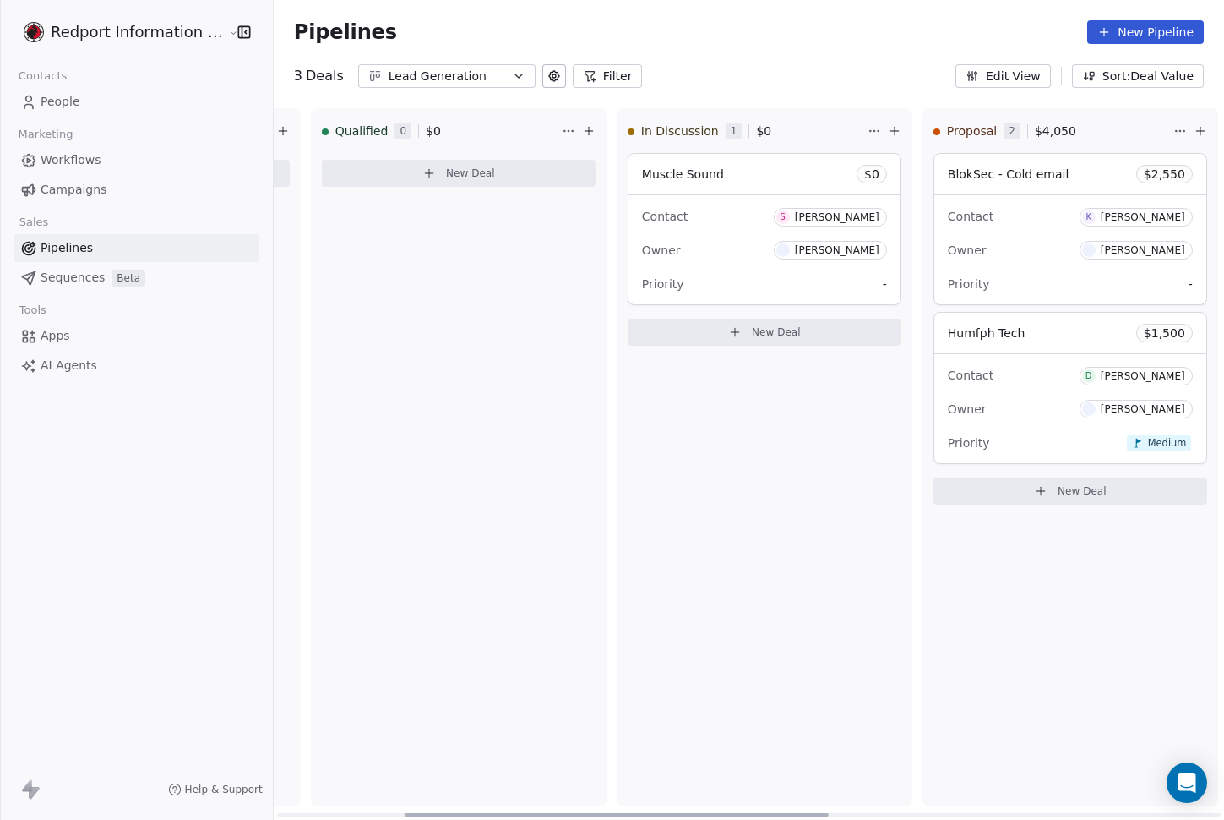
drag, startPoint x: 789, startPoint y: 810, endPoint x: 453, endPoint y: 771, distance: 338.7
click at [453, 813] on div at bounding box center [617, 814] width 424 height 3
click at [682, 243] on div "Owner [PERSON_NAME]" at bounding box center [764, 250] width 245 height 27
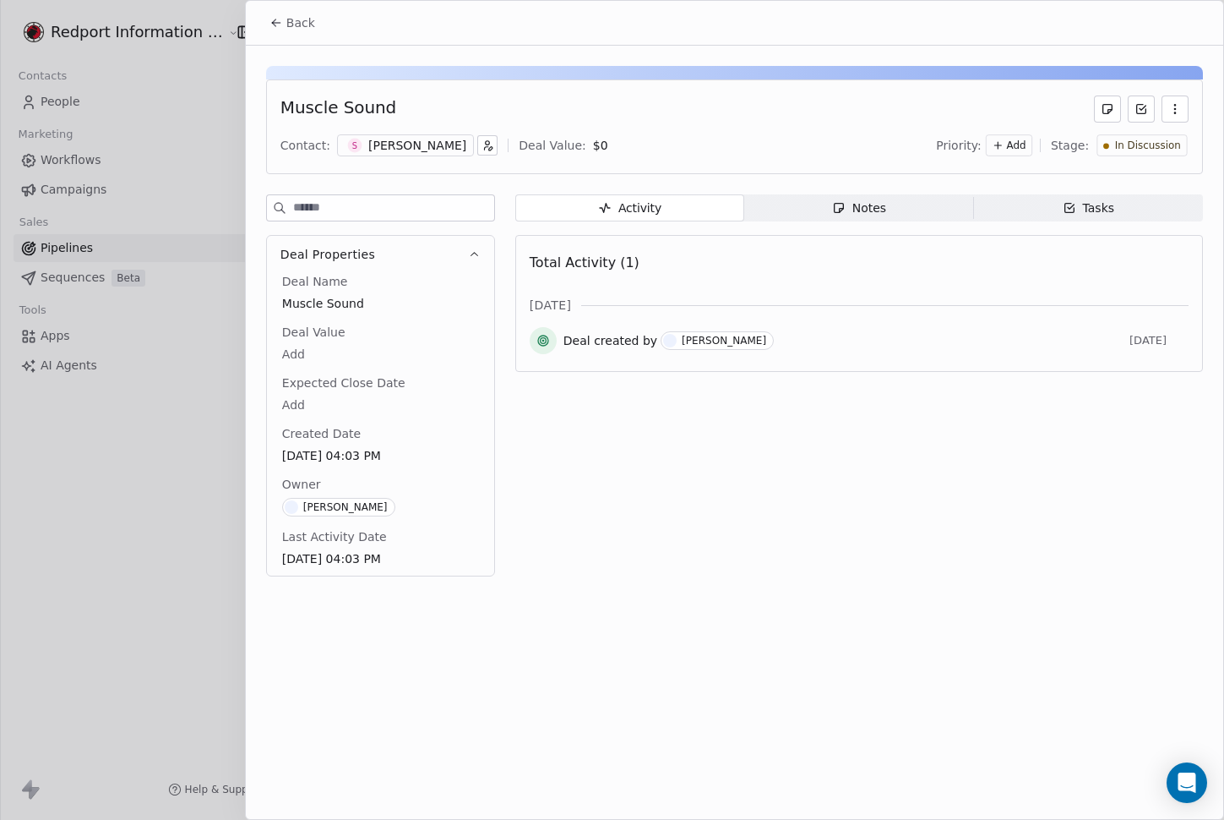
click at [657, 504] on div "Activity Activity Notes Notes Tasks Tasks Total Activity (1) [DATE] Deal create…" at bounding box center [859, 390] width 688 height 392
click at [757, 493] on div "Activity Activity Notes Notes Tasks Tasks Total Activity (1) [DATE] Deal create…" at bounding box center [859, 390] width 688 height 392
click at [845, 205] on icon "button" at bounding box center [839, 208] width 14 height 14
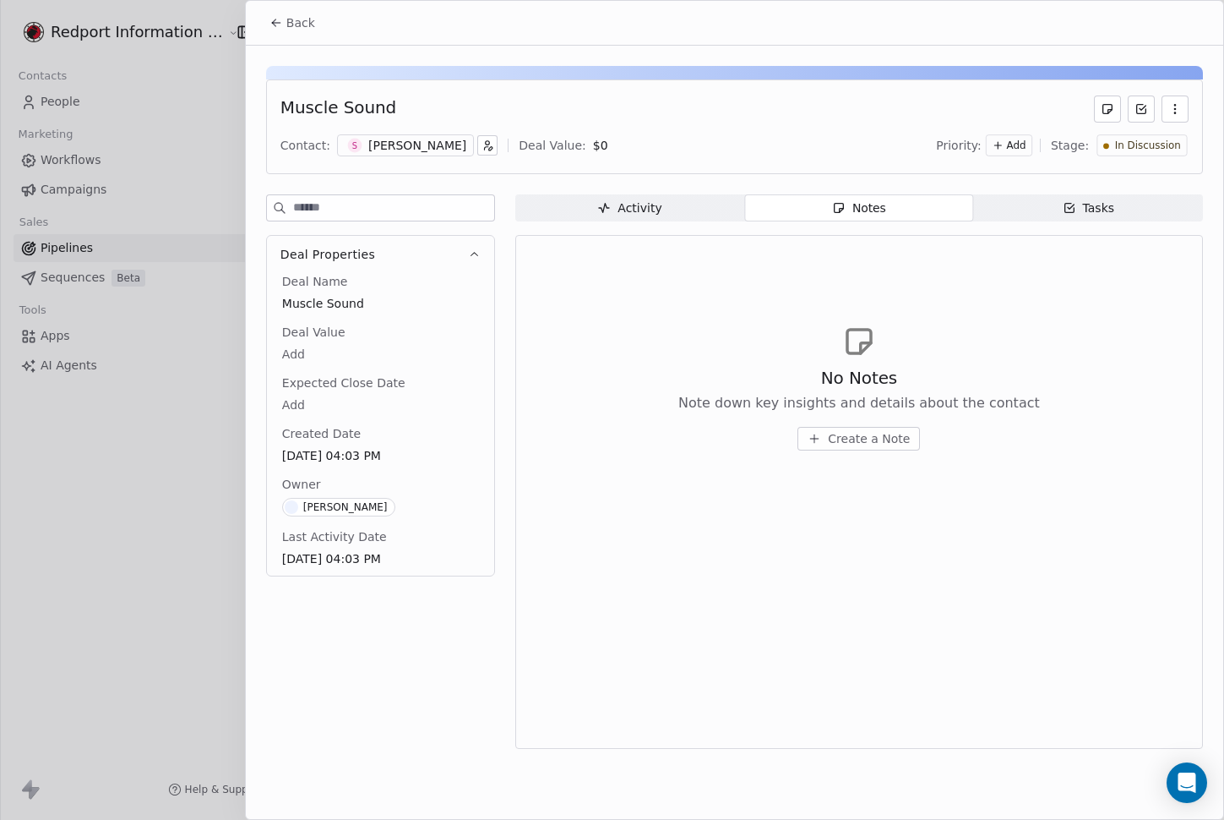
click at [1073, 208] on icon "button" at bounding box center [1070, 208] width 14 height 14
click at [704, 213] on span "Activity Activity" at bounding box center [629, 207] width 229 height 27
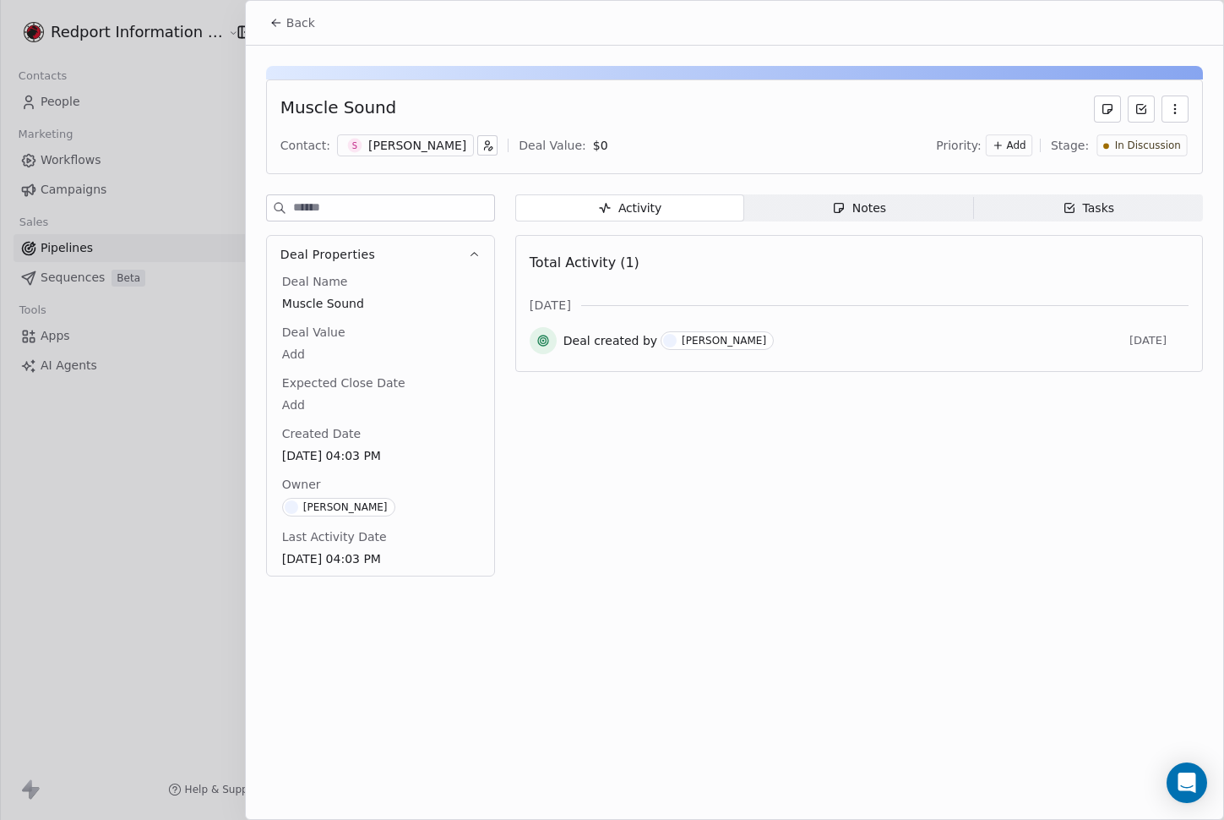
click at [272, 25] on icon at bounding box center [277, 23] width 14 height 14
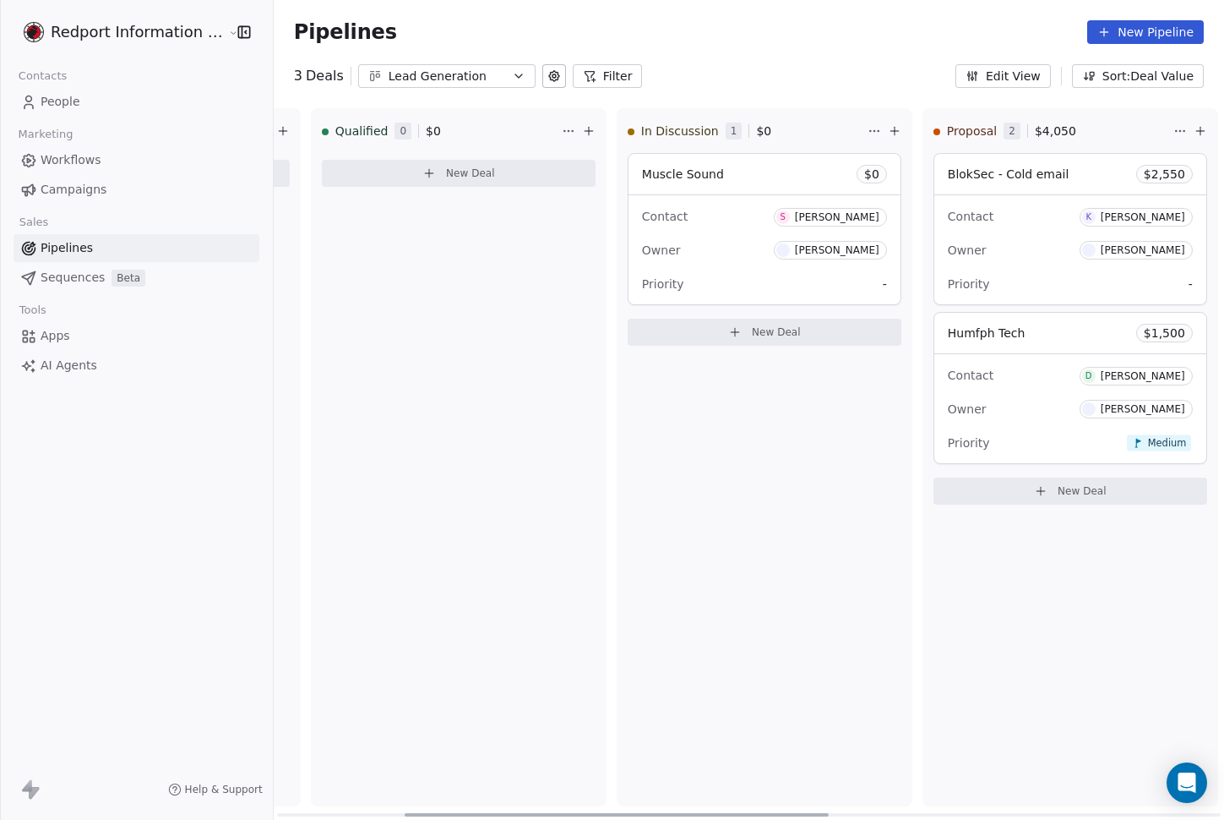
click at [653, 232] on div "Contact S [PERSON_NAME] Owner [PERSON_NAME] Priority -" at bounding box center [765, 249] width 272 height 109
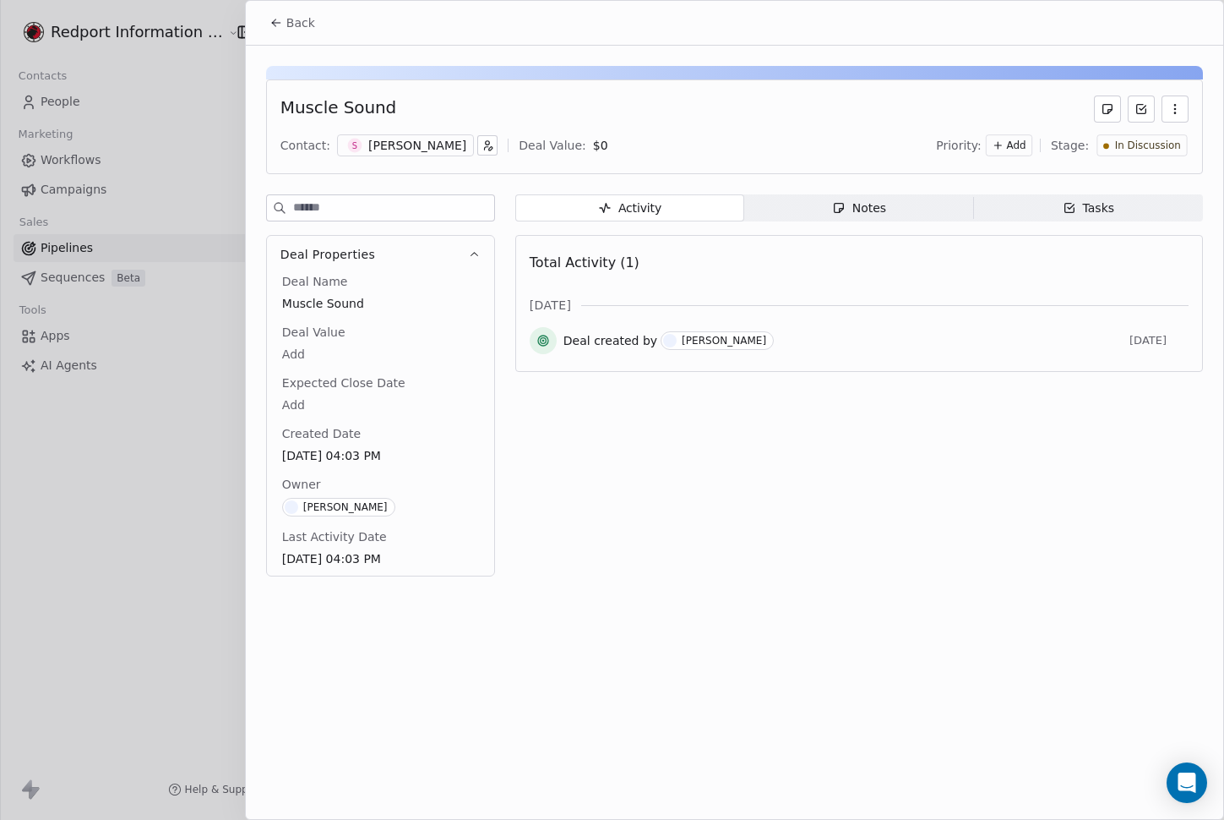
click at [275, 21] on icon at bounding box center [277, 23] width 14 height 14
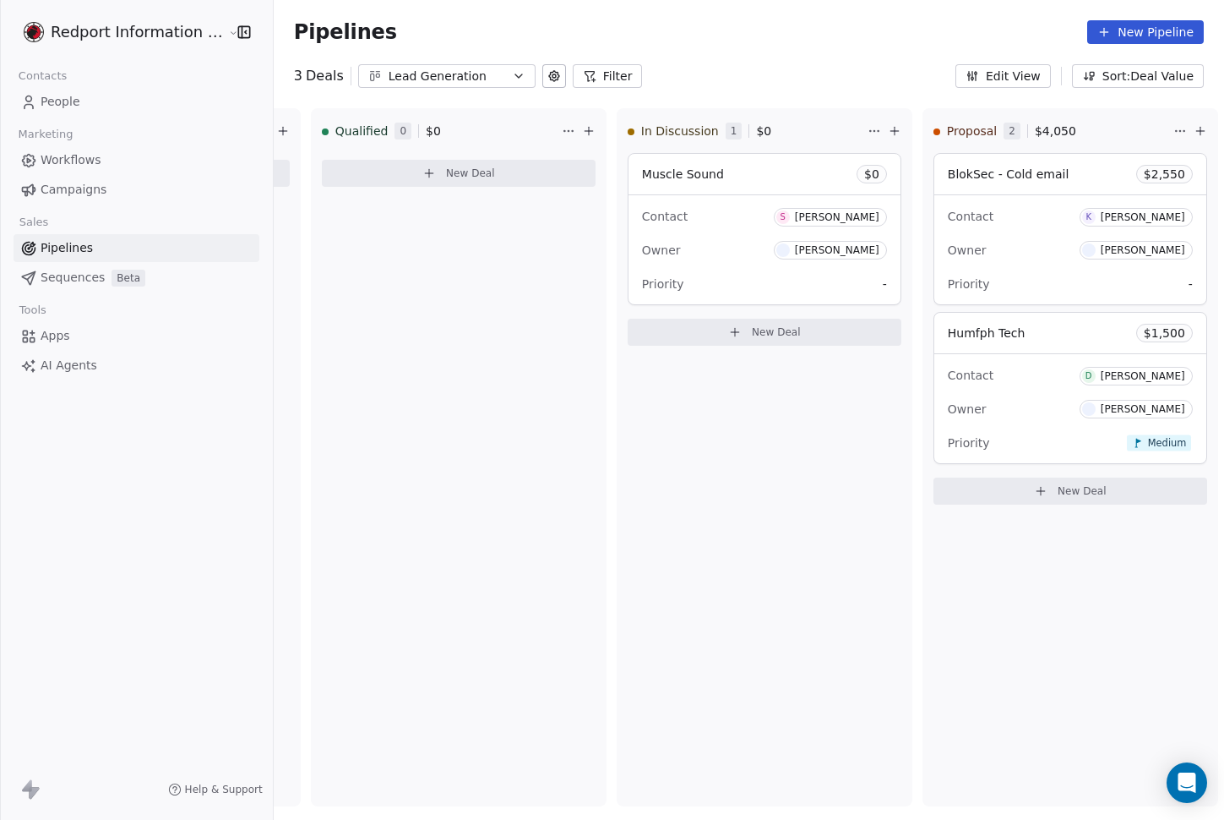
click at [75, 107] on span "People" at bounding box center [61, 102] width 40 height 18
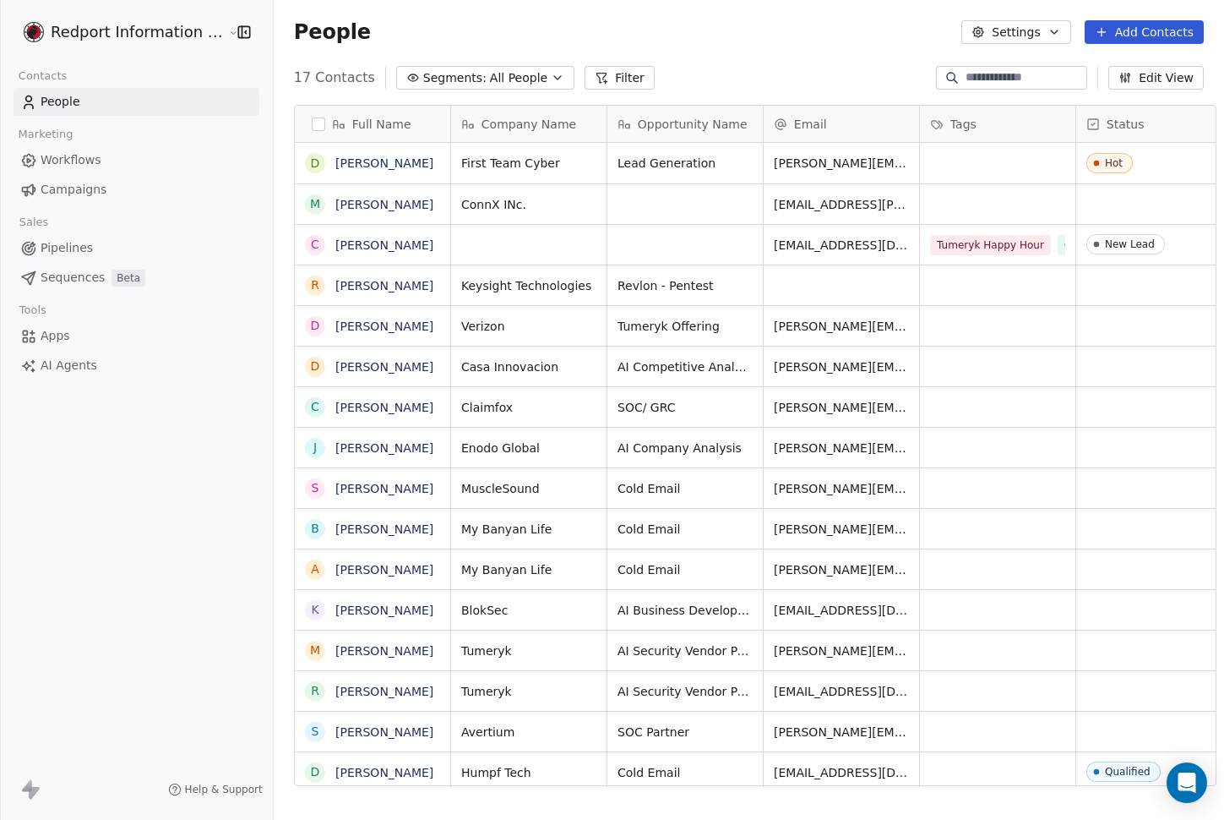
scroll to position [708, 950]
click at [365, 165] on link "[PERSON_NAME]" at bounding box center [384, 163] width 98 height 14
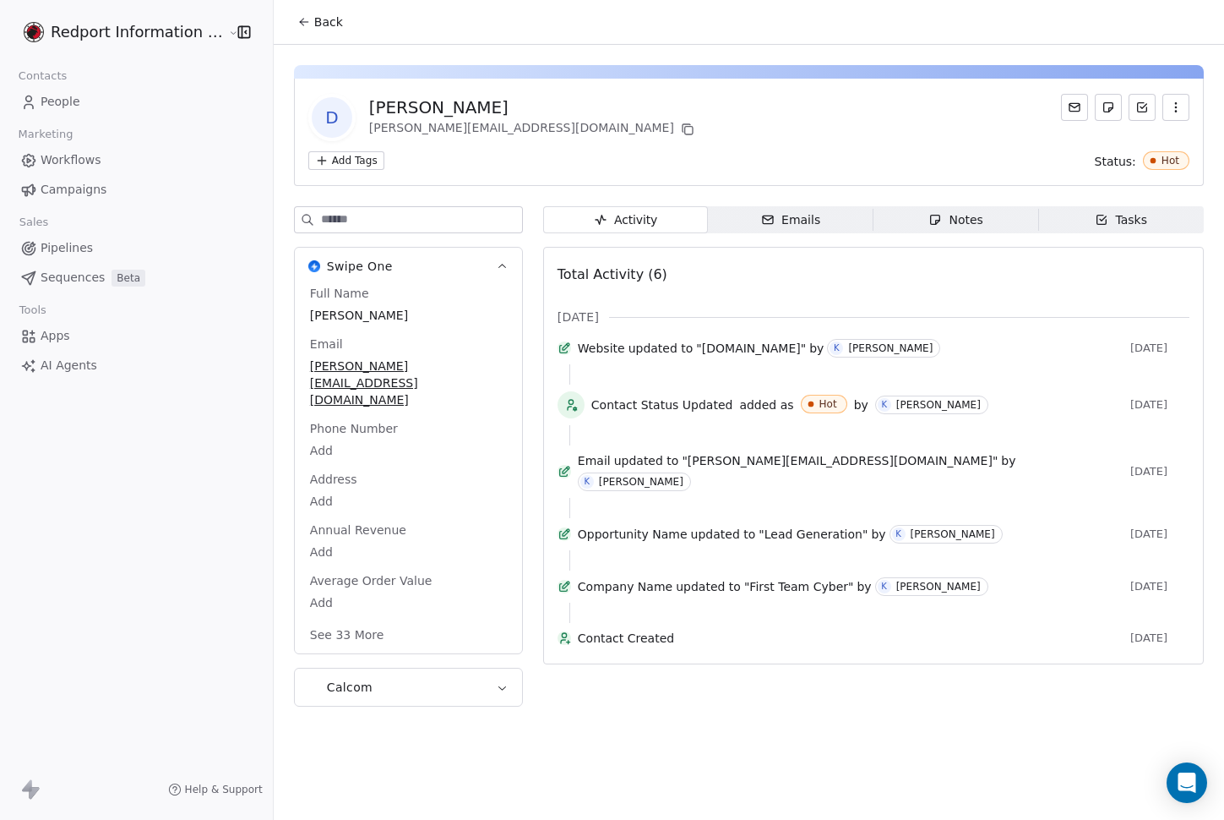
click at [340, 619] on button "See 33 More" at bounding box center [347, 634] width 95 height 30
click at [72, 250] on span "Pipelines" at bounding box center [67, 248] width 52 height 18
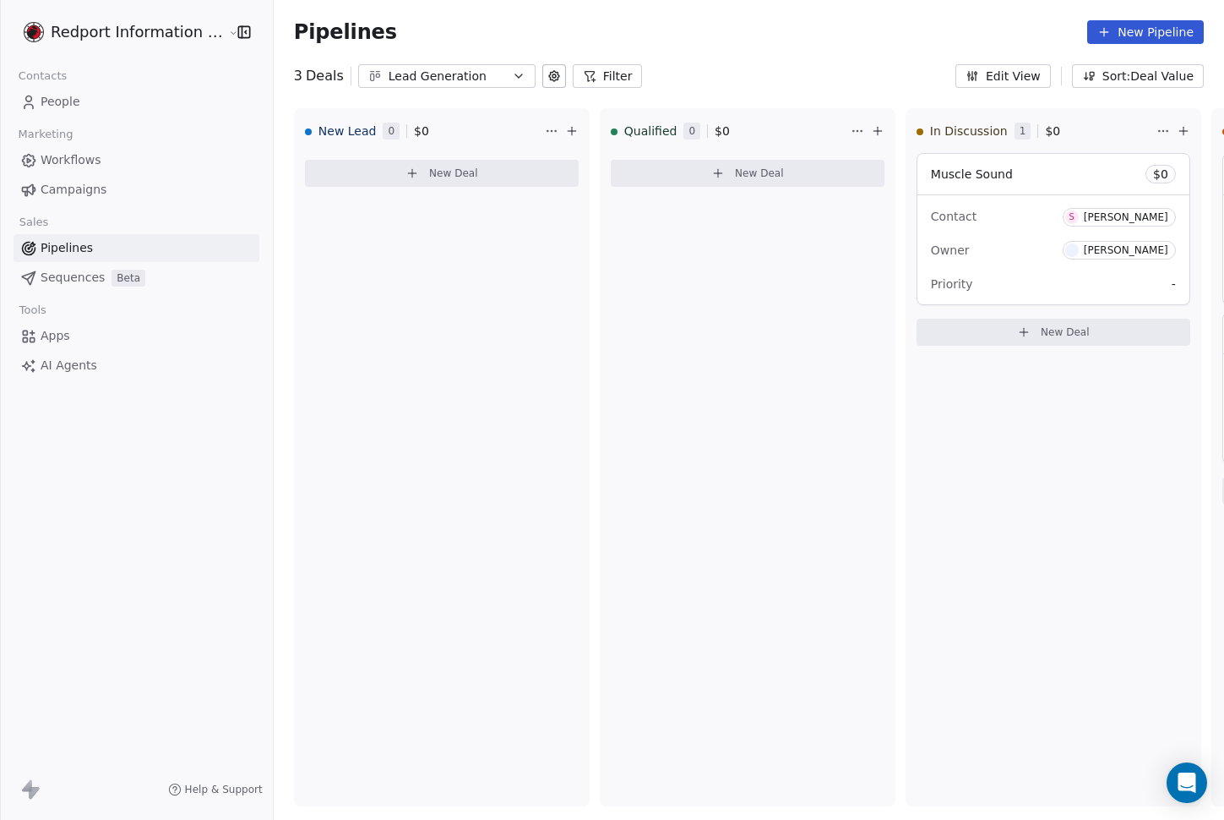
click at [543, 65] on button at bounding box center [555, 76] width 24 height 24
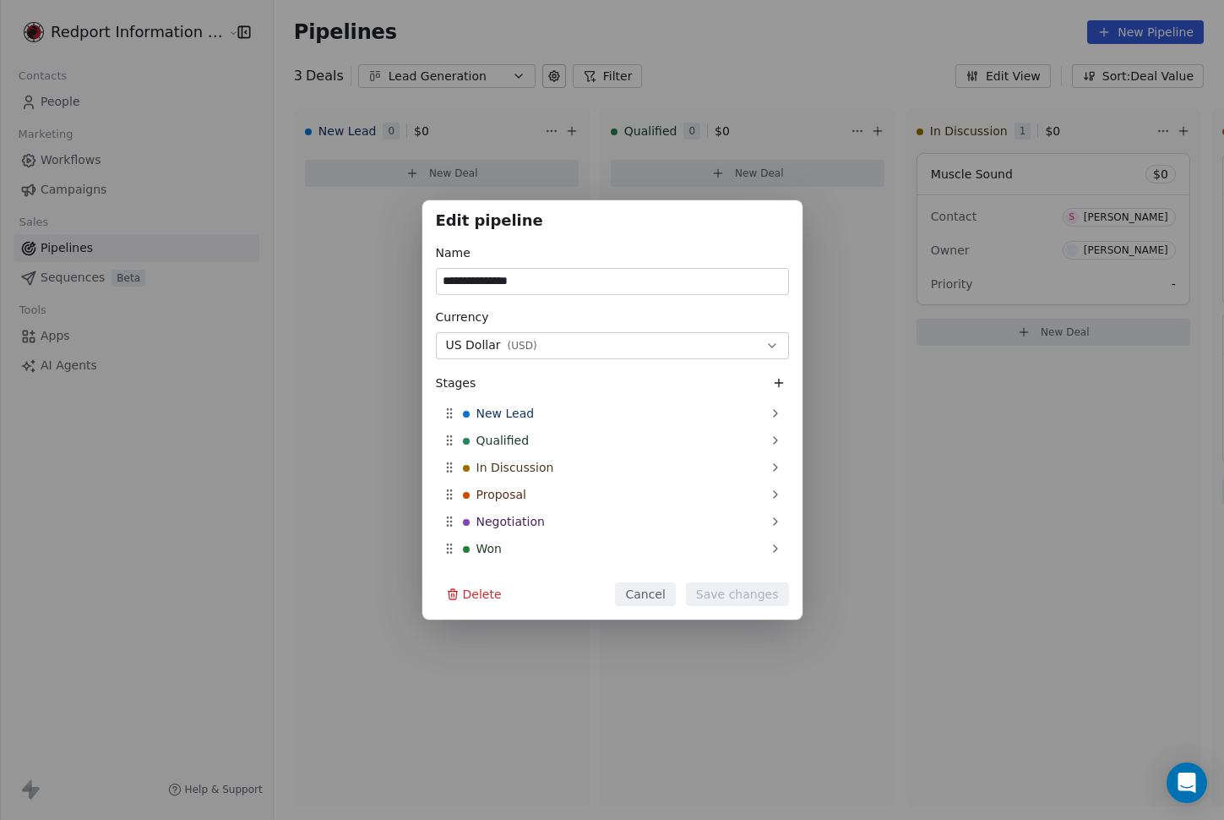
click at [1128, 574] on div "**********" at bounding box center [612, 409] width 1224 height 419
click at [759, 63] on div "**********" at bounding box center [612, 410] width 1224 height 820
click at [661, 598] on button "Cancel" at bounding box center [645, 594] width 60 height 24
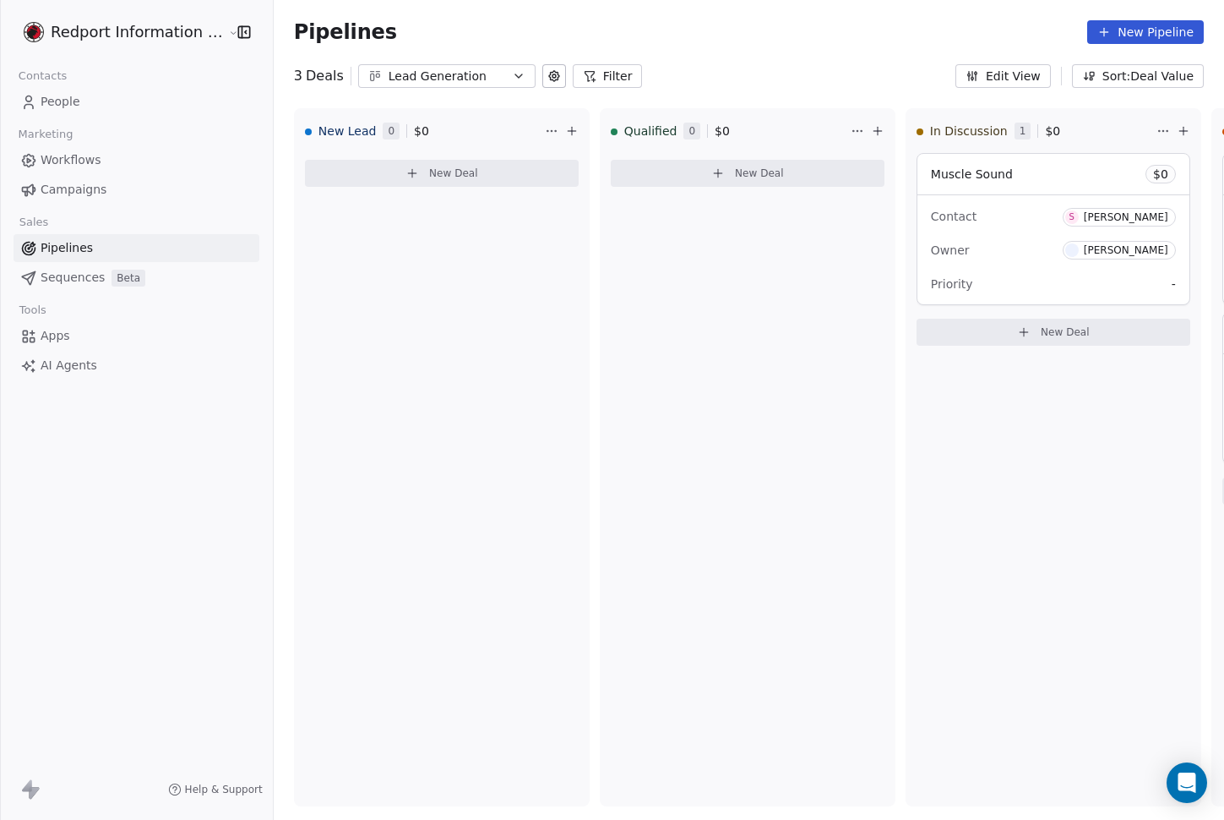
click at [1026, 77] on button "Edit View" at bounding box center [1003, 76] width 95 height 24
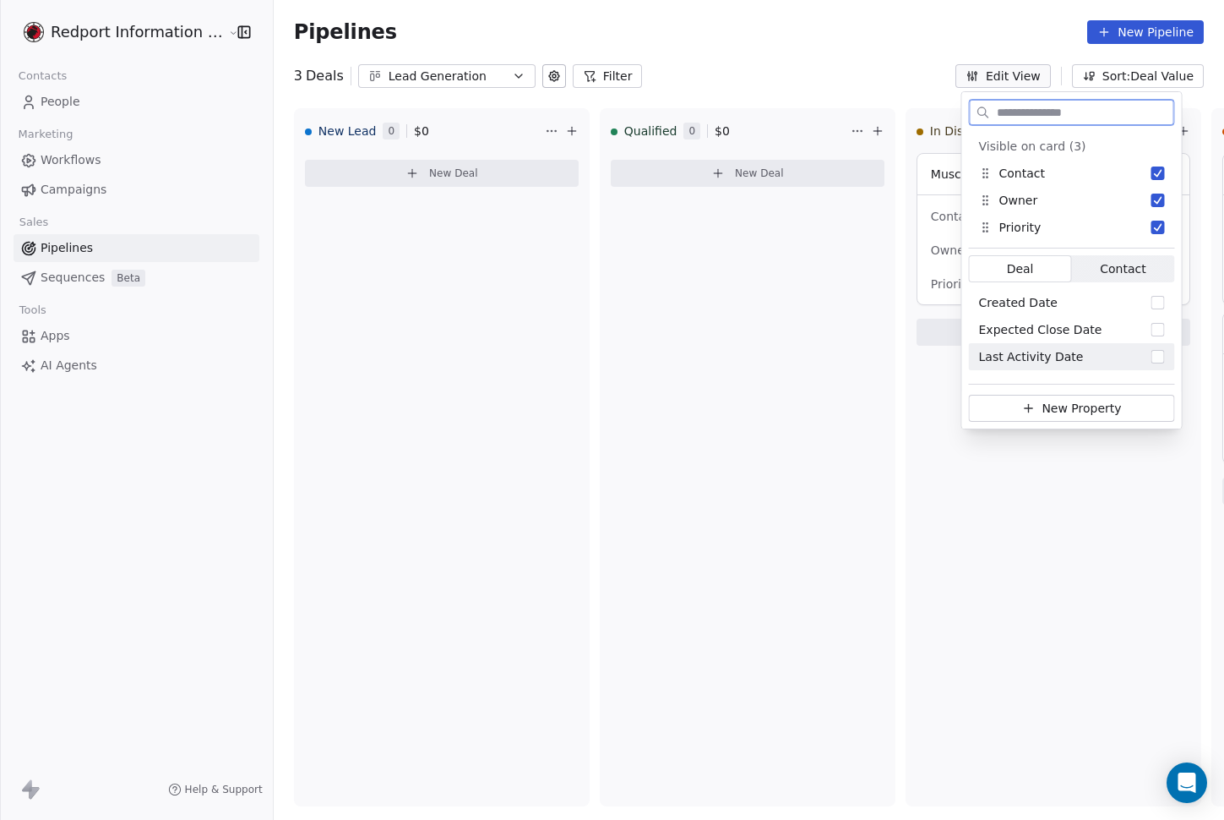
click at [1064, 412] on button "New Property" at bounding box center [1072, 408] width 206 height 27
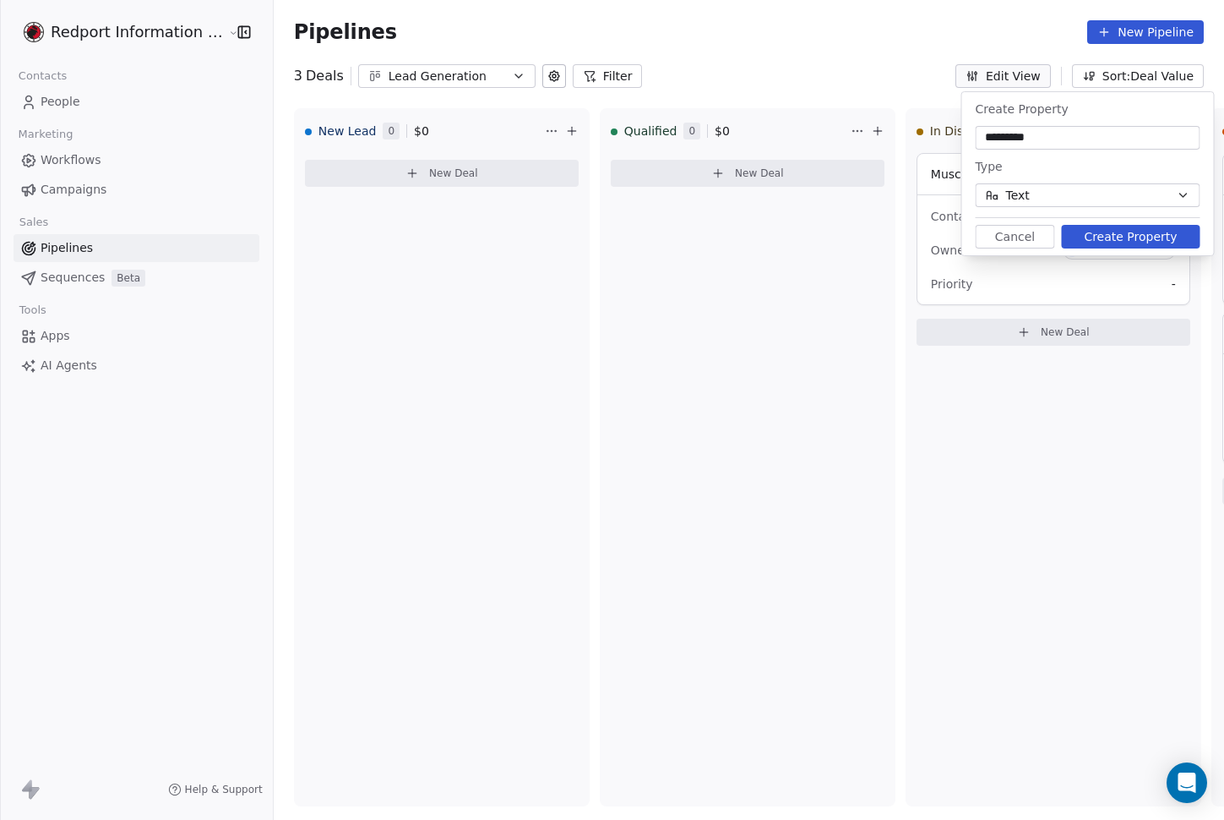
type input "*********"
click at [1096, 194] on button "Text" at bounding box center [1088, 195] width 225 height 24
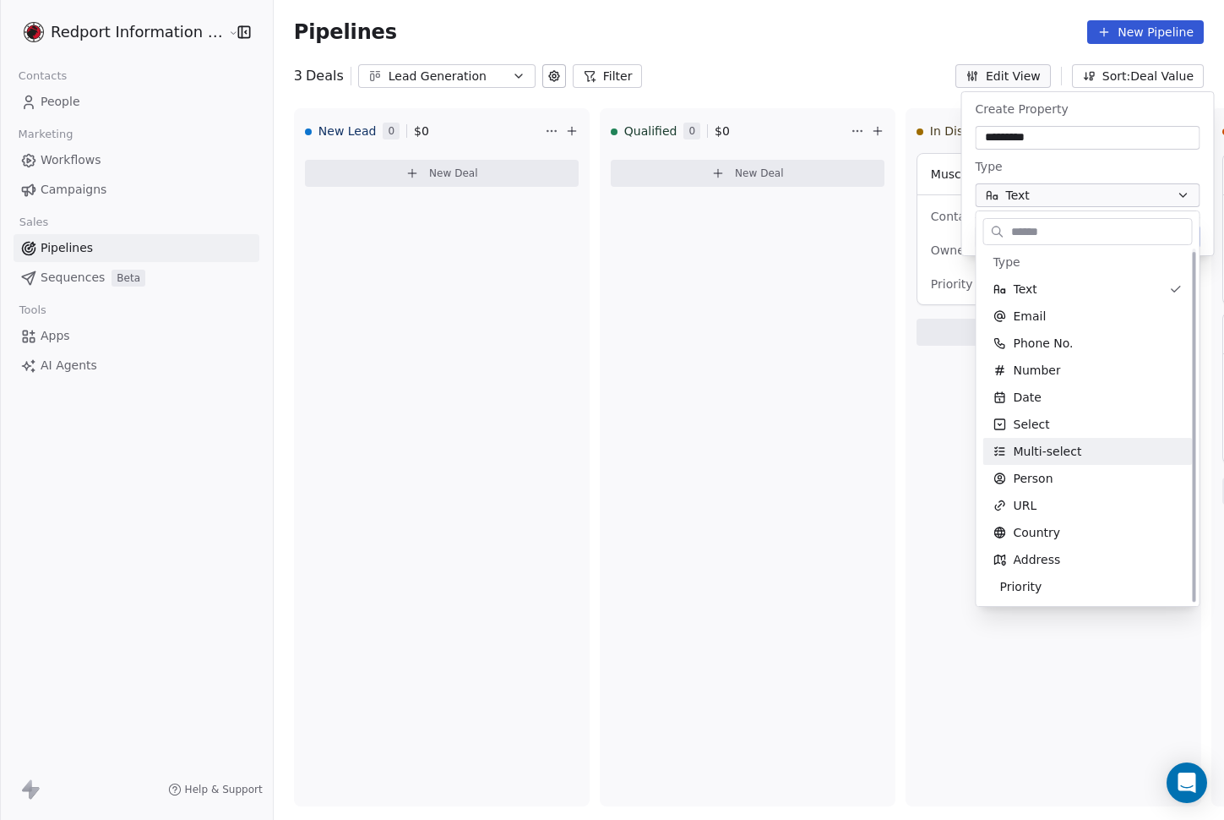
scroll to position [4, 0]
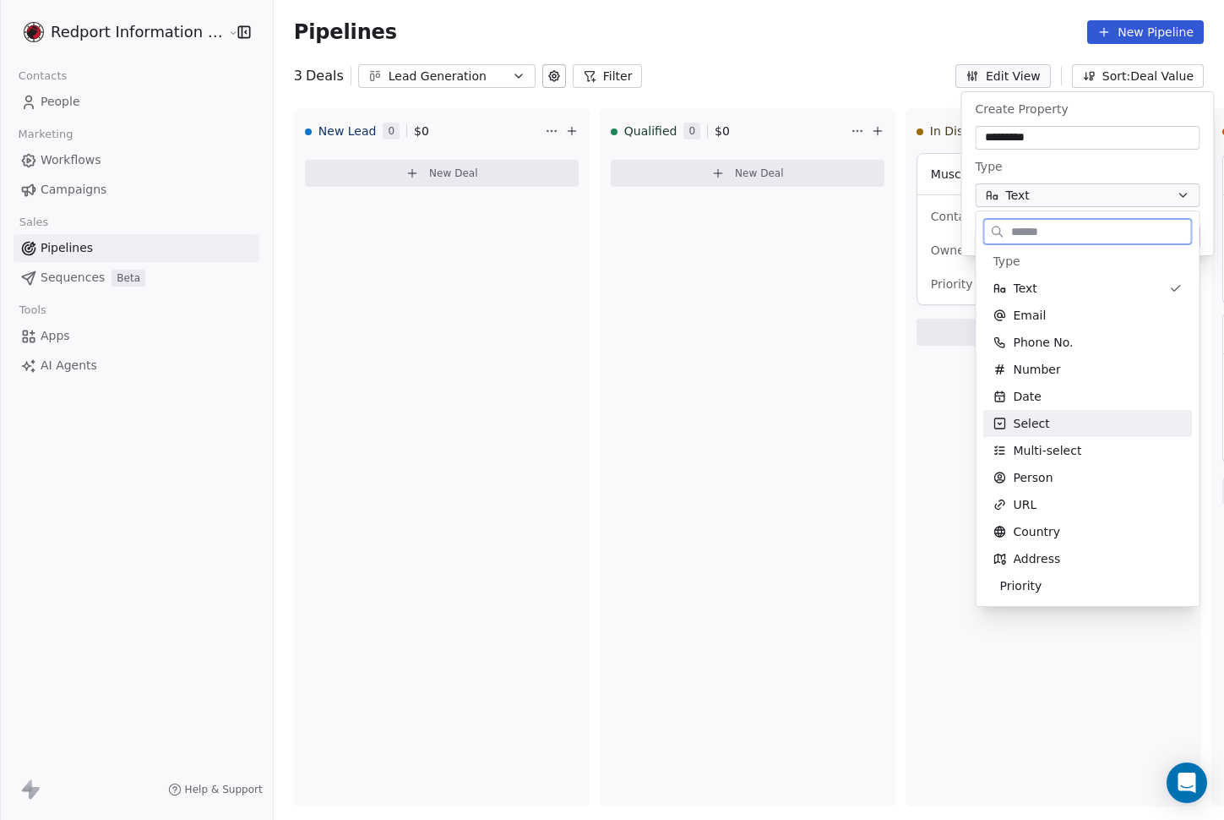
click at [1082, 432] on div "Select" at bounding box center [1089, 423] width 210 height 27
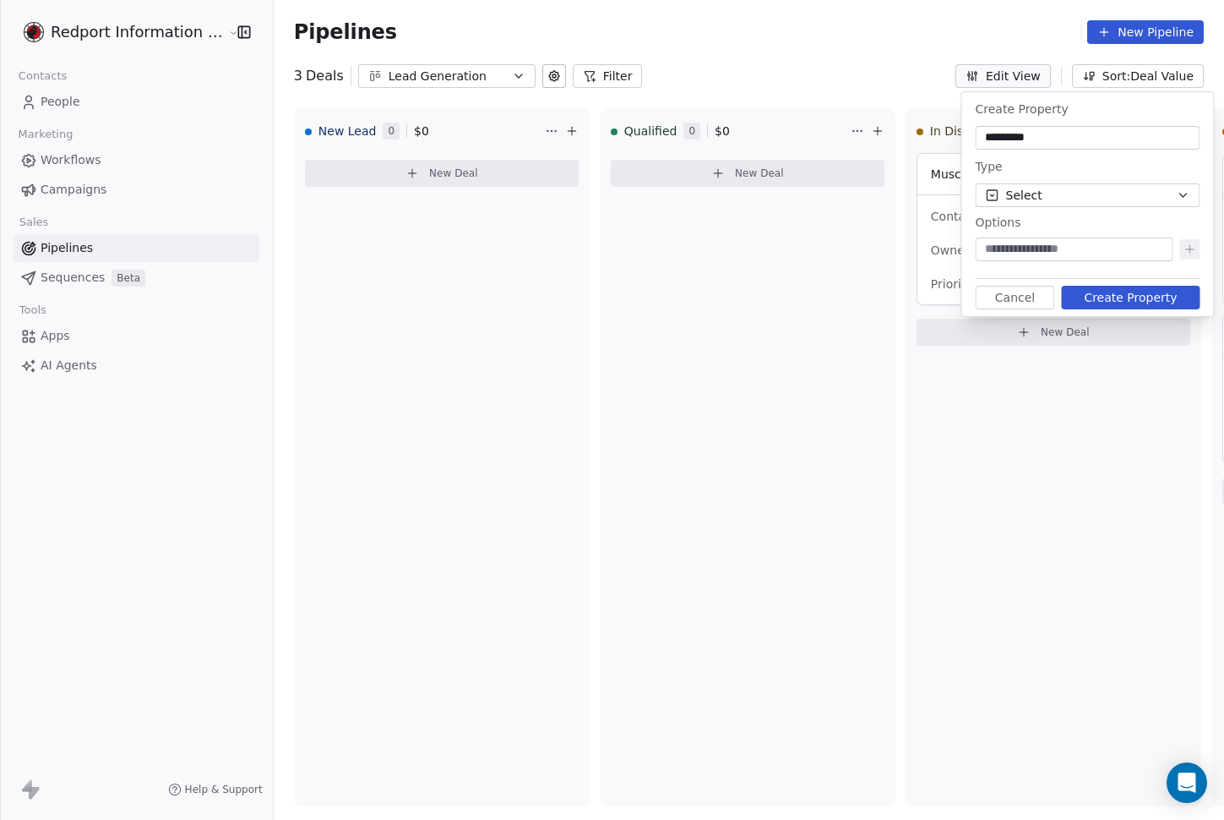
click at [1025, 248] on input at bounding box center [1074, 249] width 191 height 17
type input "**********"
click at [1184, 248] on icon at bounding box center [1191, 250] width 14 height 14
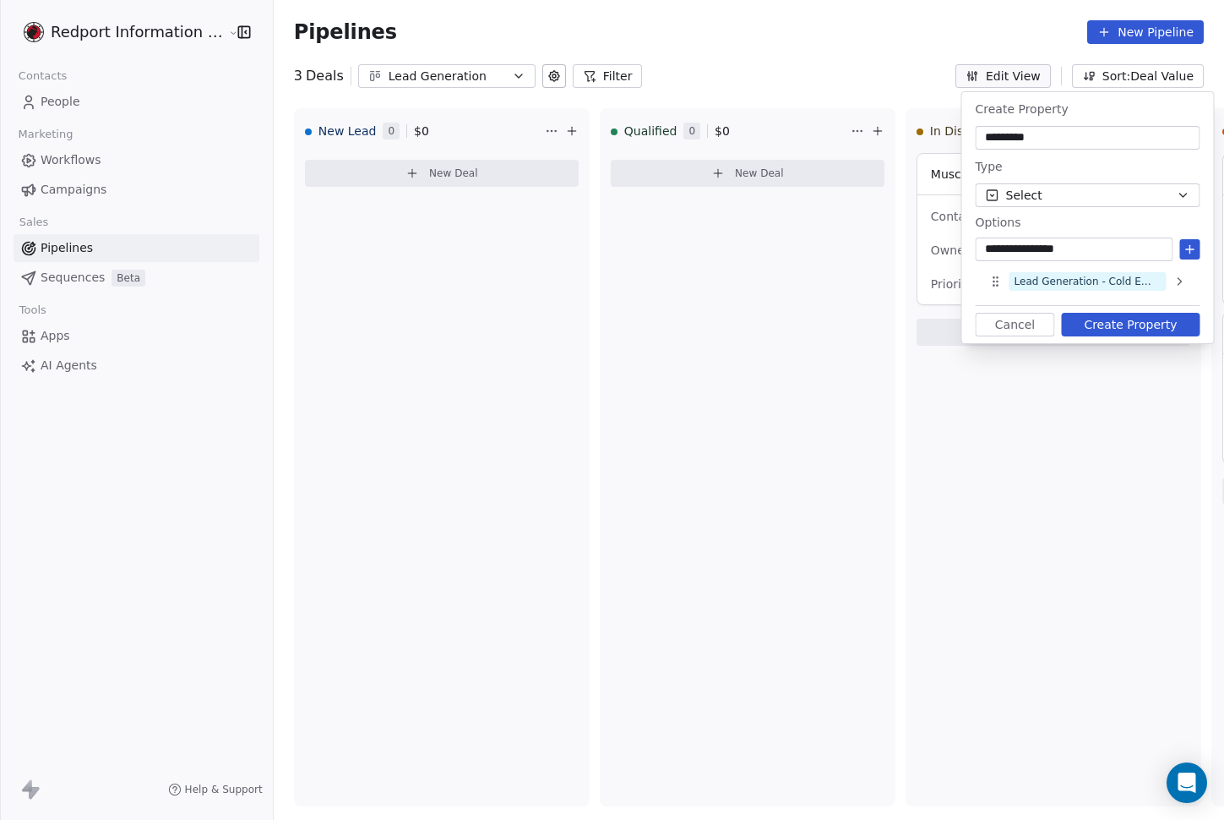
type input "**********"
click at [1193, 248] on icon at bounding box center [1191, 250] width 14 height 14
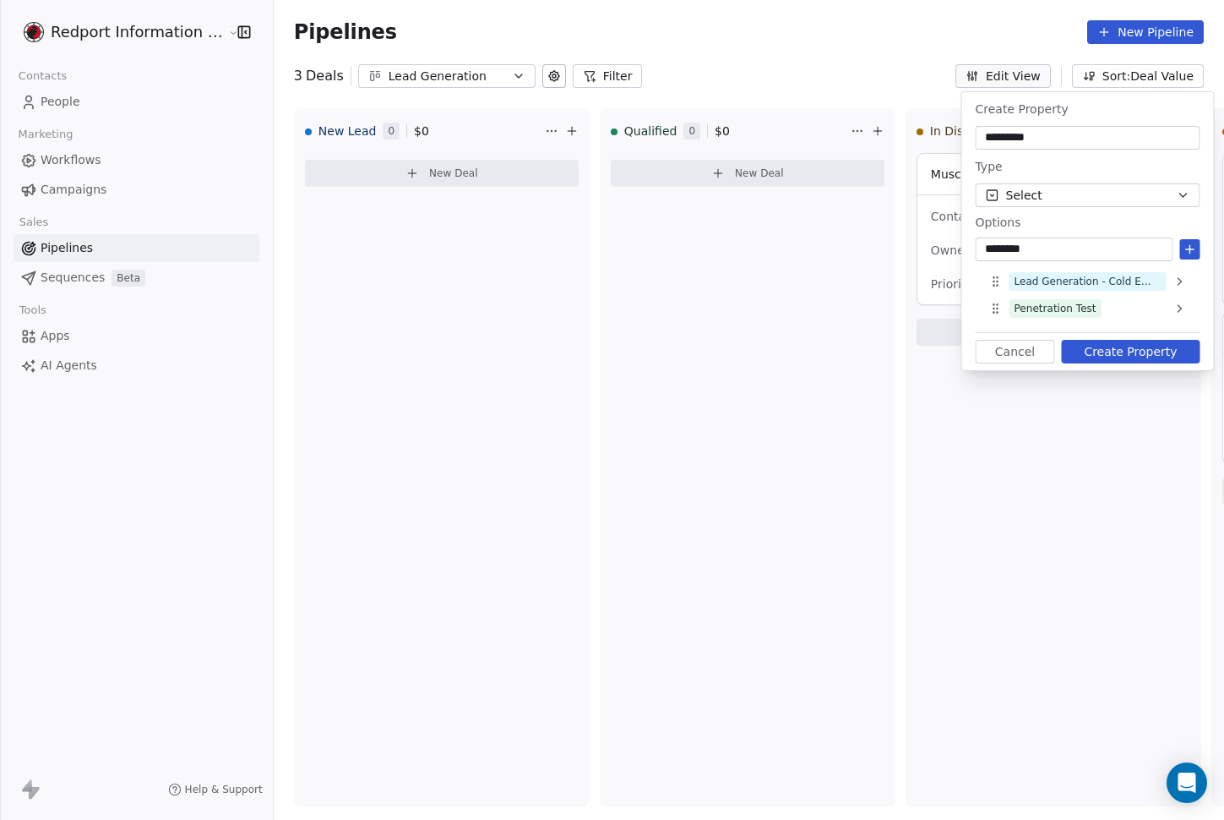
type input "********"
click at [1186, 253] on icon at bounding box center [1191, 250] width 14 height 14
type input "*******"
click at [1191, 249] on icon at bounding box center [1191, 249] width 0 height 8
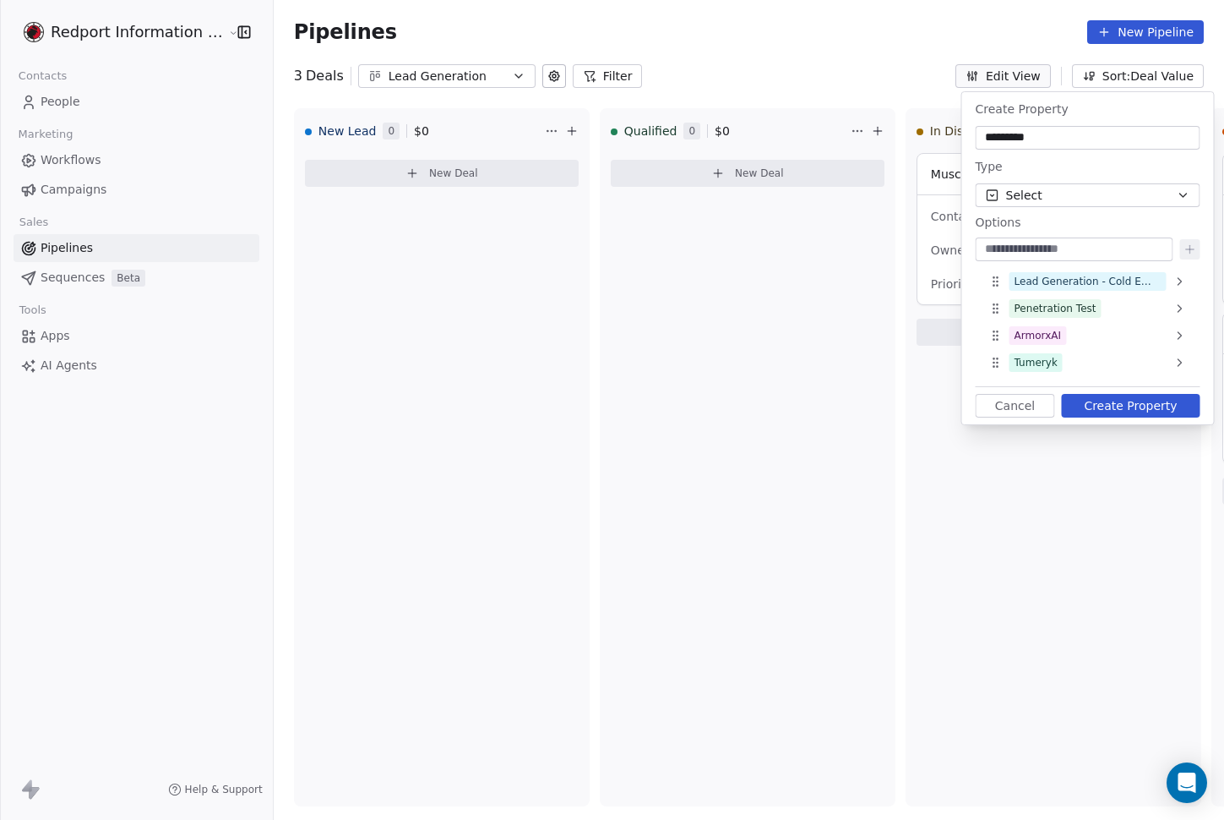
click at [1039, 244] on input at bounding box center [1074, 249] width 191 height 17
type input "**********"
click at [1187, 248] on icon at bounding box center [1191, 250] width 14 height 14
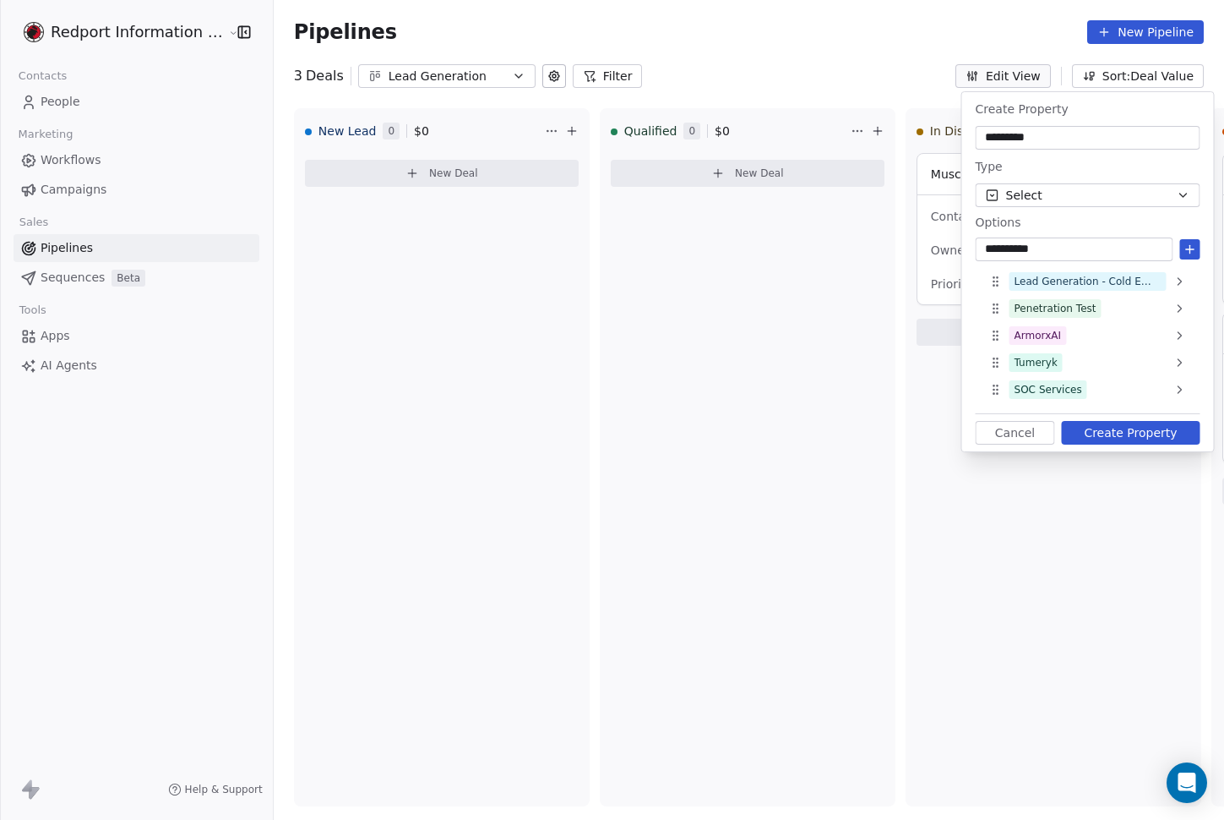
type input "**********"
click at [1186, 249] on icon at bounding box center [1190, 249] width 8 height 0
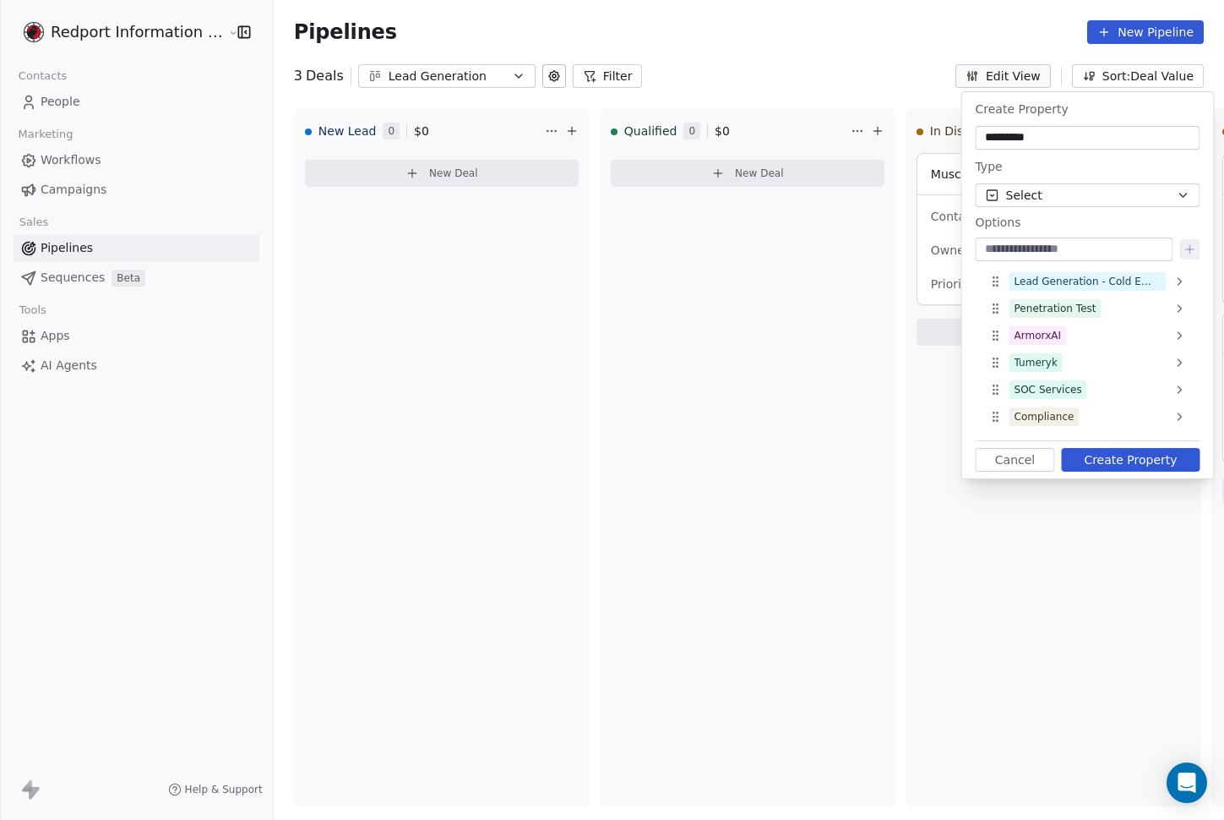
click at [1148, 463] on button "Create Property" at bounding box center [1131, 460] width 139 height 24
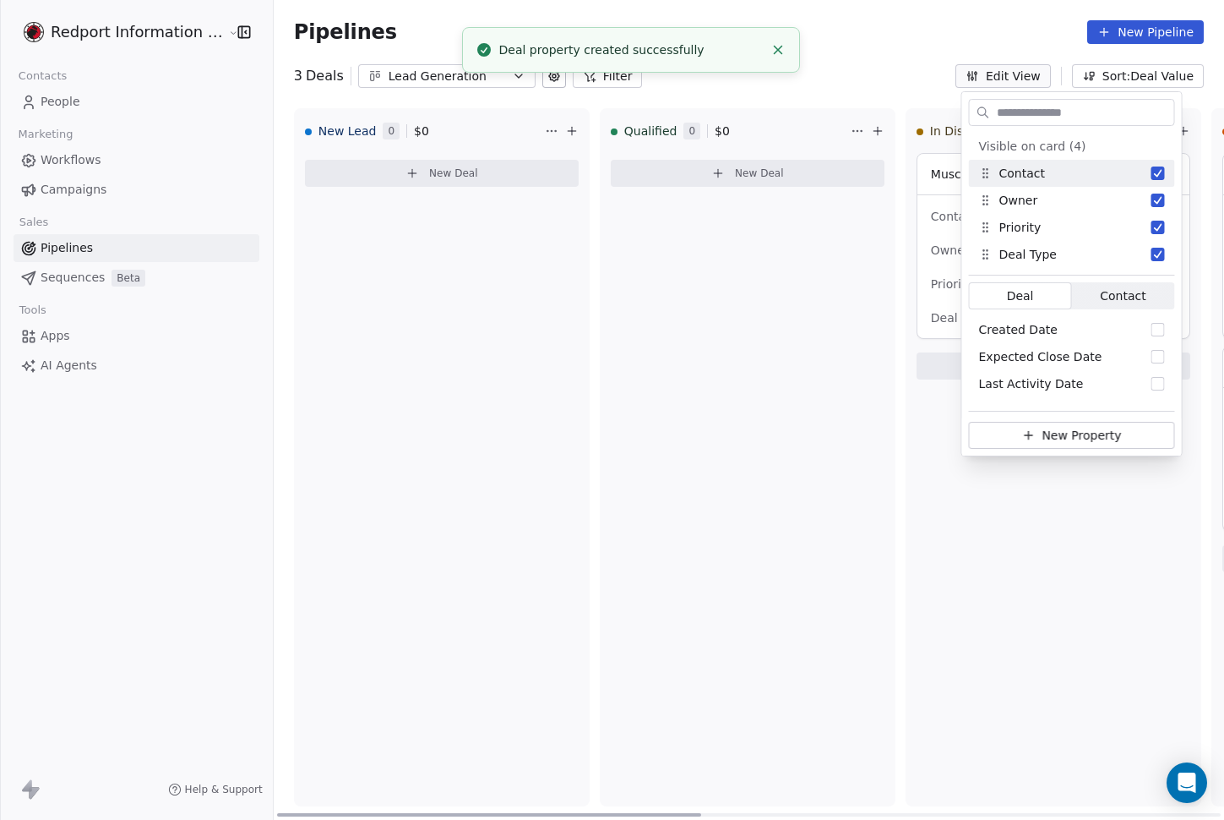
click at [777, 357] on div "Qualified 0 $ 0 New Deal" at bounding box center [748, 457] width 296 height 698
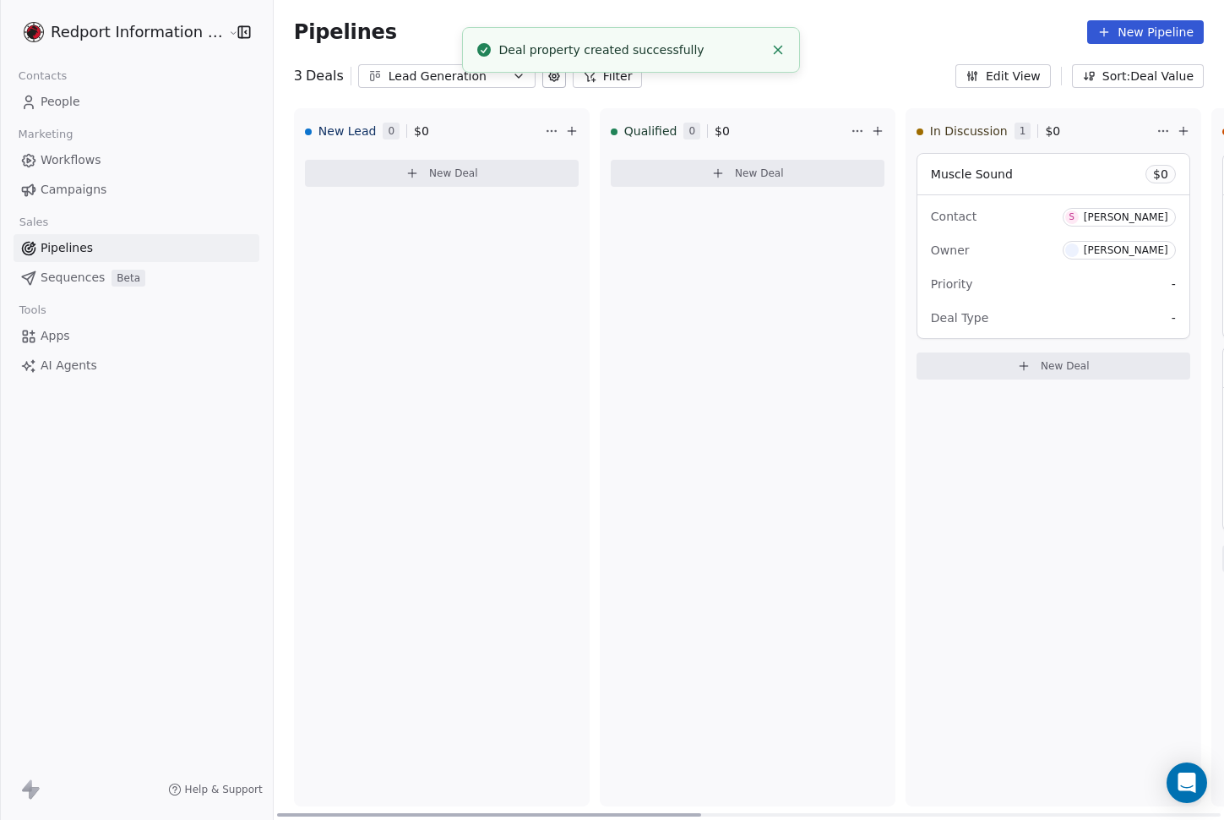
click at [1069, 262] on div "Owner [PERSON_NAME]" at bounding box center [1053, 250] width 245 height 27
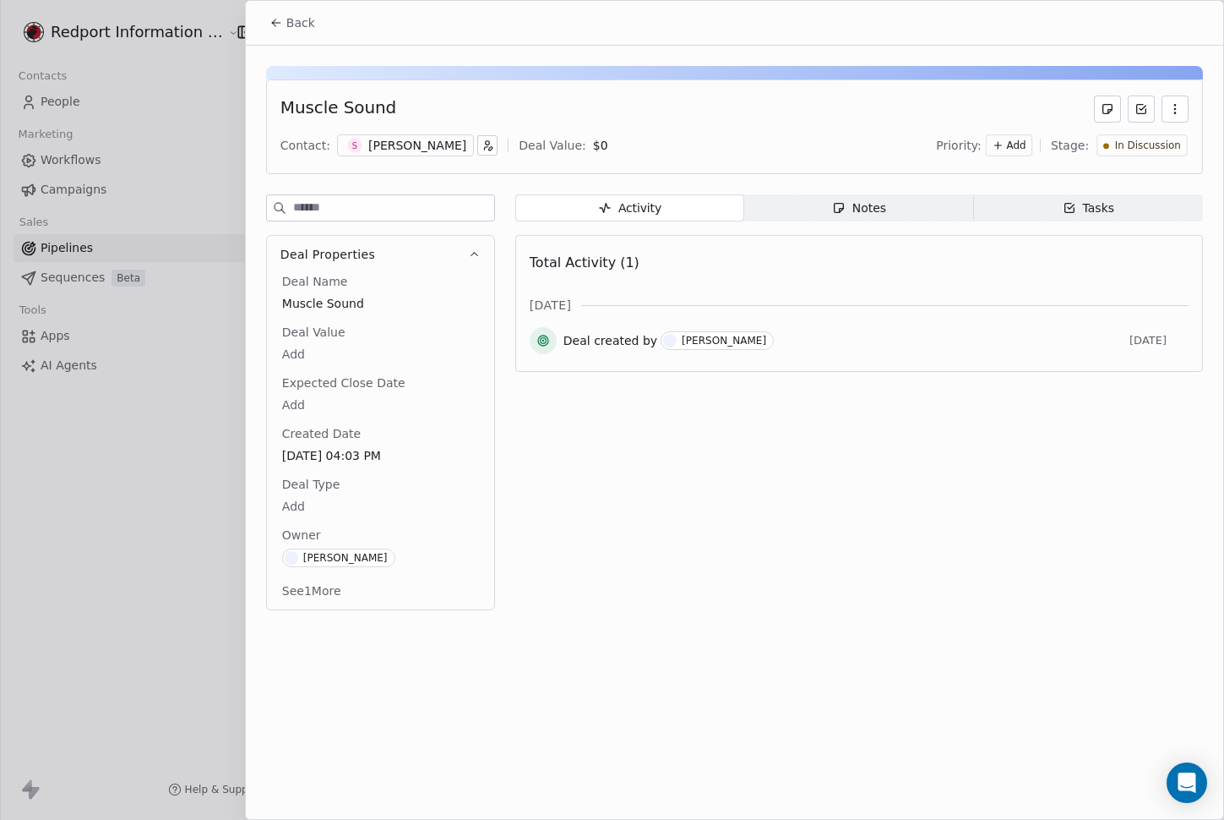
click at [319, 588] on button "See 1 More" at bounding box center [311, 590] width 79 height 30
click at [842, 461] on div "Activity Activity Notes Notes Tasks Tasks Total Activity (1) [DATE] Deal create…" at bounding box center [859, 415] width 688 height 443
click at [279, 19] on icon at bounding box center [277, 23] width 14 height 14
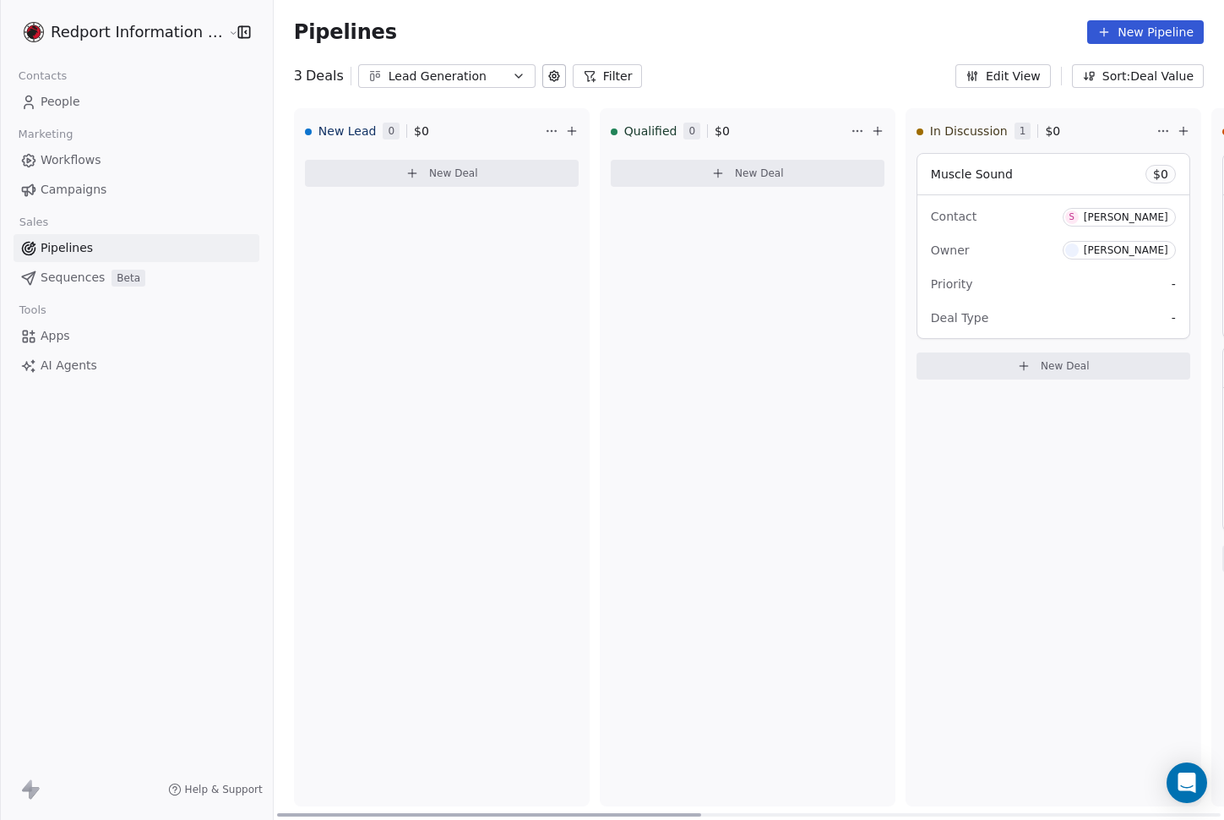
click at [636, 316] on div "Qualified 0 $ 0 New Deal" at bounding box center [748, 457] width 296 height 698
click at [756, 163] on button "New Deal" at bounding box center [748, 173] width 274 height 27
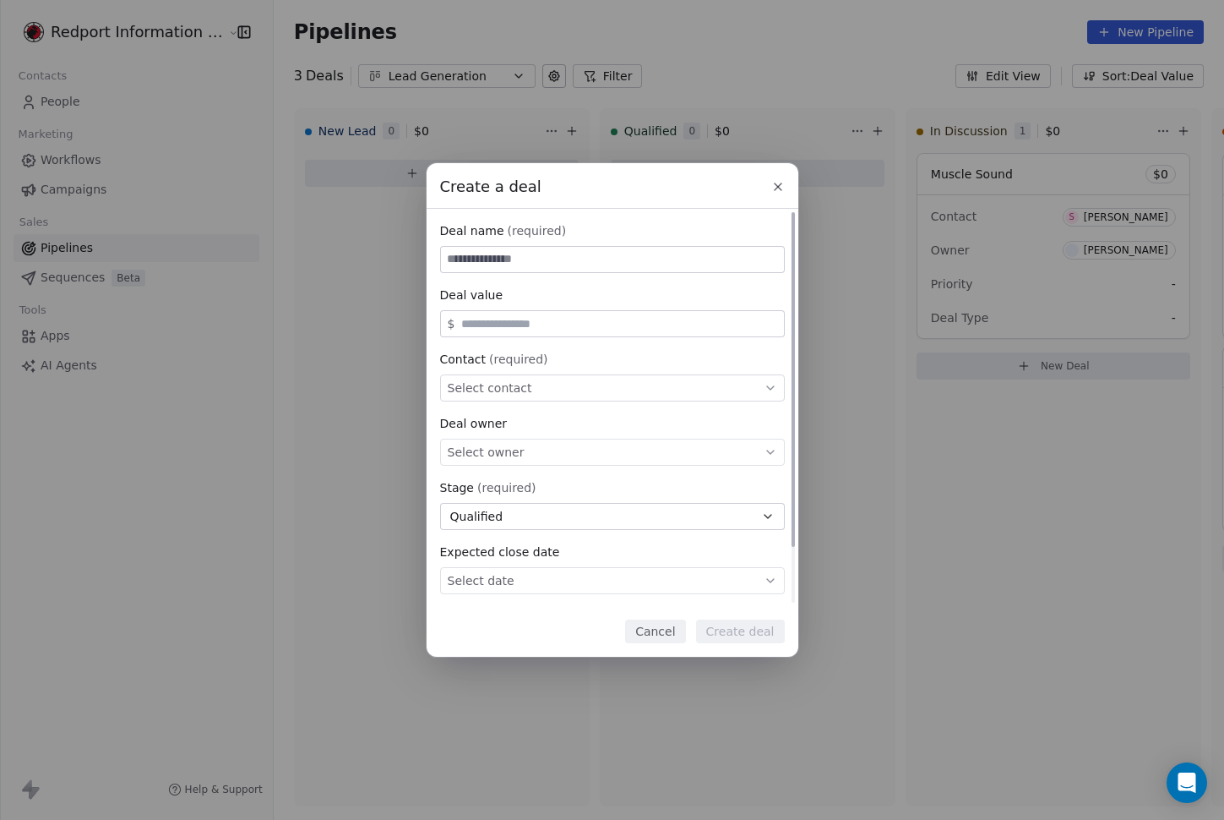
click at [578, 384] on div "Select contact" at bounding box center [612, 387] width 345 height 27
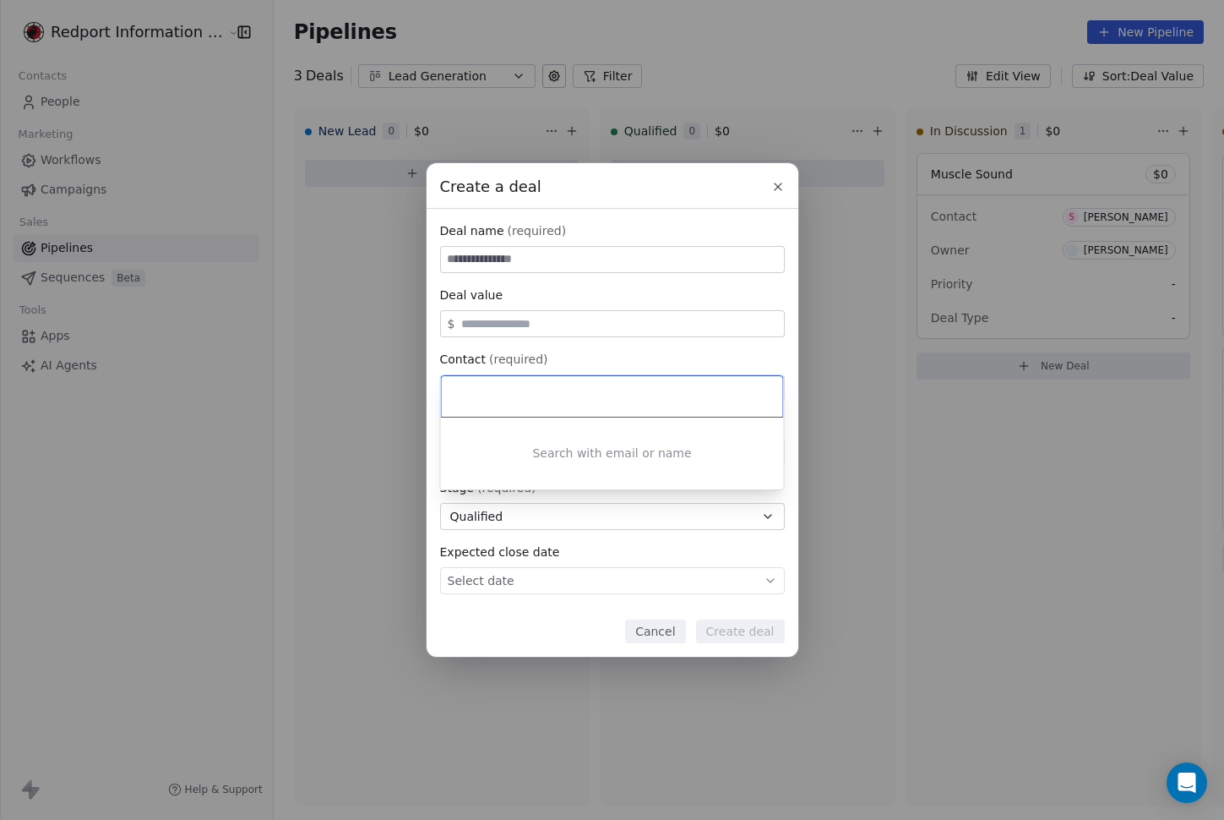
click at [578, 384] on div at bounding box center [612, 396] width 341 height 41
click at [619, 352] on div "Create a deal Deal name (required) Deal value $ Contact (required) Select conta…" at bounding box center [612, 409] width 1224 height 493
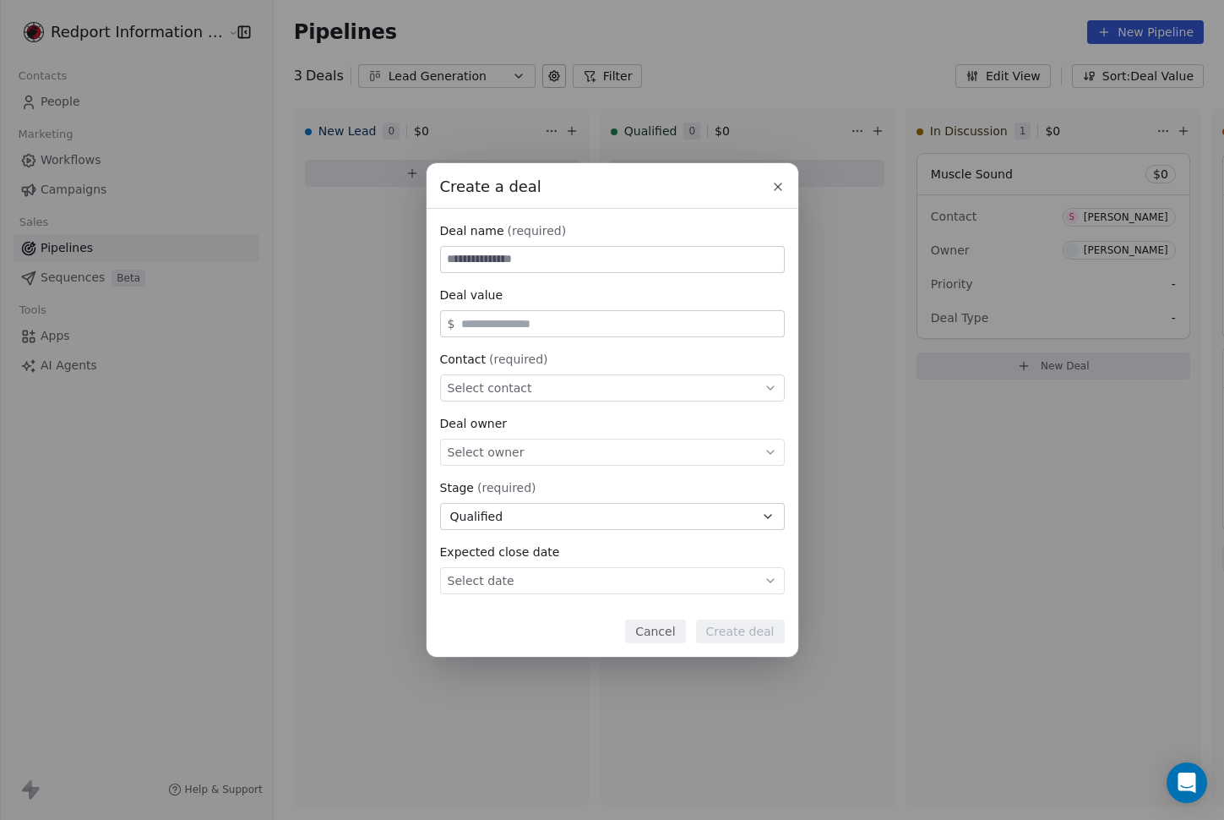
click at [775, 184] on icon at bounding box center [779, 187] width 14 height 14
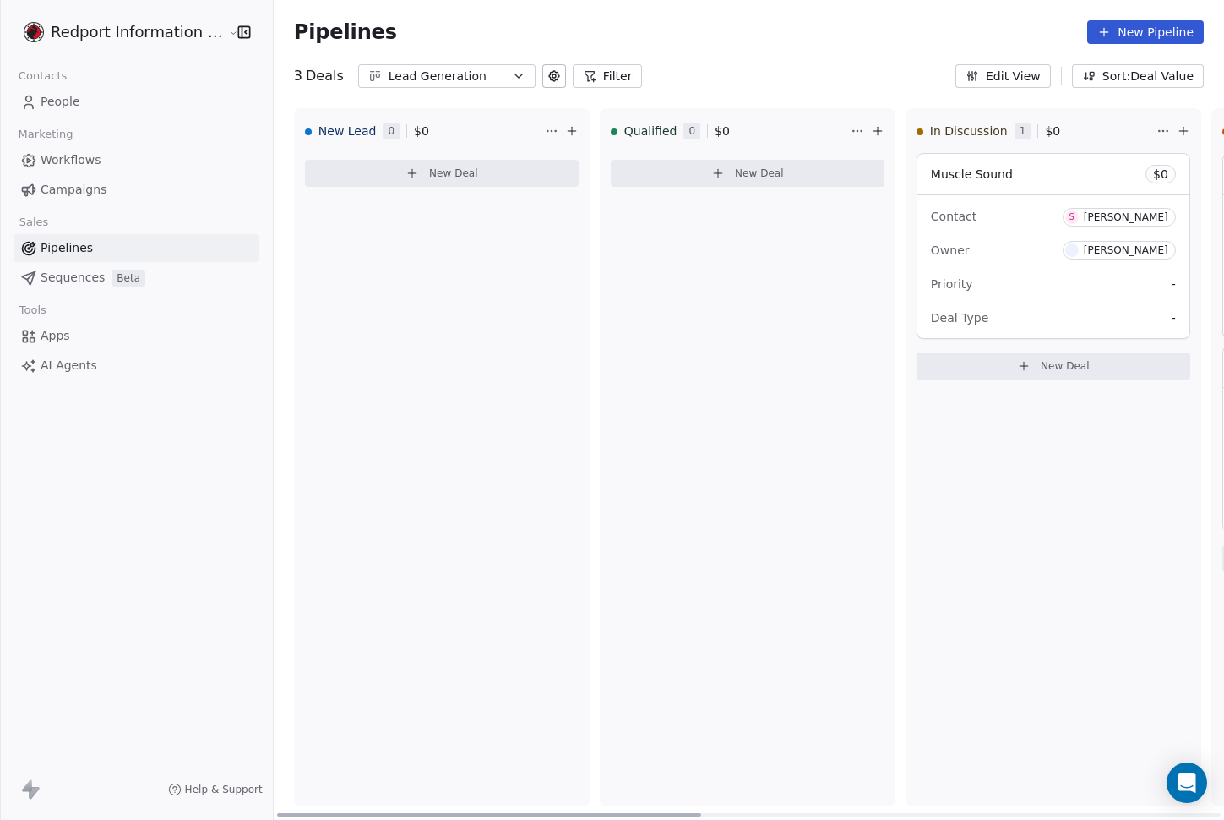
click at [706, 189] on div "New Deal" at bounding box center [748, 176] width 274 height 47
drag, startPoint x: 147, startPoint y: 384, endPoint x: 144, endPoint y: 363, distance: 22.2
click at [147, 386] on div "Redport Information Assurance Contacts People Marketing Workflows Campaigns Sal…" at bounding box center [136, 410] width 273 height 820
click at [68, 108] on span "People" at bounding box center [61, 102] width 40 height 18
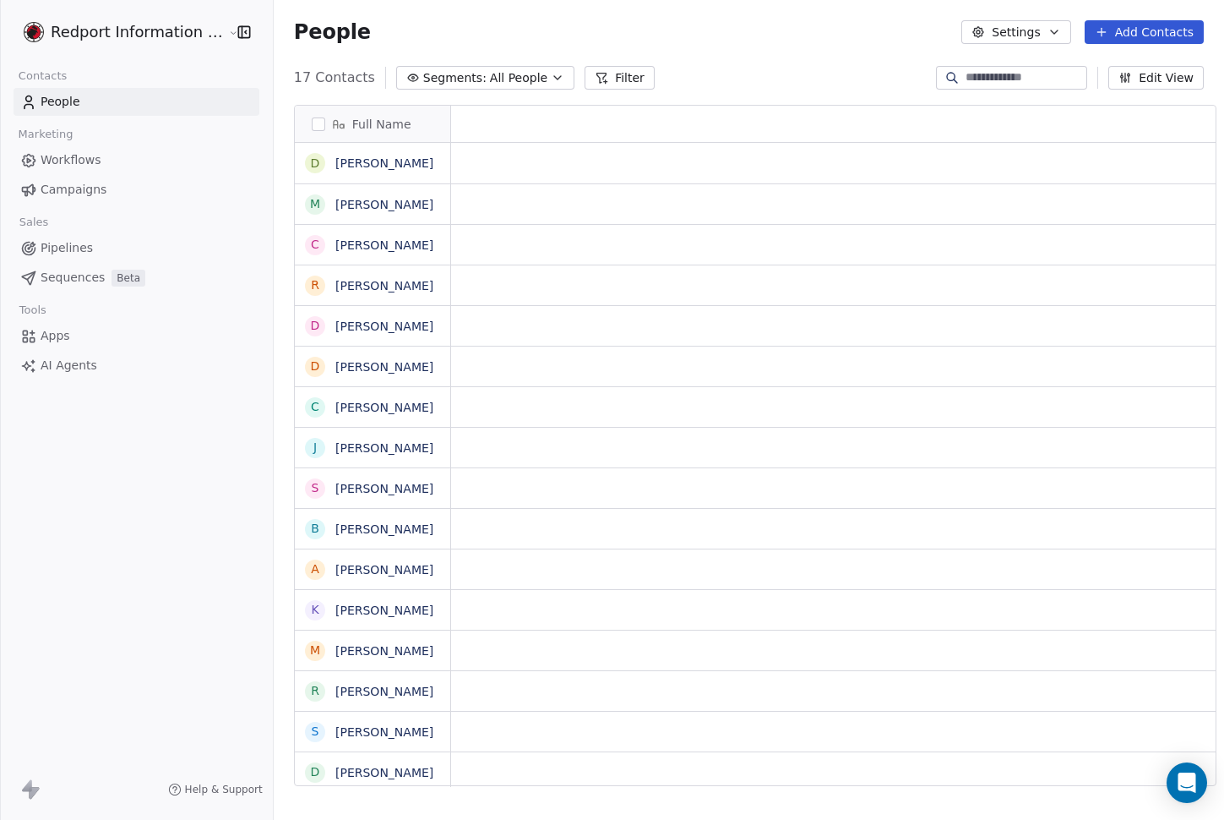
scroll to position [708, 950]
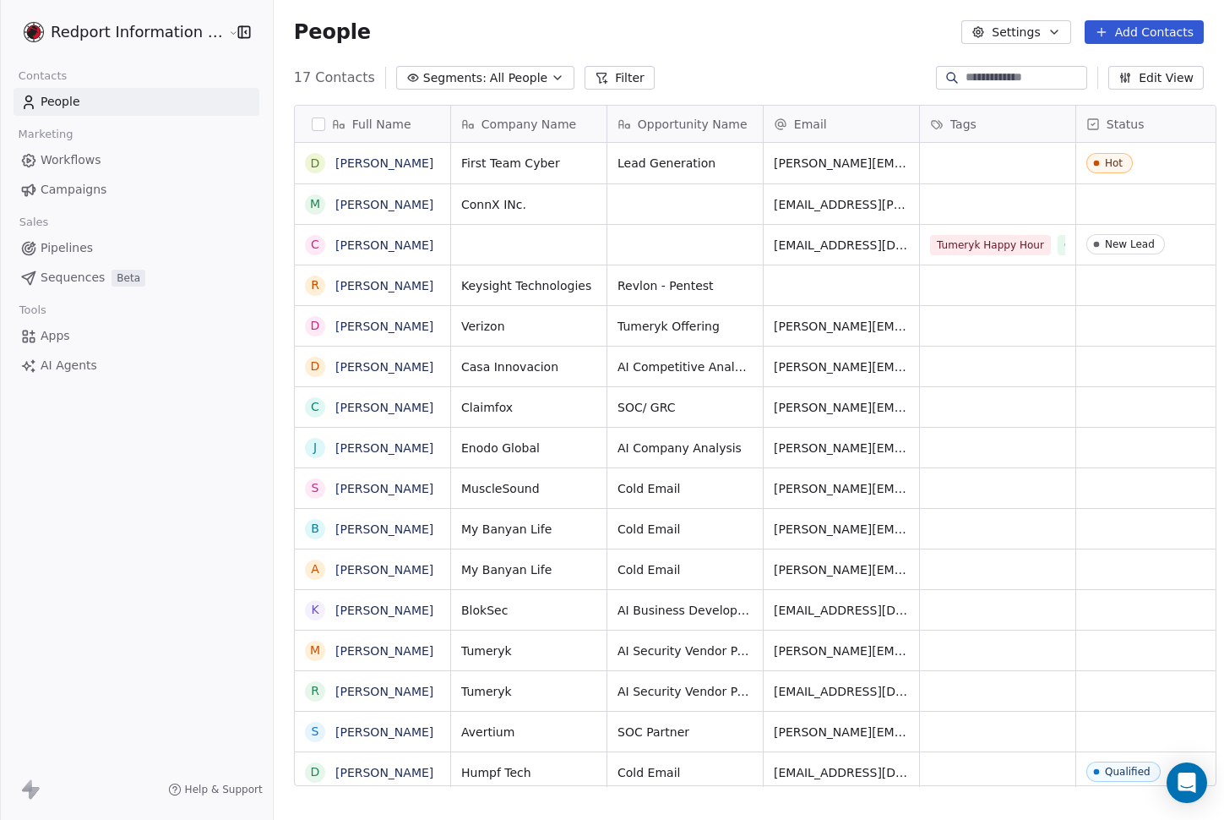
click at [82, 251] on span "Pipelines" at bounding box center [67, 248] width 52 height 18
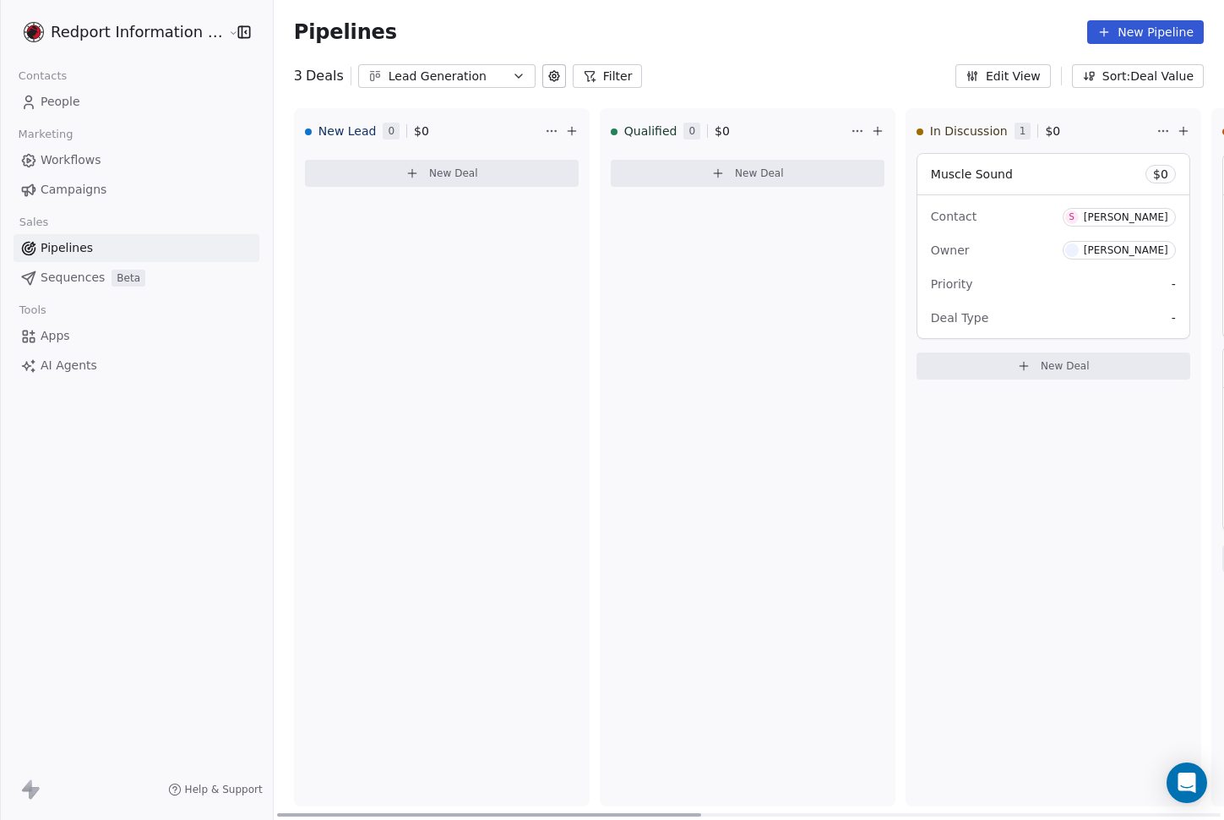
click at [966, 442] on div "In Discussion 1 $ 0 Muscle Sound $ 0 Contact S [PERSON_NAME] Owner [PERSON_NAME…" at bounding box center [1054, 457] width 296 height 698
click at [979, 217] on div "Contact S [PERSON_NAME]" at bounding box center [1053, 216] width 245 height 28
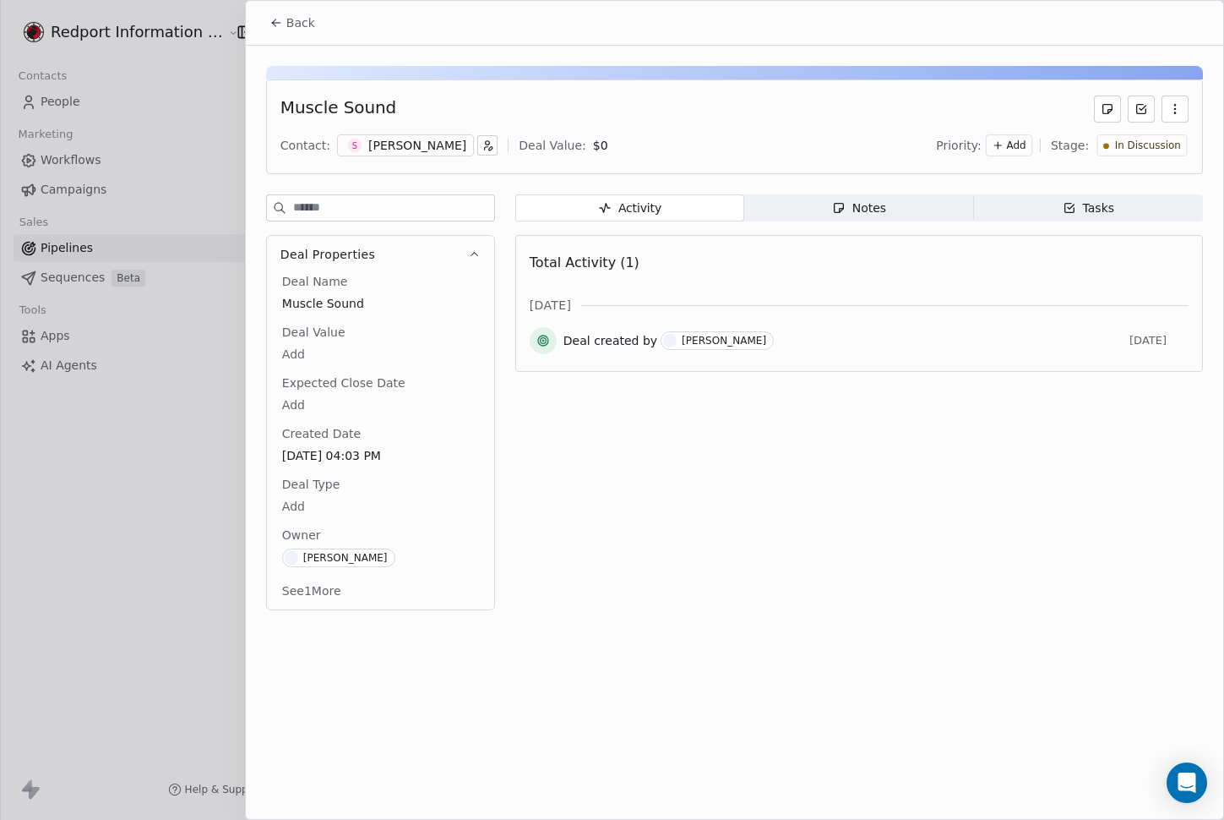
click at [334, 588] on button "See 1 More" at bounding box center [311, 590] width 79 height 30
click at [755, 475] on div "Activity Activity Notes Notes Tasks Tasks Total Activity (1) [DATE] Deal create…" at bounding box center [859, 415] width 688 height 443
click at [330, 278] on span "Deal Name" at bounding box center [315, 281] width 73 height 17
click at [476, 257] on icon "button" at bounding box center [474, 254] width 13 height 13
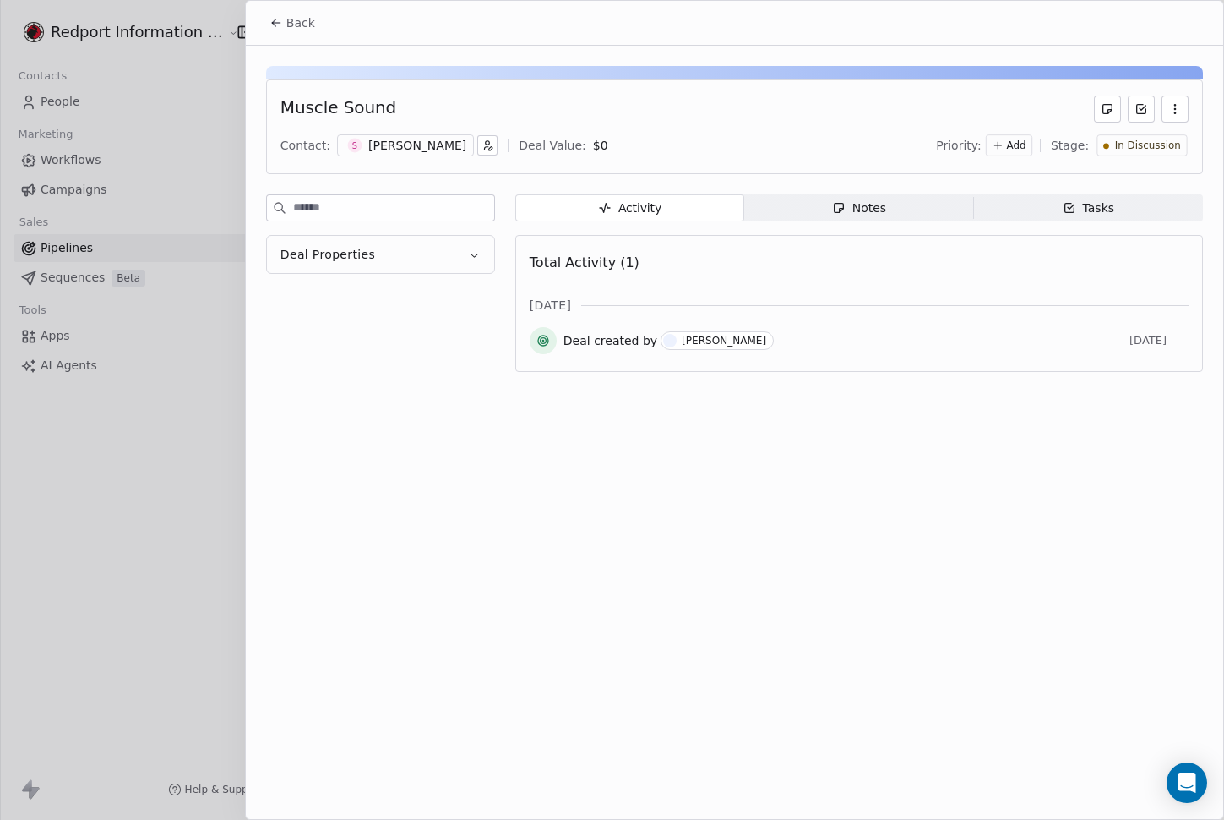
click at [476, 257] on icon "button" at bounding box center [474, 254] width 13 height 13
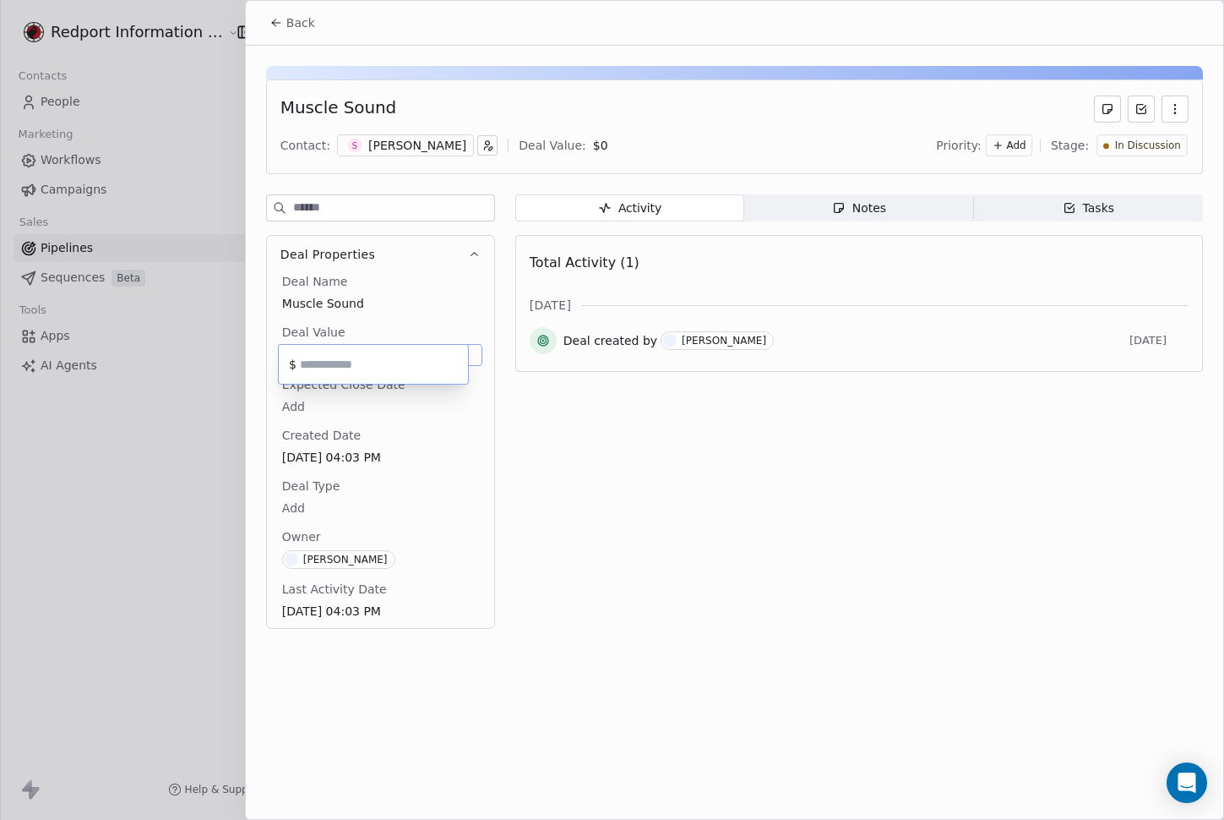
click at [303, 355] on body "Redport Information Assurance Contacts People Marketing Workflows Campaigns Sal…" at bounding box center [612, 410] width 1224 height 820
click at [423, 494] on html "Redport Information Assurance Contacts People Marketing Workflows Campaigns Sal…" at bounding box center [612, 410] width 1224 height 820
drag, startPoint x: 821, startPoint y: 559, endPoint x: 821, endPoint y: 545, distance: 13.5
click at [822, 559] on div "Activity Activity Notes Notes Tasks Tasks Total Activity (1) [DATE] Deal create…" at bounding box center [859, 416] width 688 height 444
click at [1023, 145] on span "Add" at bounding box center [1015, 146] width 19 height 14
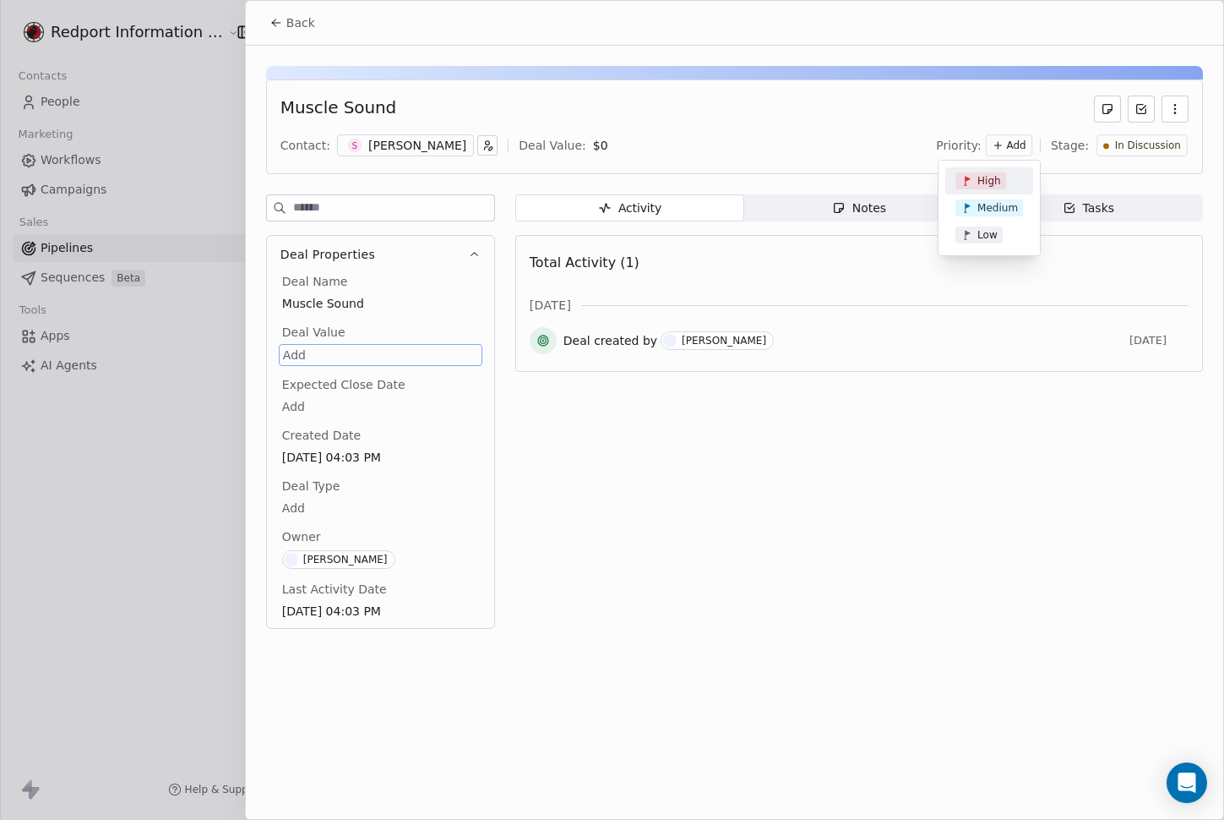
click at [1023, 145] on html "Redport Information Assurance Contacts People Marketing Workflows Campaigns Sal…" at bounding box center [612, 410] width 1224 height 820
click at [817, 202] on span "Notes Notes" at bounding box center [858, 207] width 229 height 27
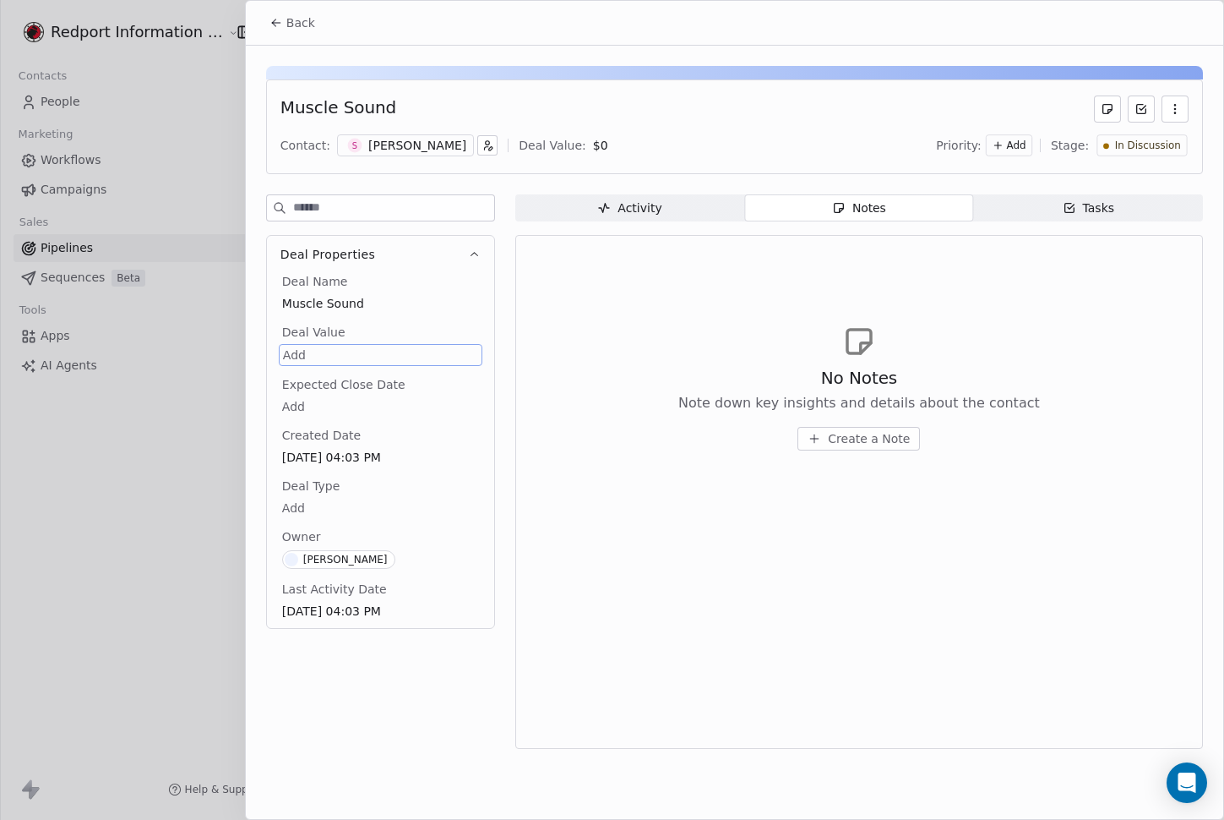
click at [264, 19] on button "Back" at bounding box center [292, 23] width 66 height 30
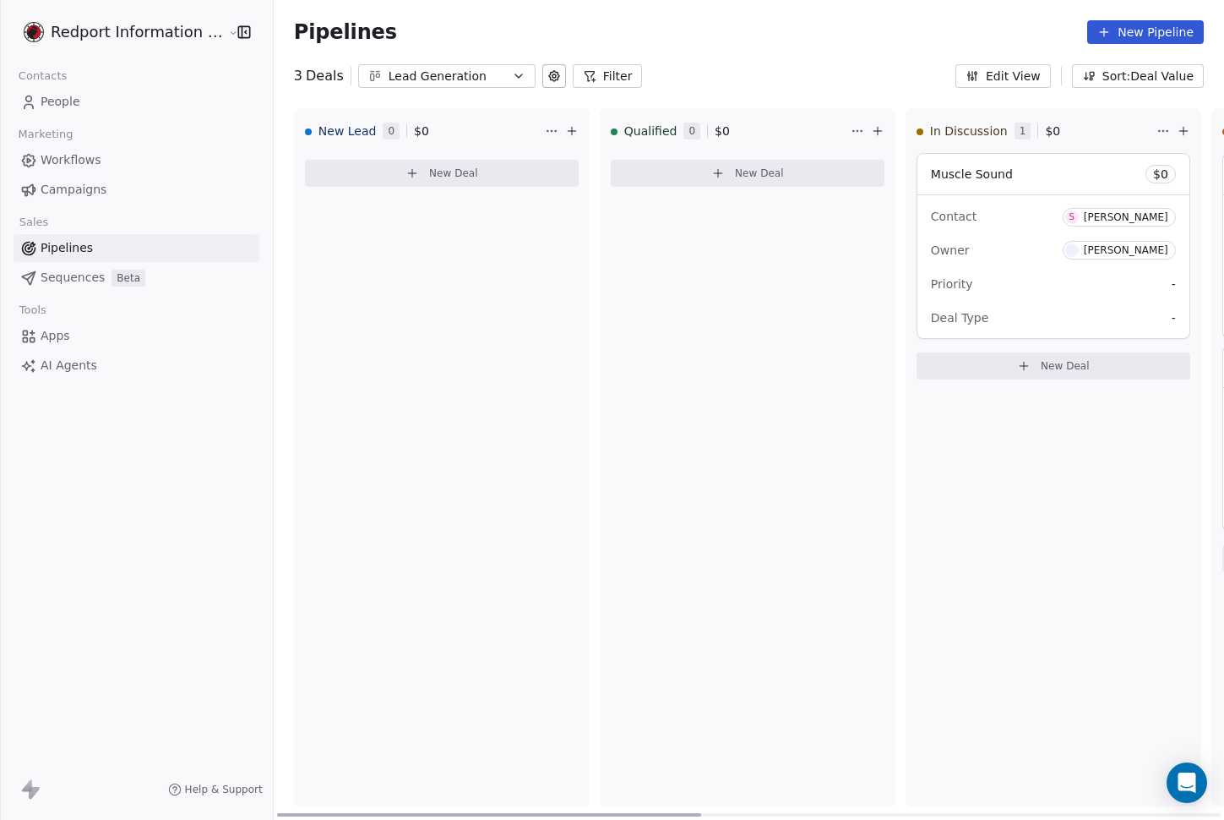
click at [1055, 486] on div "In Discussion 1 $ 0 Muscle Sound $ 0 Contact S [PERSON_NAME] Owner [PERSON_NAME…" at bounding box center [1054, 457] width 296 height 698
click at [1155, 128] on html "Redport Information Assurance Contacts People Marketing Workflows Campaigns Sal…" at bounding box center [612, 410] width 1224 height 820
click at [1036, 594] on html "Redport Information Assurance Contacts People Marketing Workflows Campaigns Sal…" at bounding box center [612, 410] width 1224 height 820
click at [990, 283] on div "Priority -" at bounding box center [1053, 283] width 245 height 27
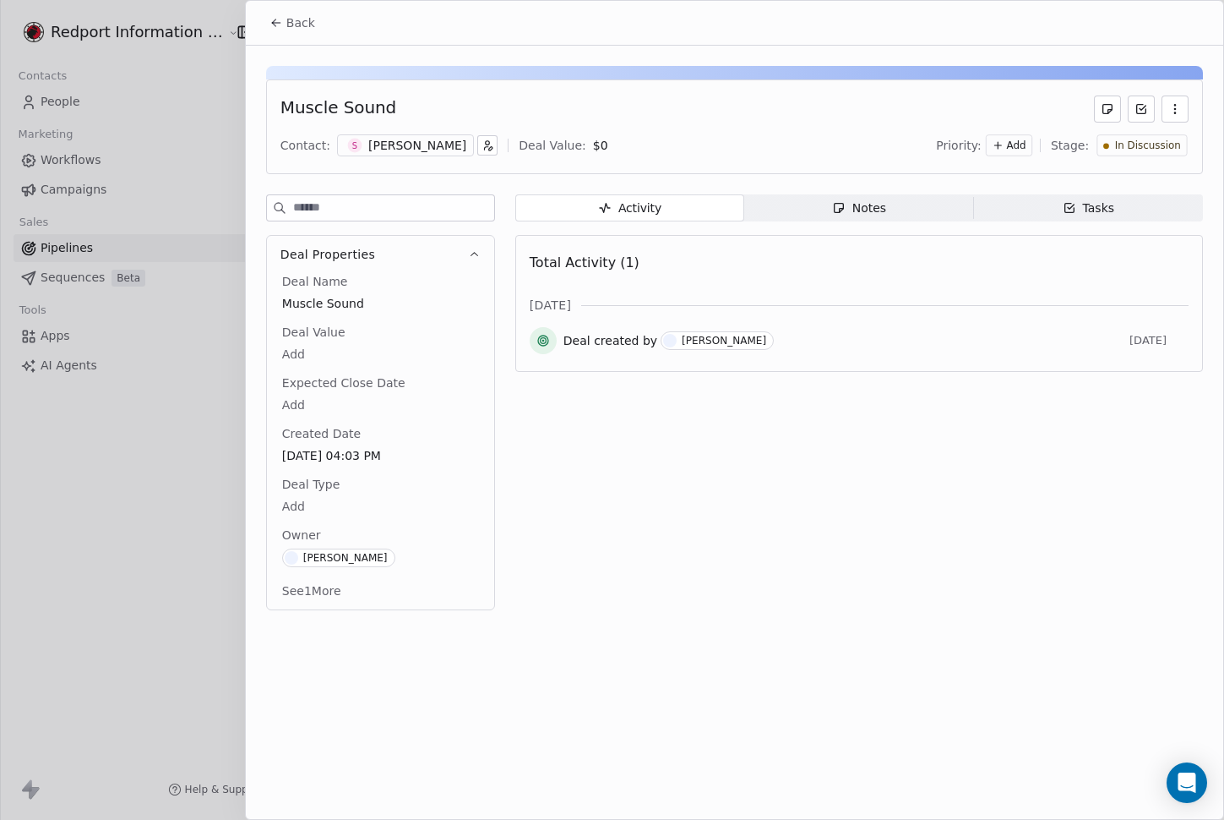
click at [1185, 106] on button "button" at bounding box center [1175, 108] width 27 height 27
click at [1030, 390] on div "Activity Activity Notes Notes Tasks Tasks Total Activity (1) [DATE] Deal create…" at bounding box center [859, 407] width 688 height 426
click at [855, 458] on div "Activity Activity Notes Notes Tasks Tasks Total Activity (1) [DATE] Deal create…" at bounding box center [859, 407] width 688 height 426
click at [265, 22] on button "Back" at bounding box center [292, 23] width 66 height 30
